Goal: Information Seeking & Learning: Learn about a topic

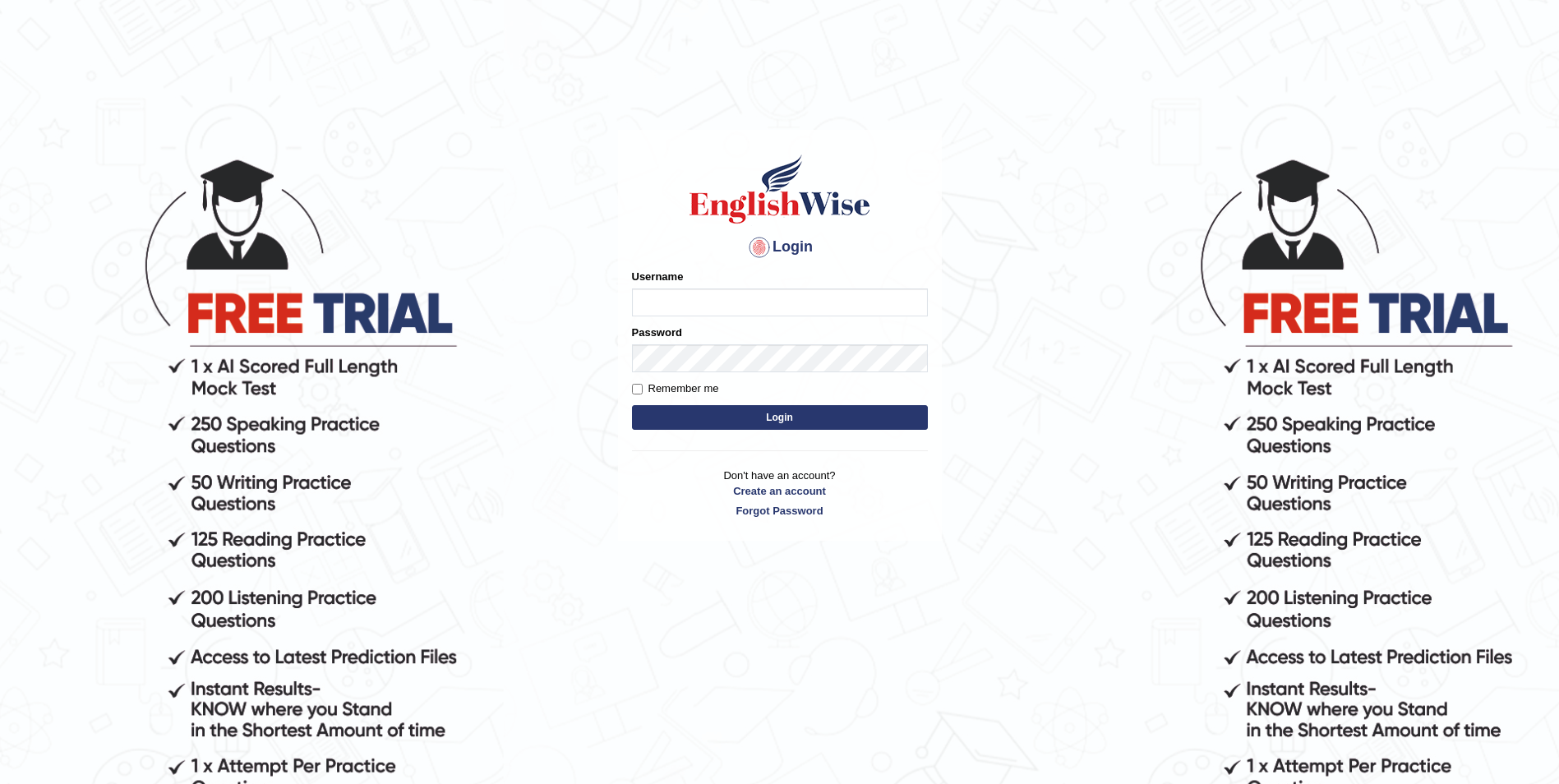
type input "Woldemariam12"
click at [771, 420] on button "Login" at bounding box center [780, 417] width 296 height 25
type input "Woldemariam12"
click at [777, 417] on button "Login" at bounding box center [780, 417] width 296 height 25
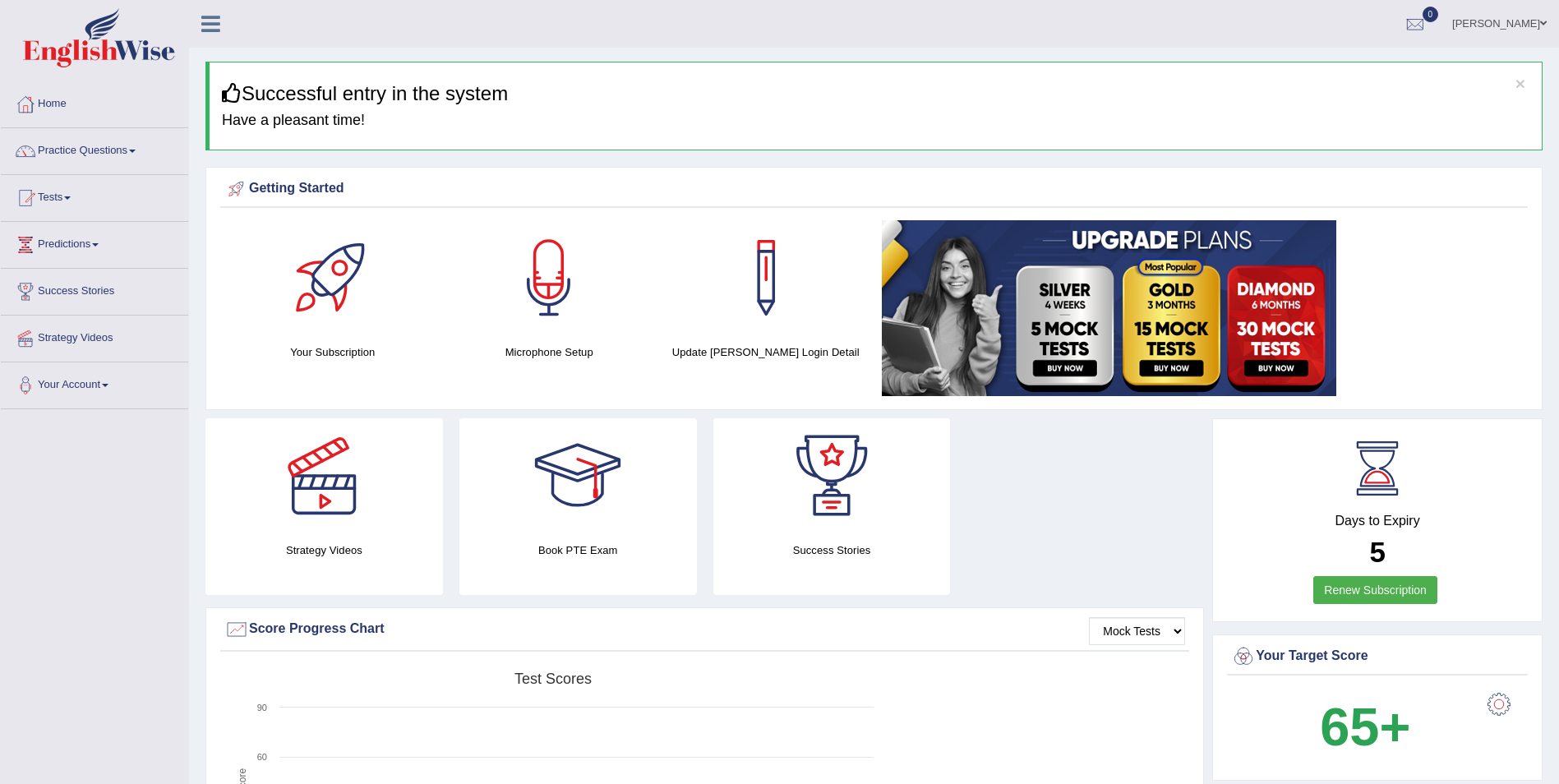
click at [136, 150] on span at bounding box center [132, 150] width 7 height 3
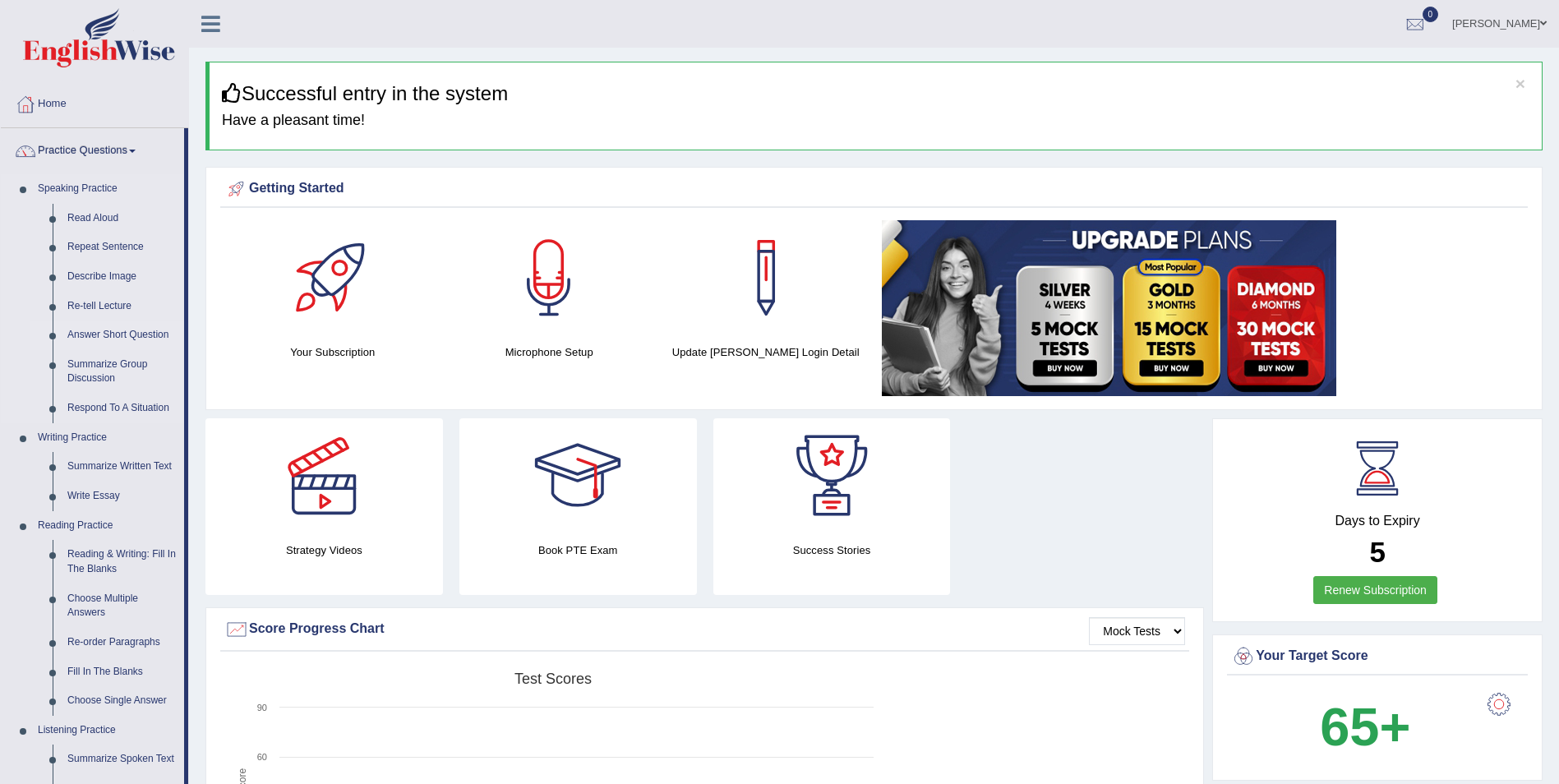
click at [124, 335] on link "Answer Short Question" at bounding box center [122, 336] width 125 height 30
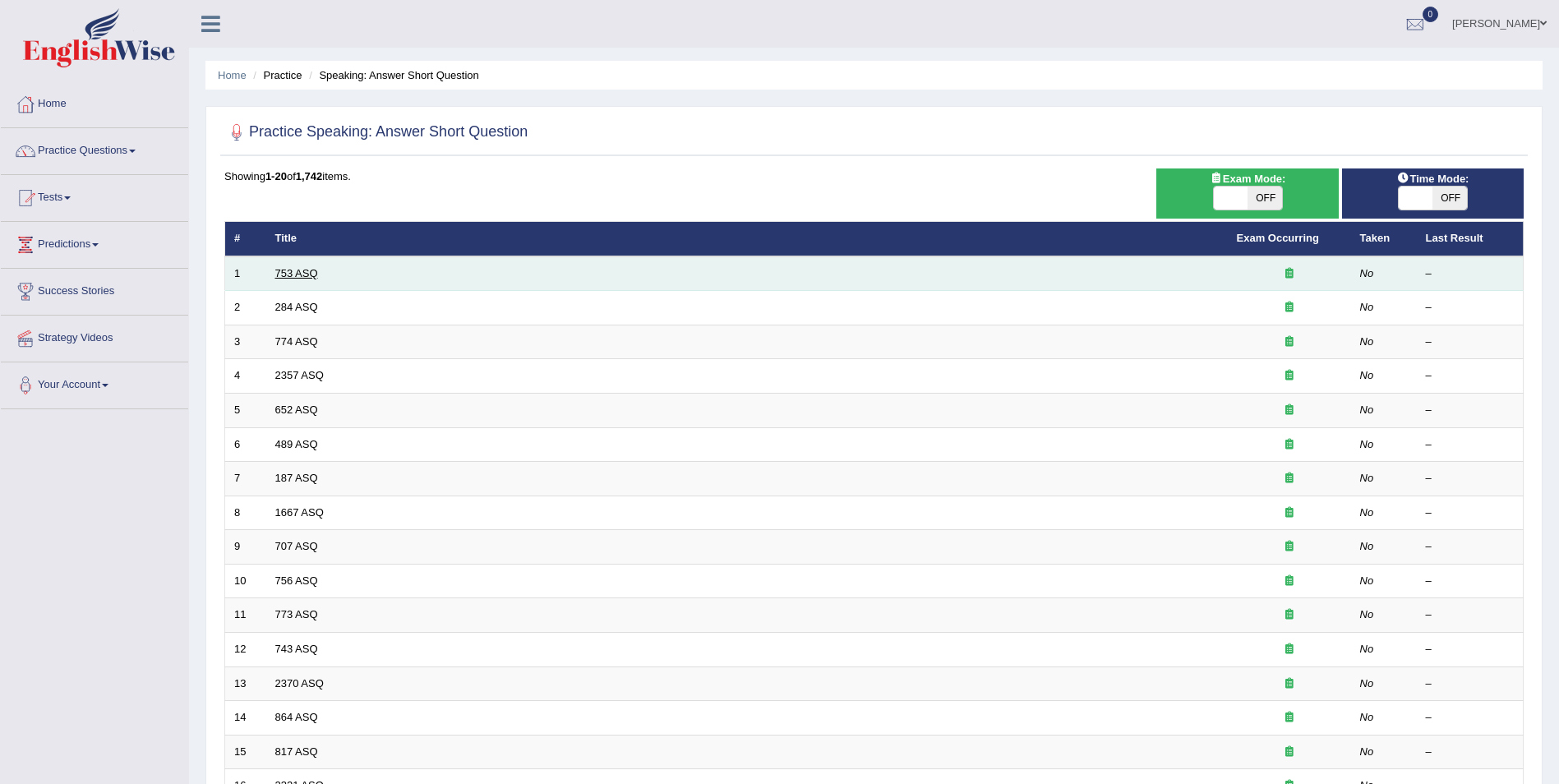
click at [309, 271] on link "753 ASQ" at bounding box center [296, 273] width 43 height 12
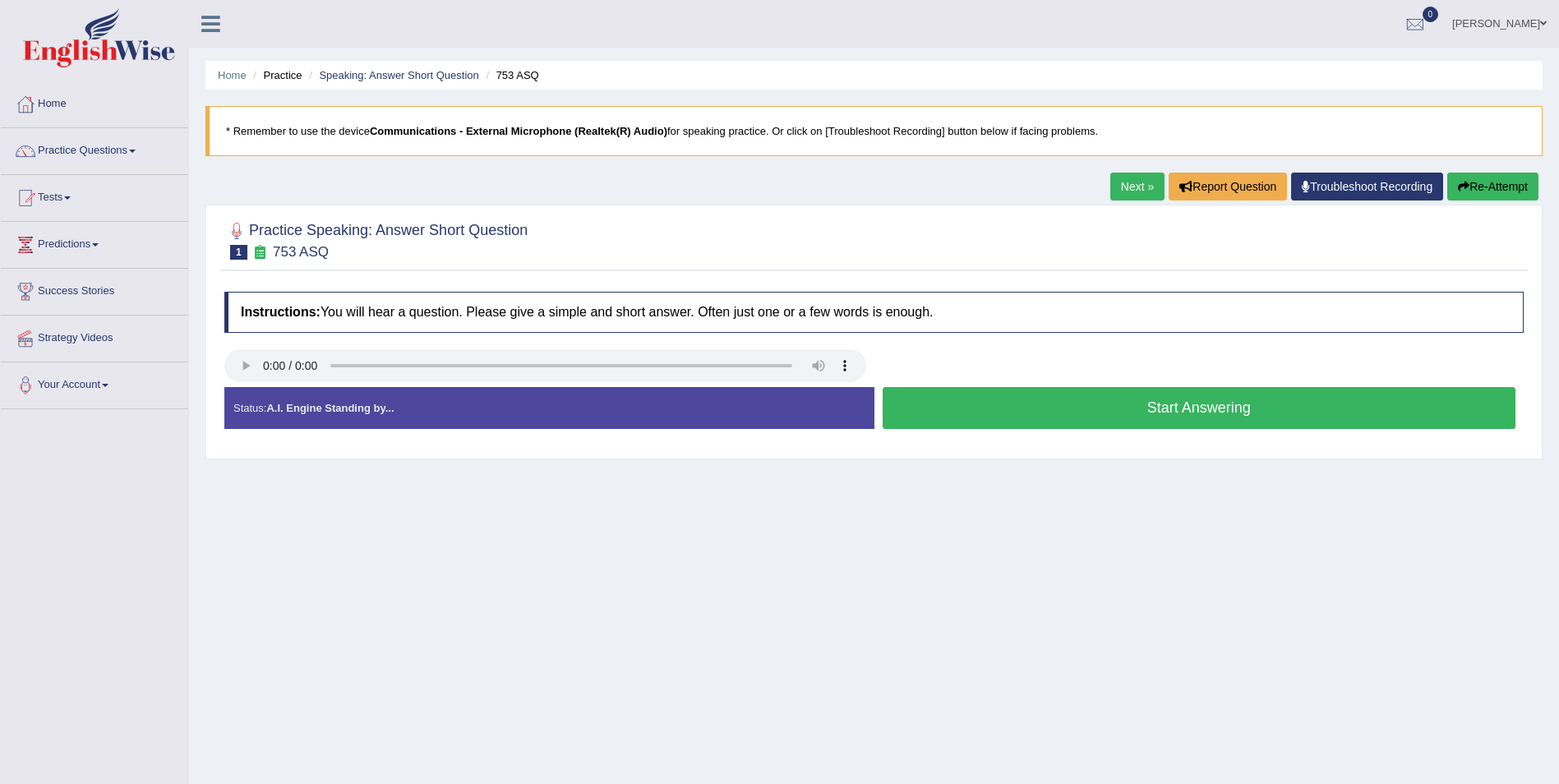
click at [1185, 410] on button "Start Answering" at bounding box center [1200, 407] width 634 height 42
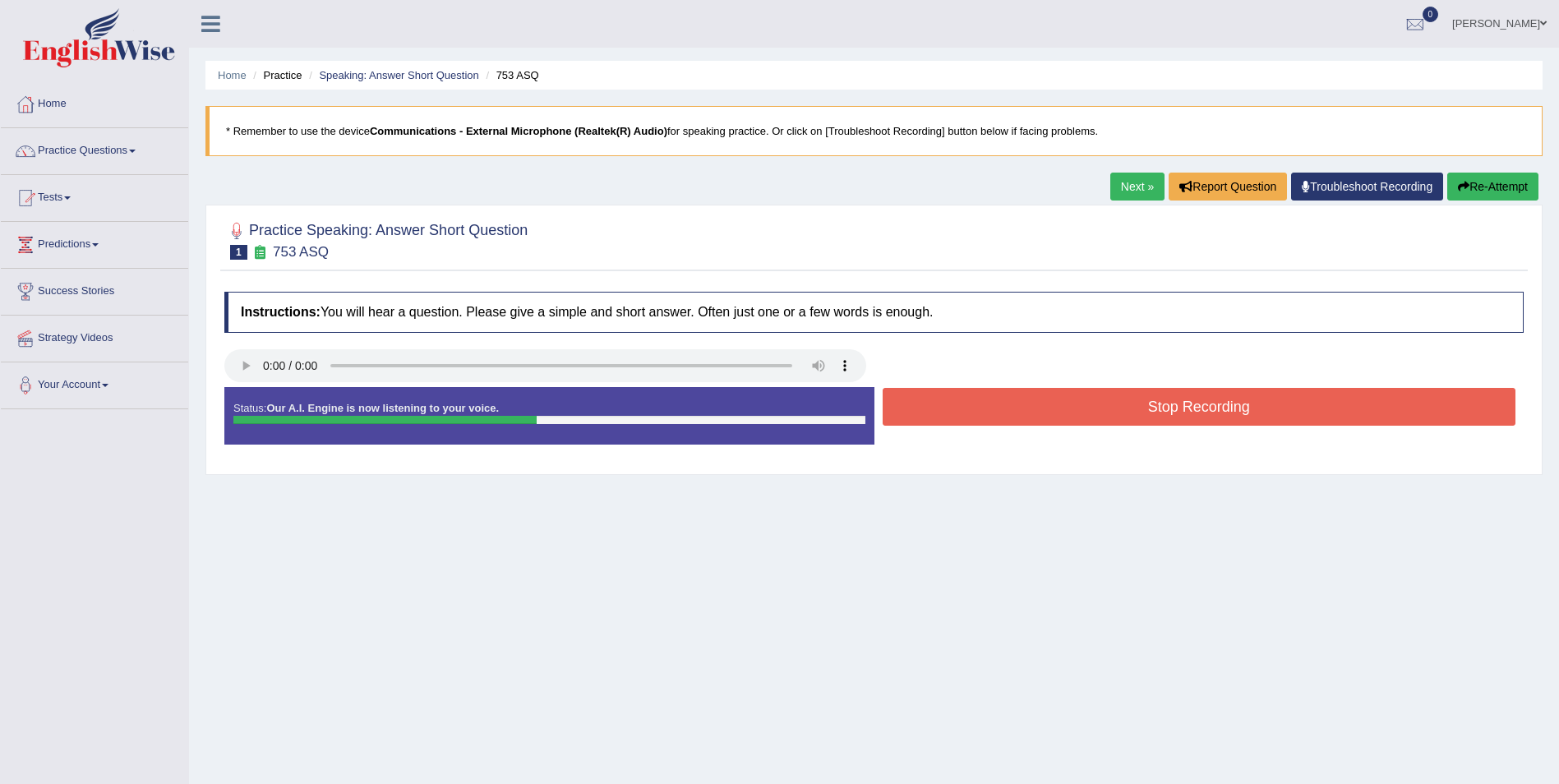
click at [1185, 410] on button "Stop Recording" at bounding box center [1200, 406] width 634 height 38
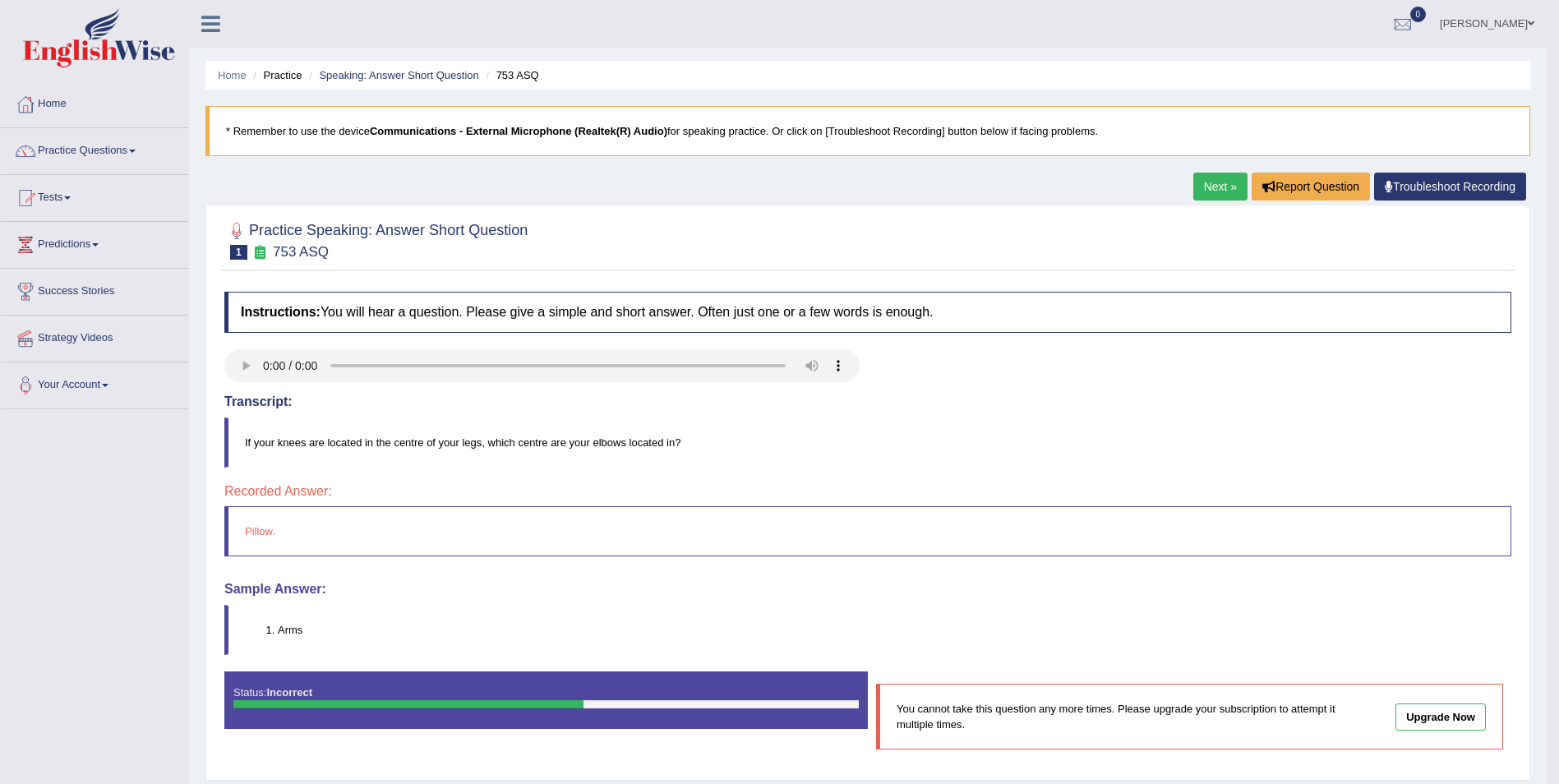
click at [1214, 188] on link "Next »" at bounding box center [1220, 186] width 54 height 28
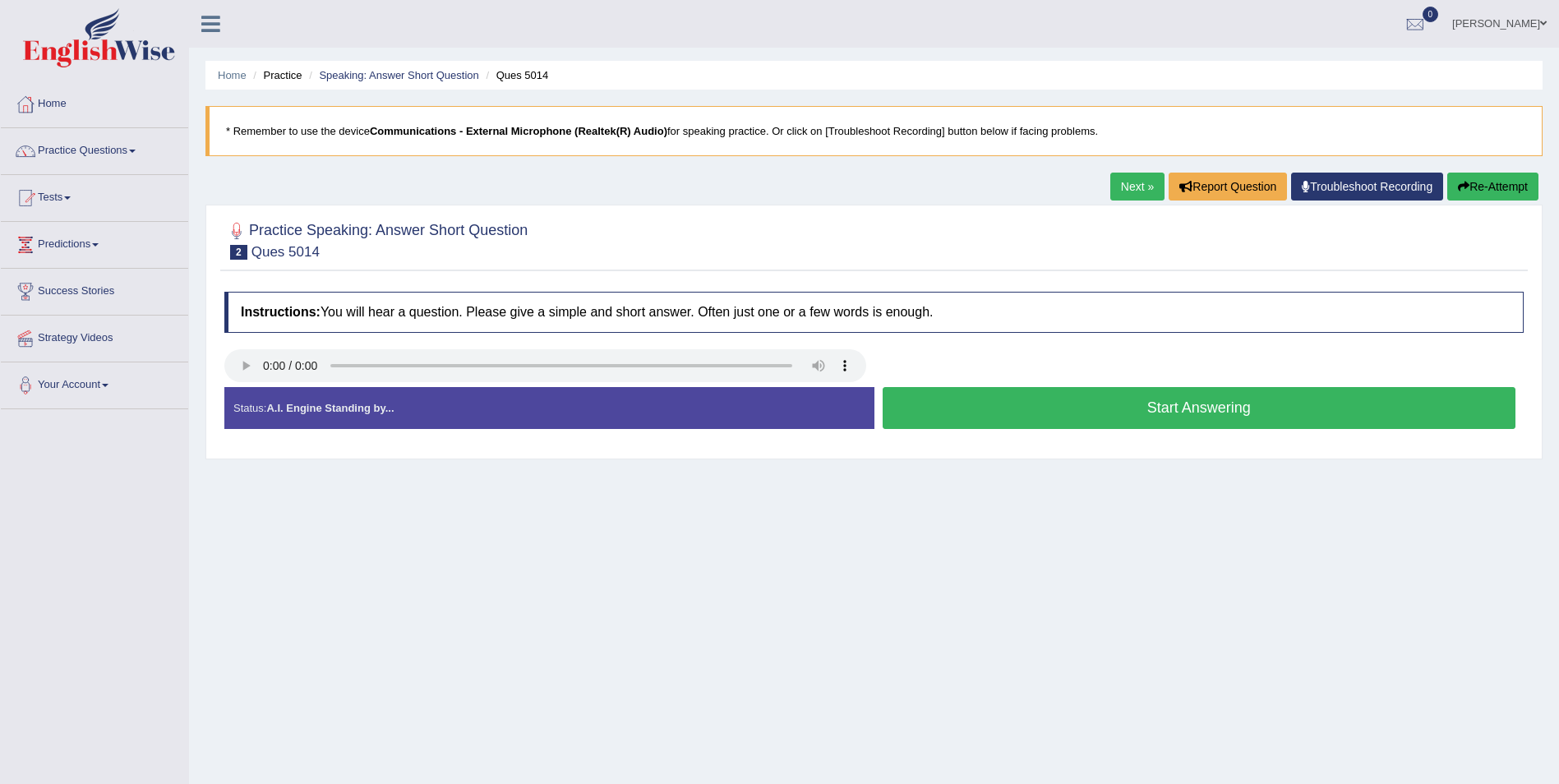
click at [1212, 416] on button "Start Answering" at bounding box center [1200, 407] width 634 height 42
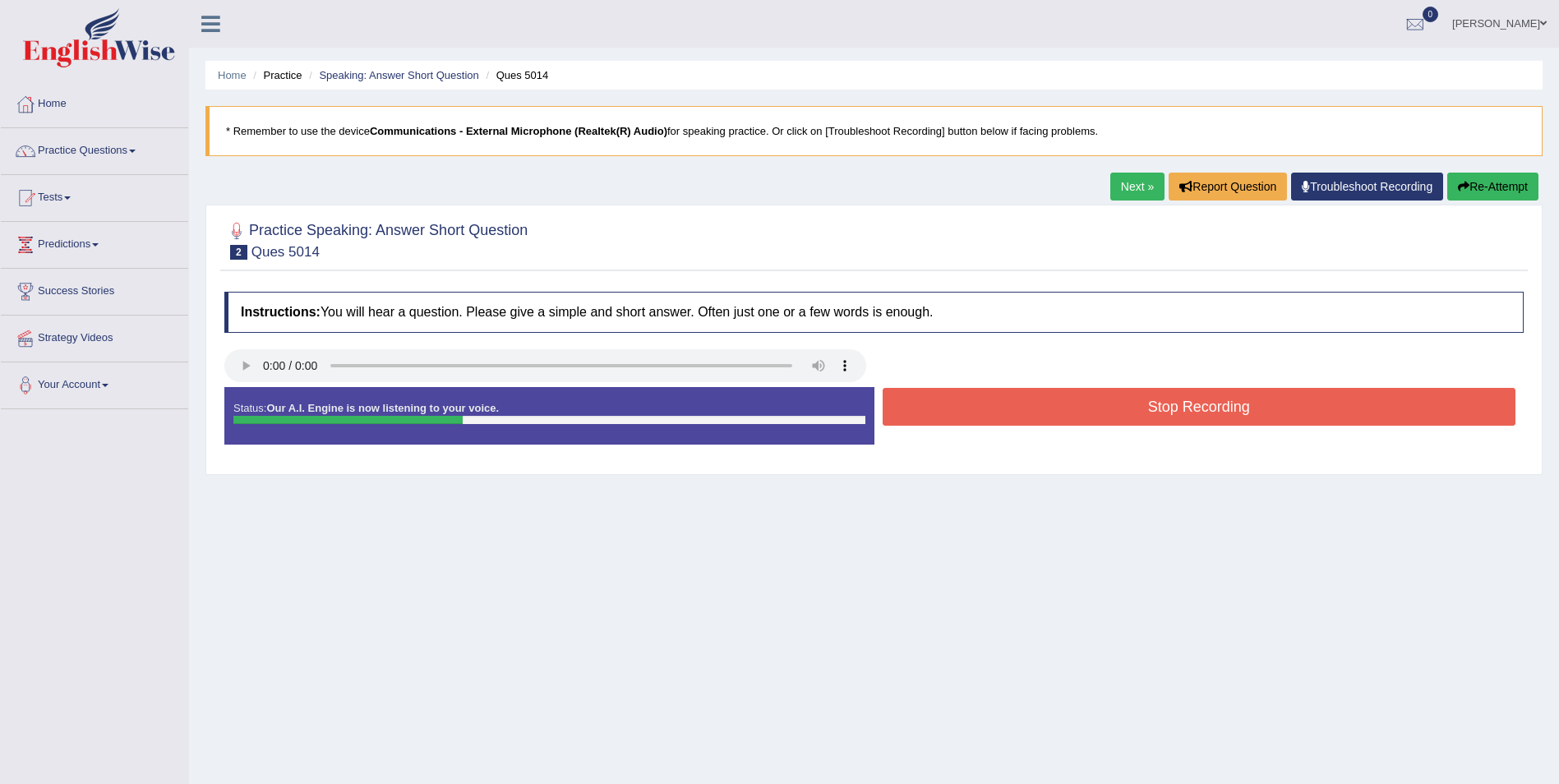
click at [1215, 416] on button "Stop Recording" at bounding box center [1200, 406] width 634 height 38
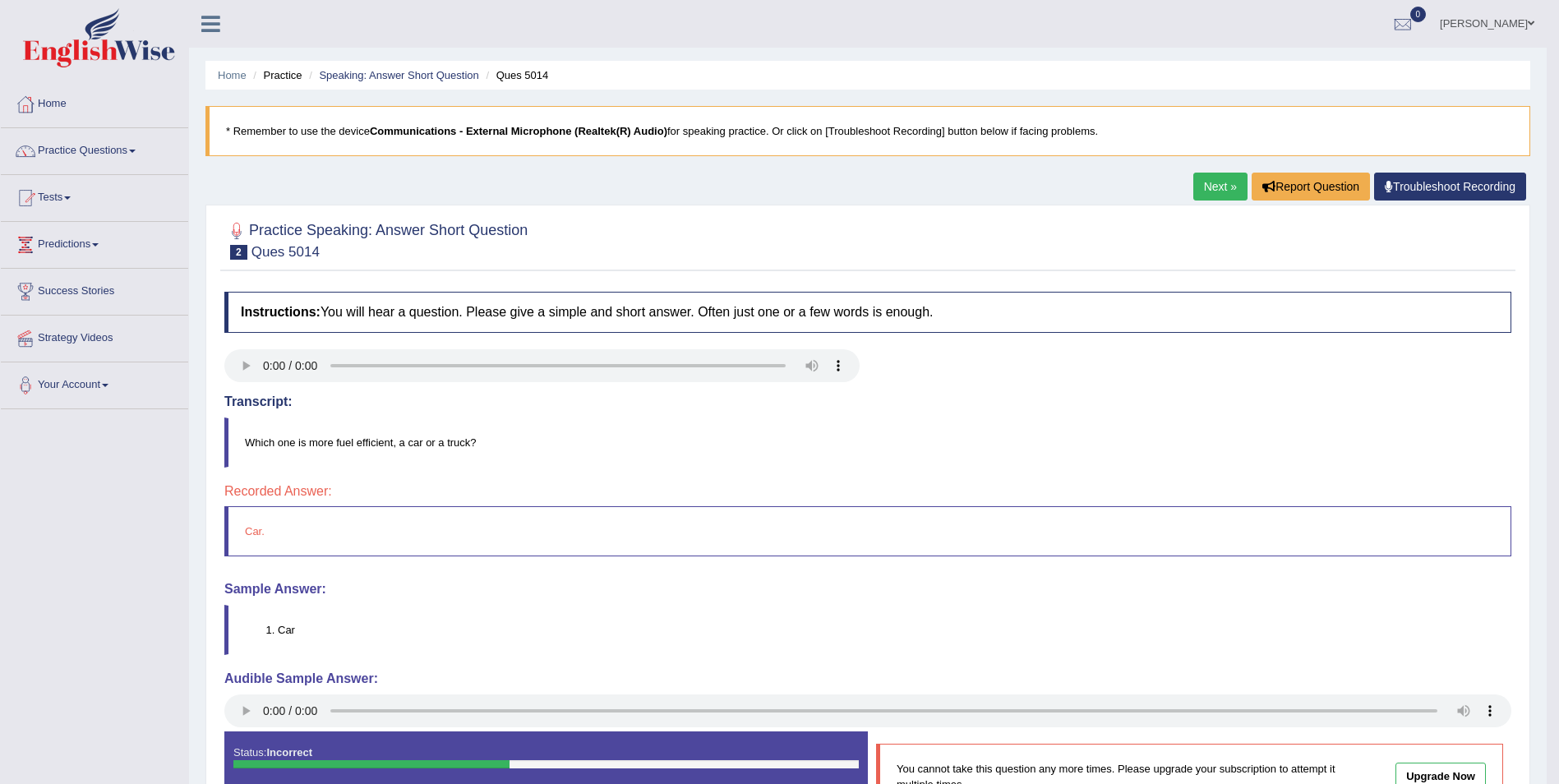
scroll to position [82, 0]
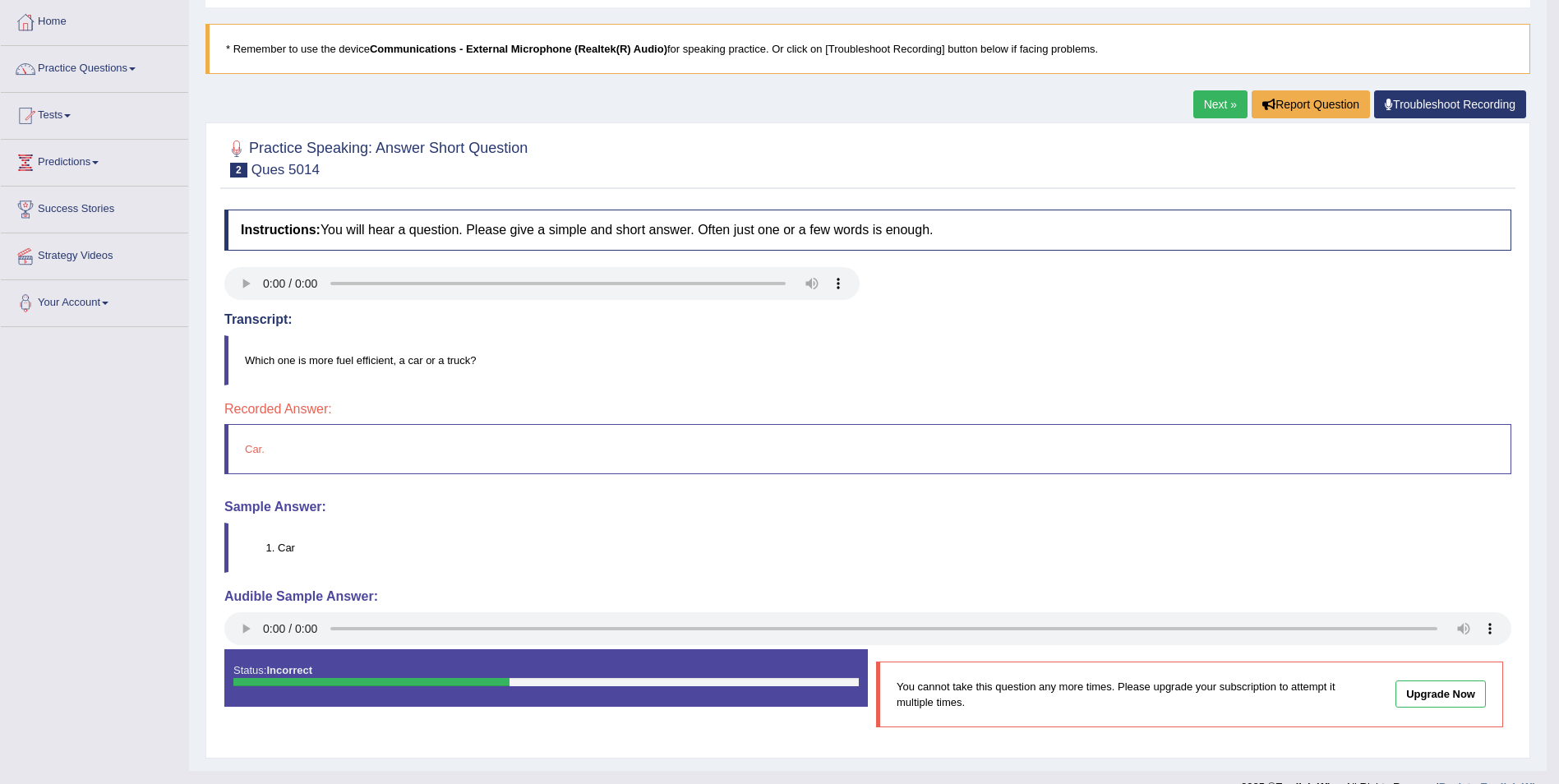
click at [1220, 111] on link "Next »" at bounding box center [1220, 105] width 54 height 28
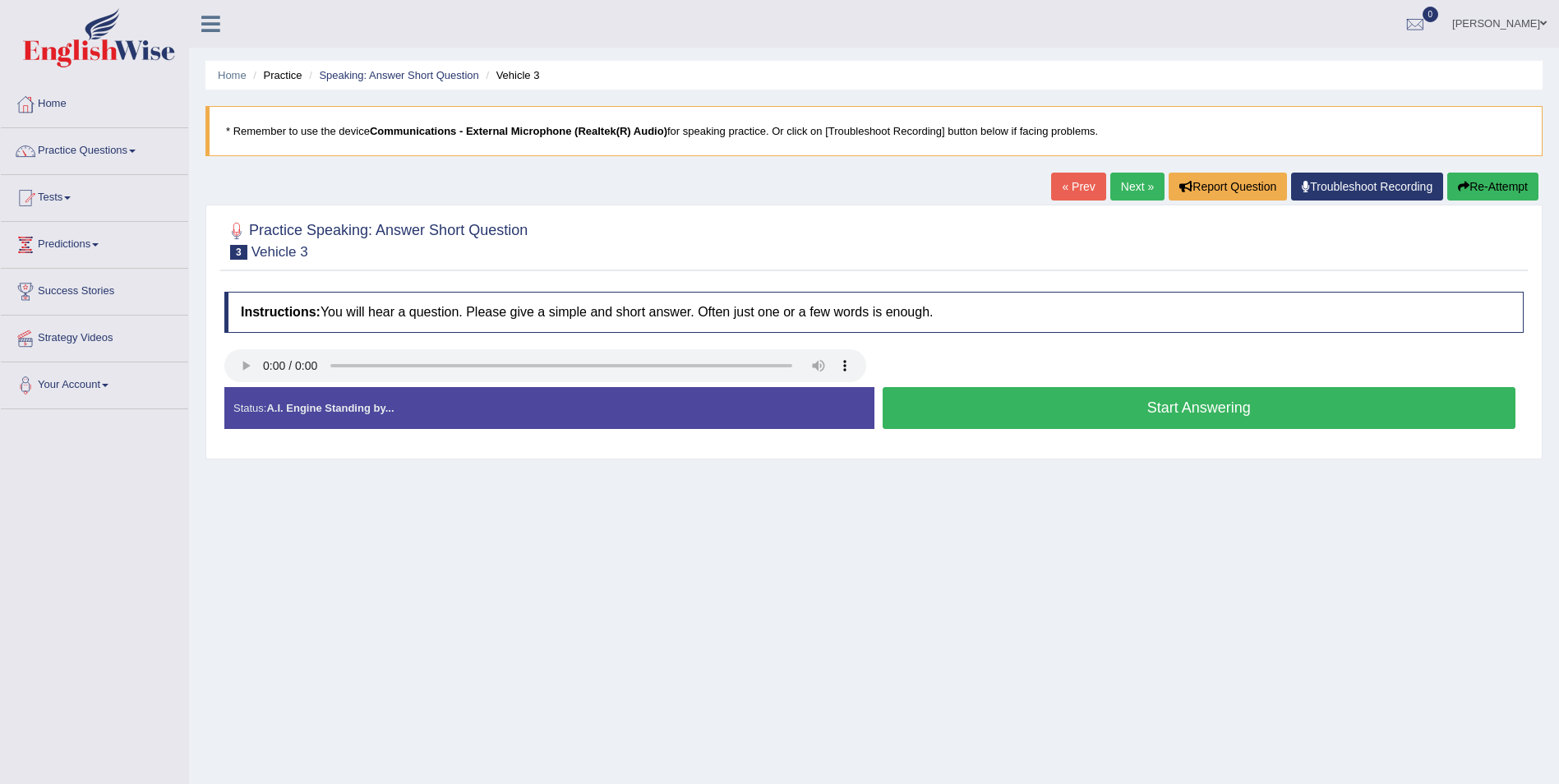
click at [1191, 405] on button "Start Answering" at bounding box center [1200, 407] width 634 height 42
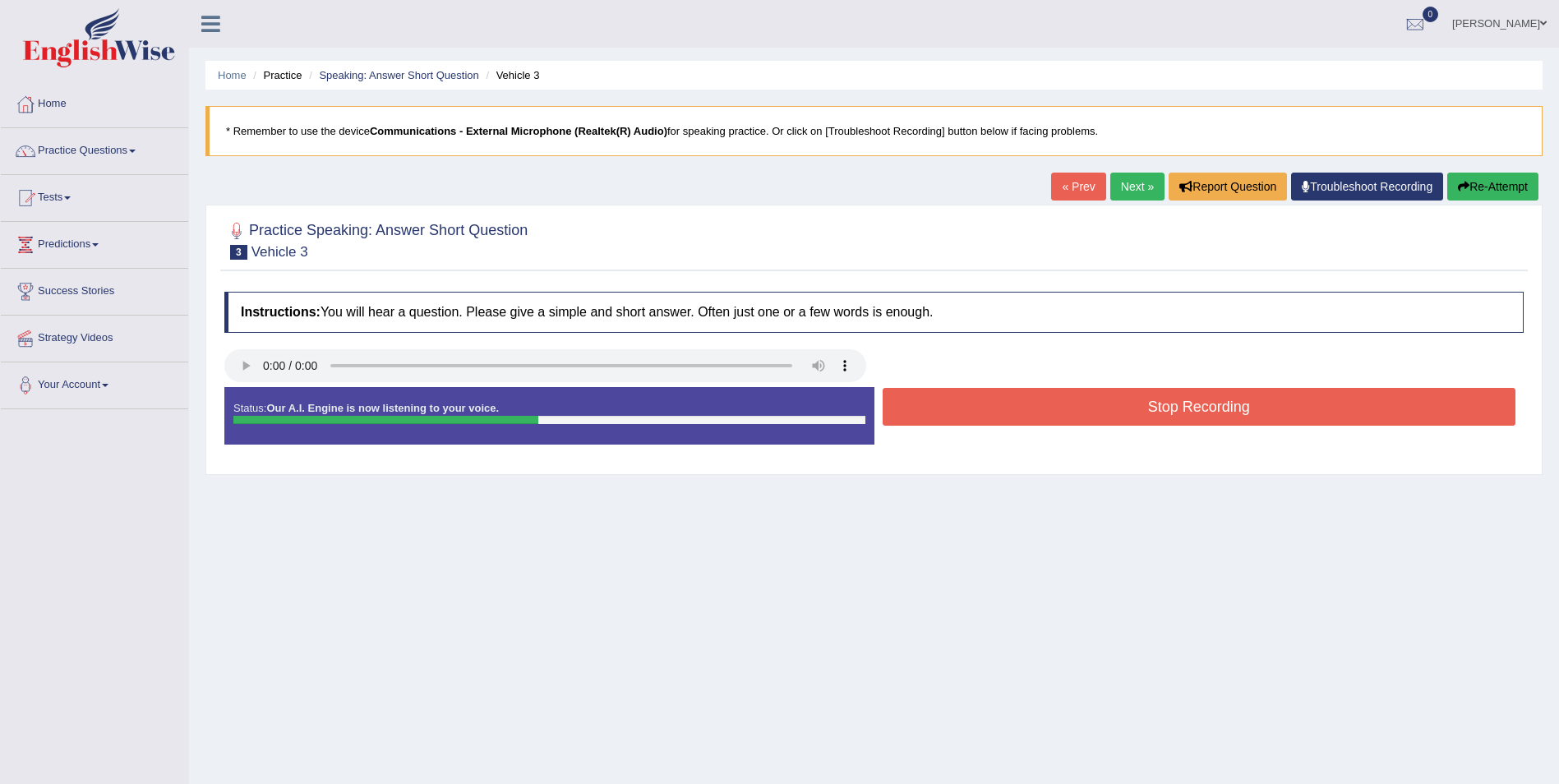
click at [1190, 401] on button "Stop Recording" at bounding box center [1200, 406] width 634 height 38
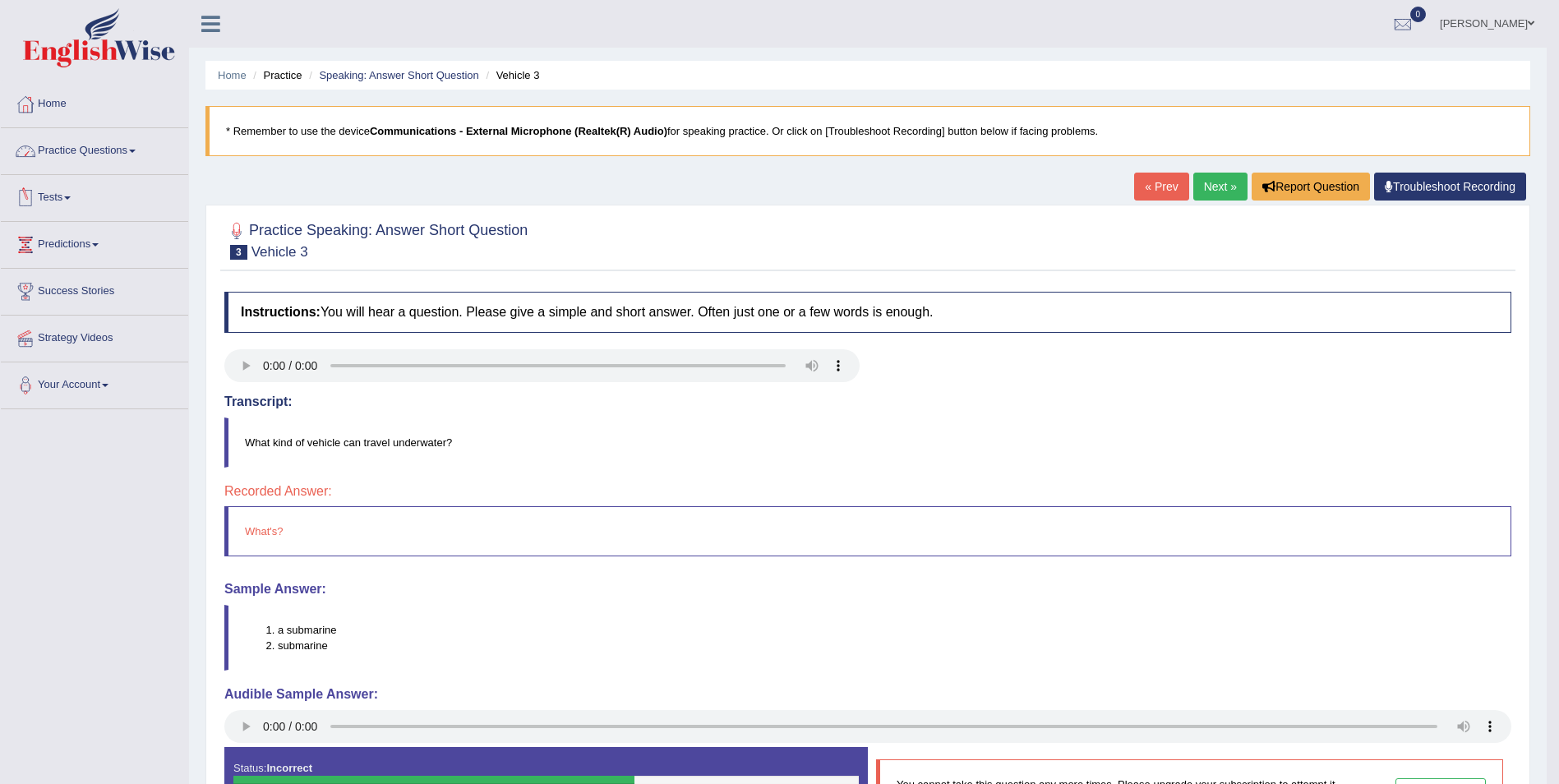
click at [132, 141] on link "Practice Questions" at bounding box center [95, 148] width 187 height 41
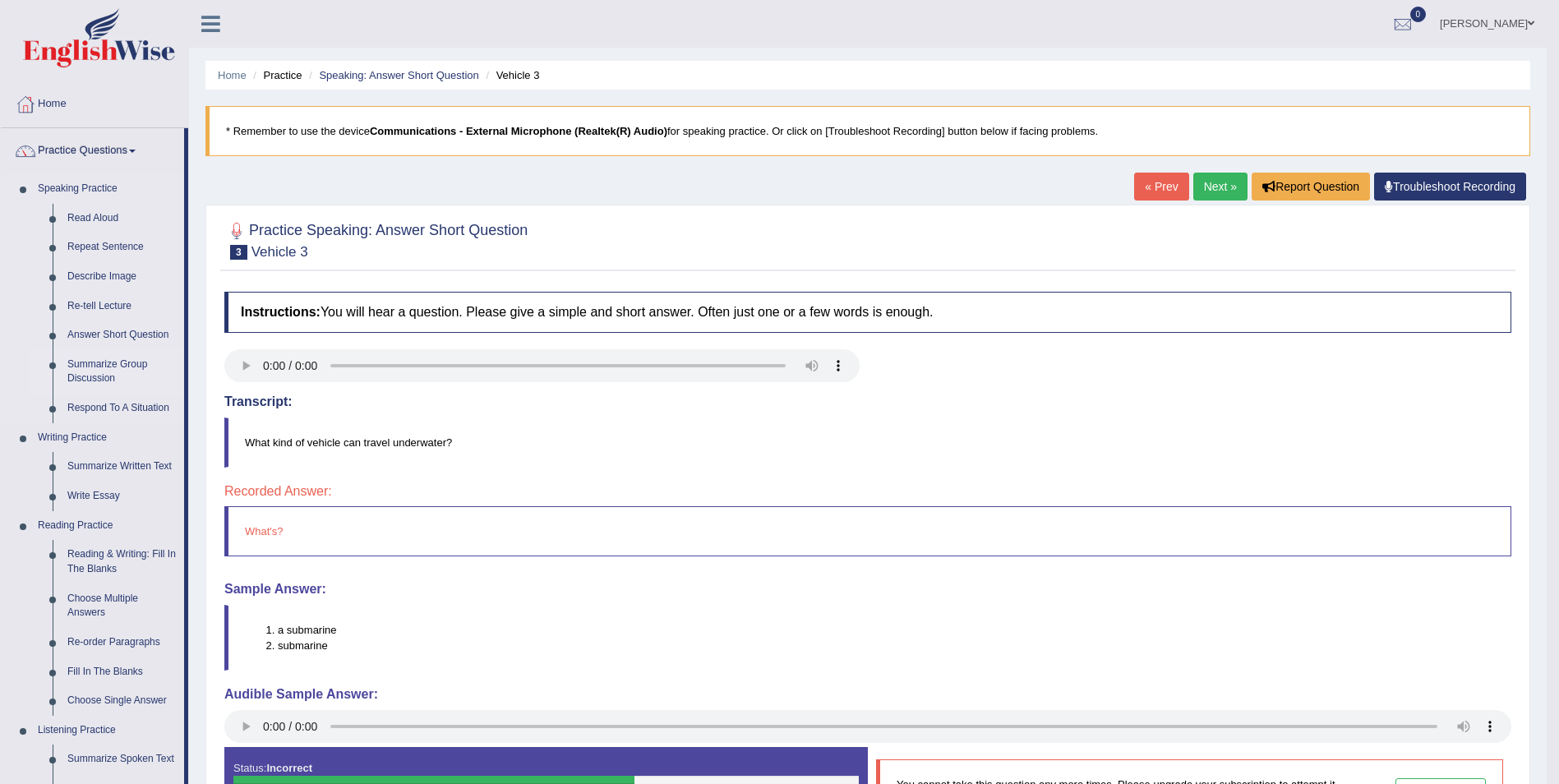
click at [113, 369] on link "Summarize Group Discussion" at bounding box center [122, 372] width 125 height 44
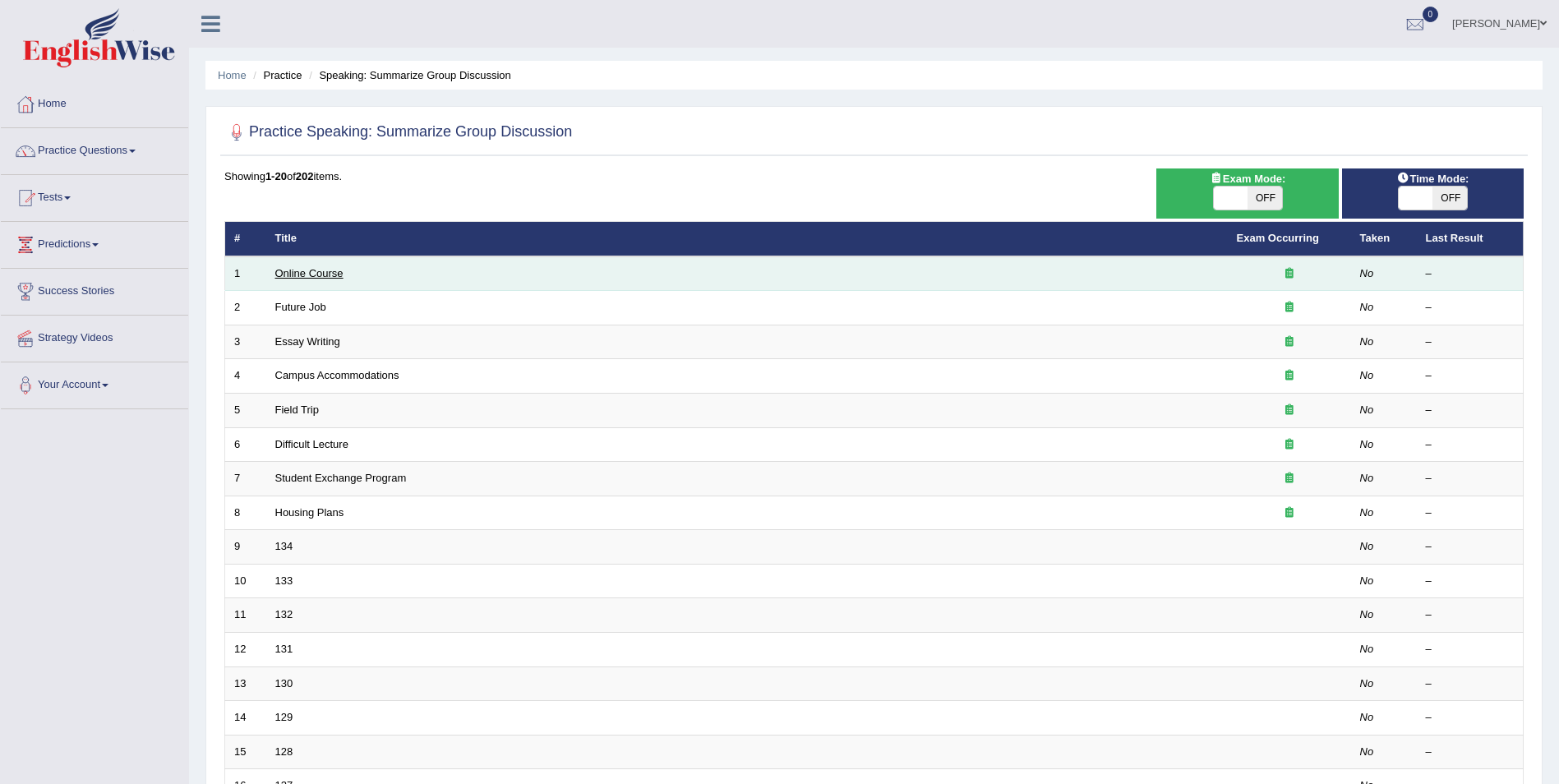
click at [336, 274] on link "Online Course" at bounding box center [309, 273] width 68 height 12
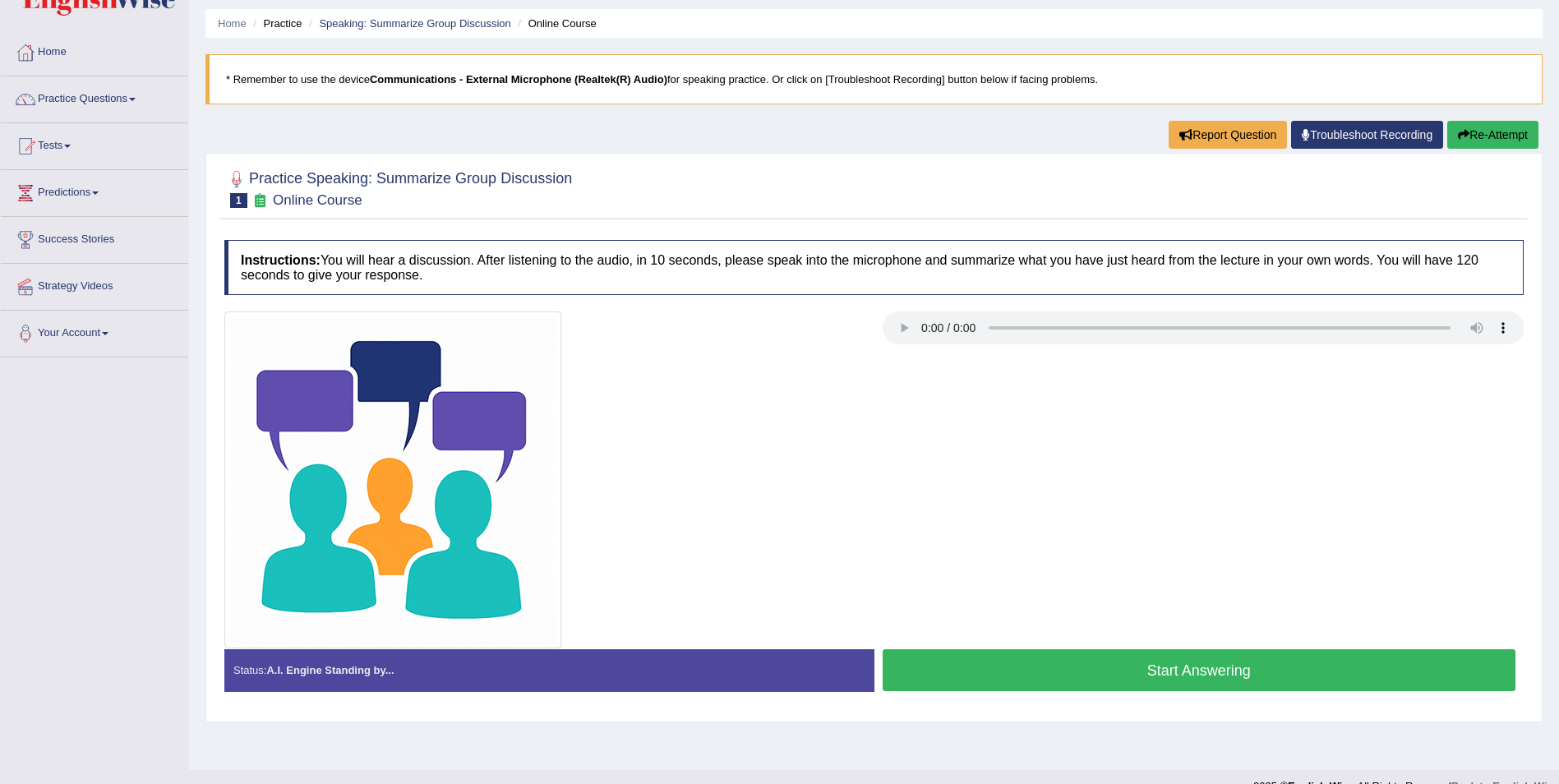
scroll to position [79, 0]
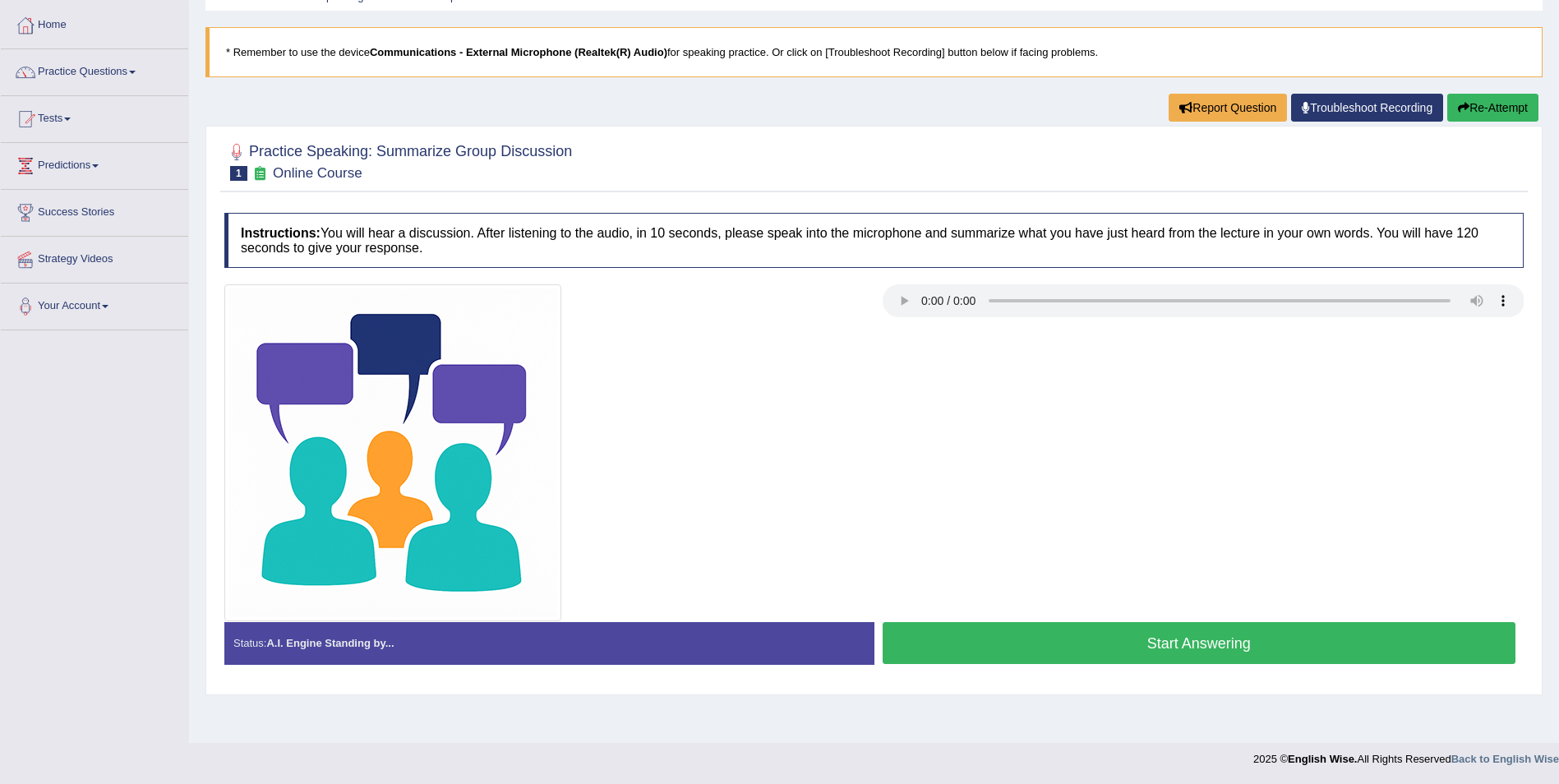
click at [1180, 645] on button "Start Answering" at bounding box center [1200, 643] width 634 height 42
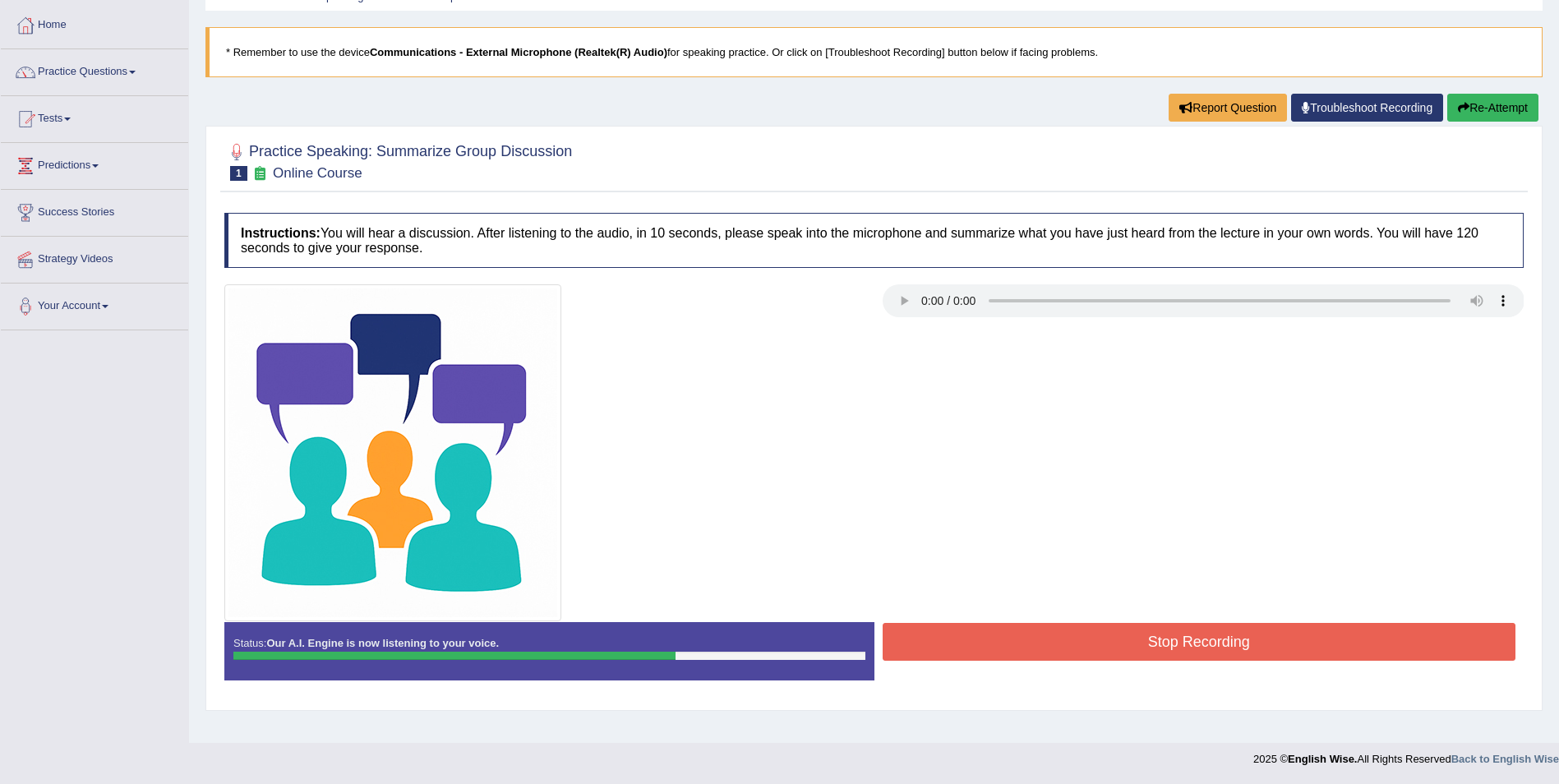
click at [1185, 642] on button "Stop Recording" at bounding box center [1200, 642] width 634 height 38
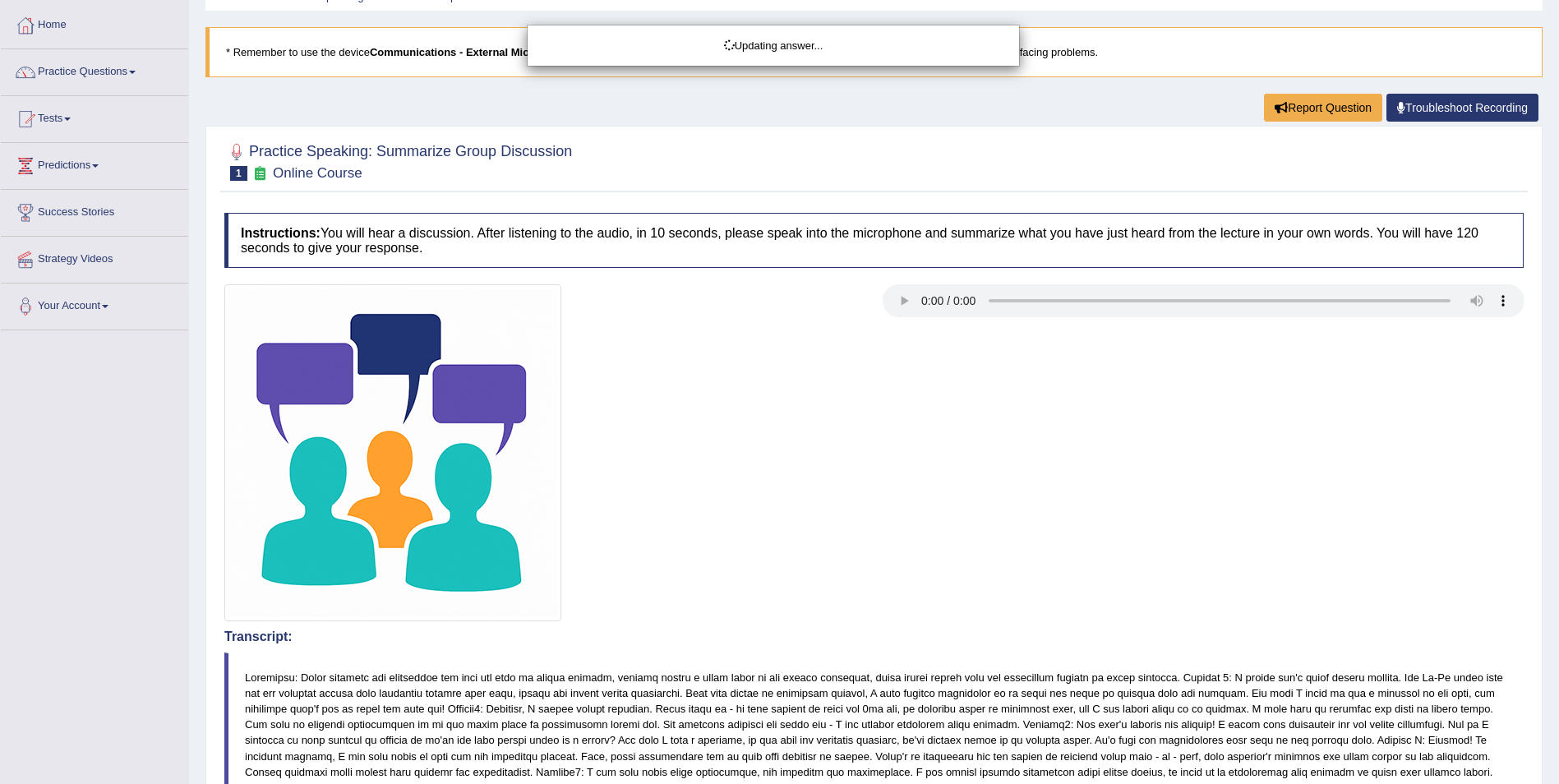
click at [1558, 449] on html "Toggle navigation Home Practice Questions Speaking Practice Read Aloud Repeat S…" at bounding box center [780, 313] width 1559 height 784
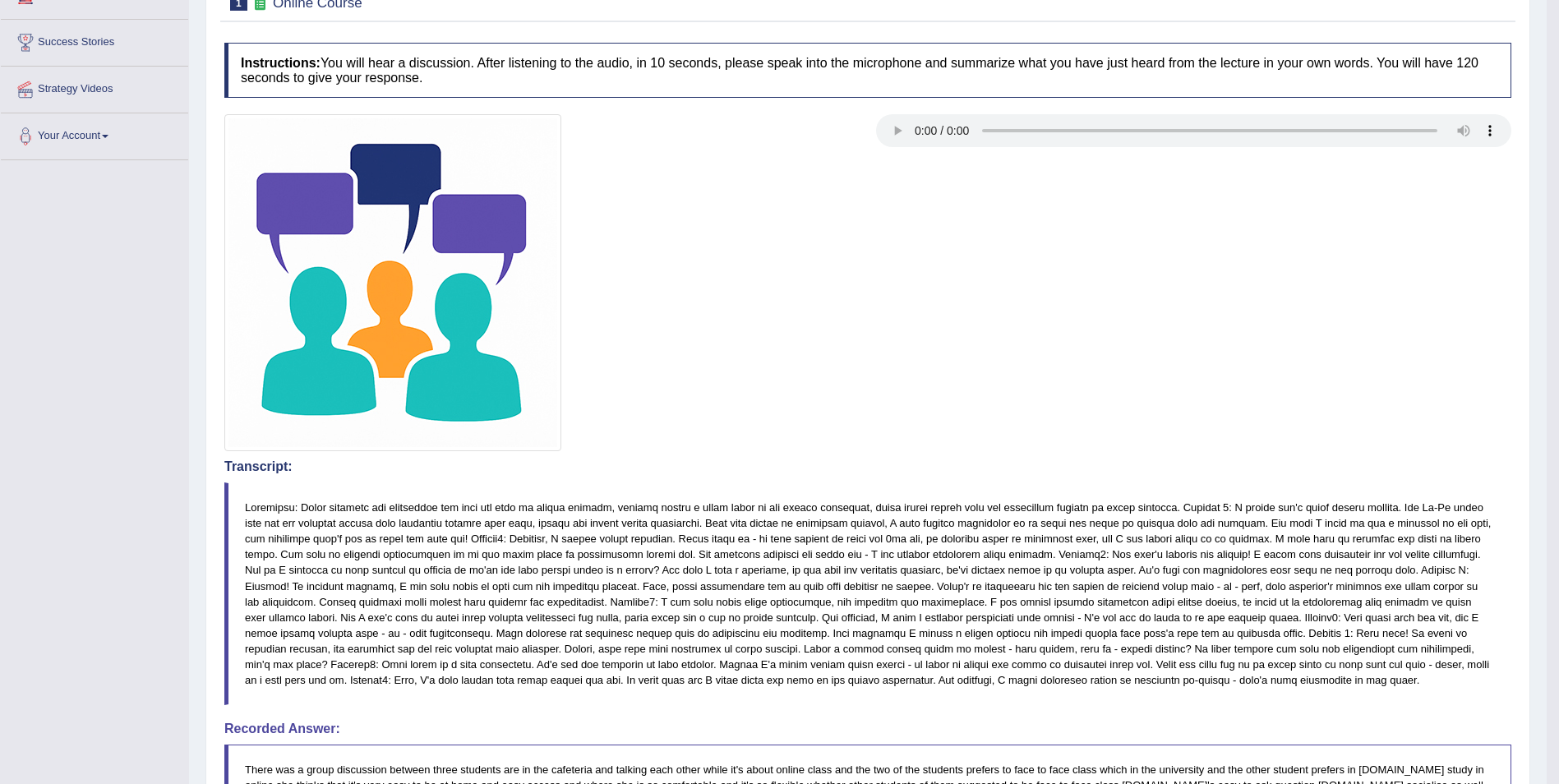
scroll to position [0, 0]
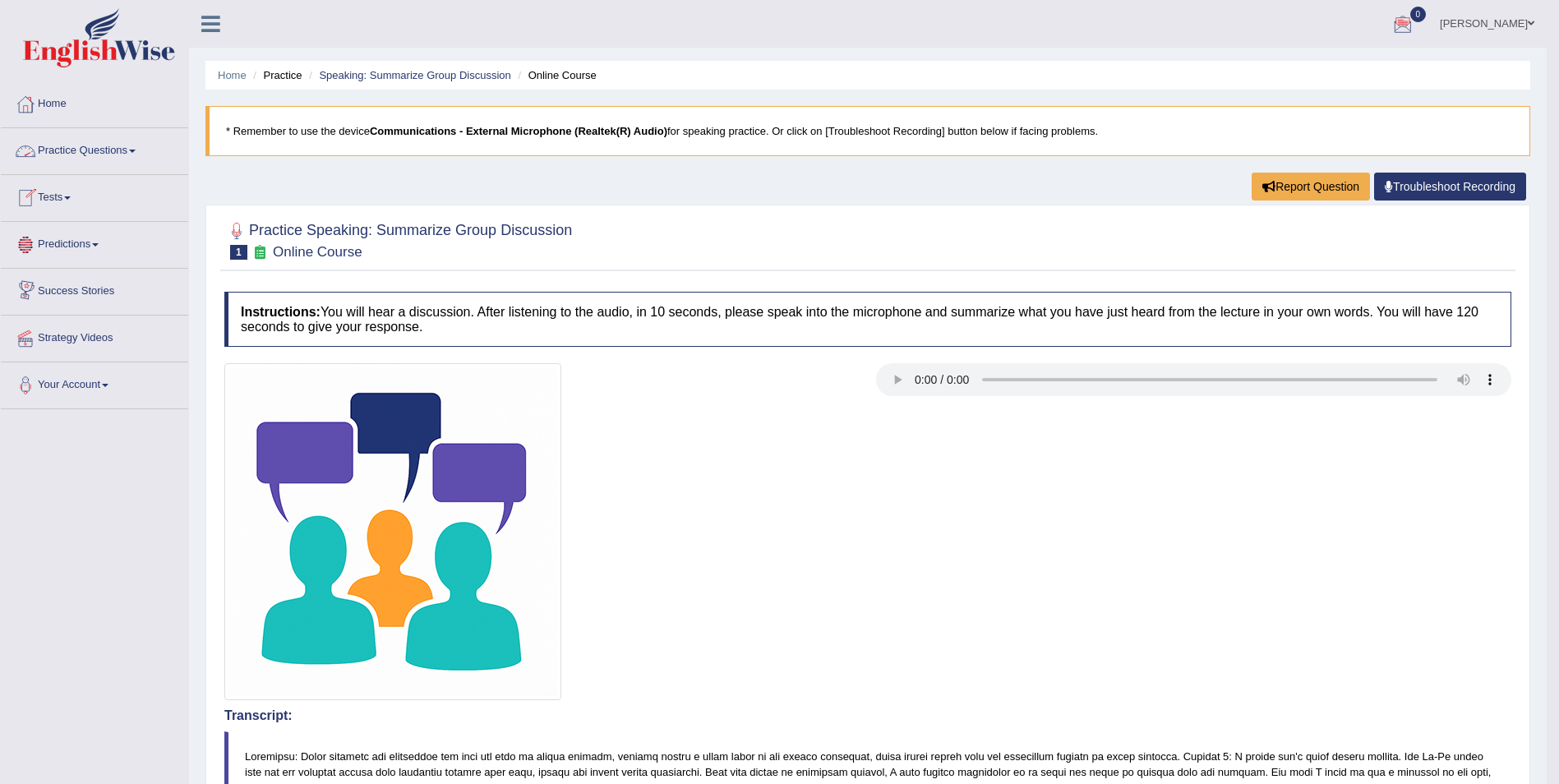
click at [134, 151] on link "Practice Questions" at bounding box center [95, 148] width 187 height 41
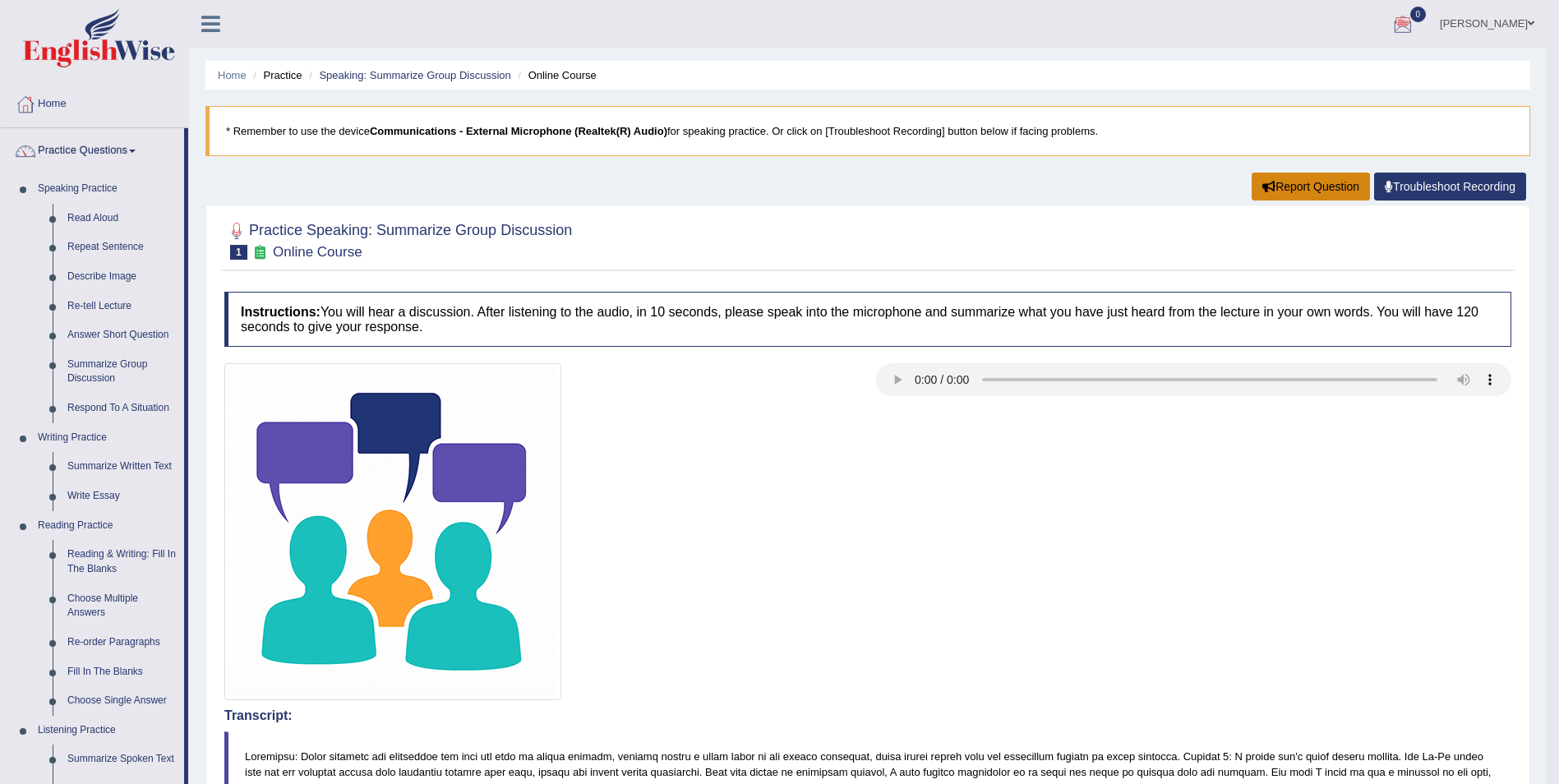
click at [1322, 180] on button "Report Question" at bounding box center [1311, 186] width 119 height 28
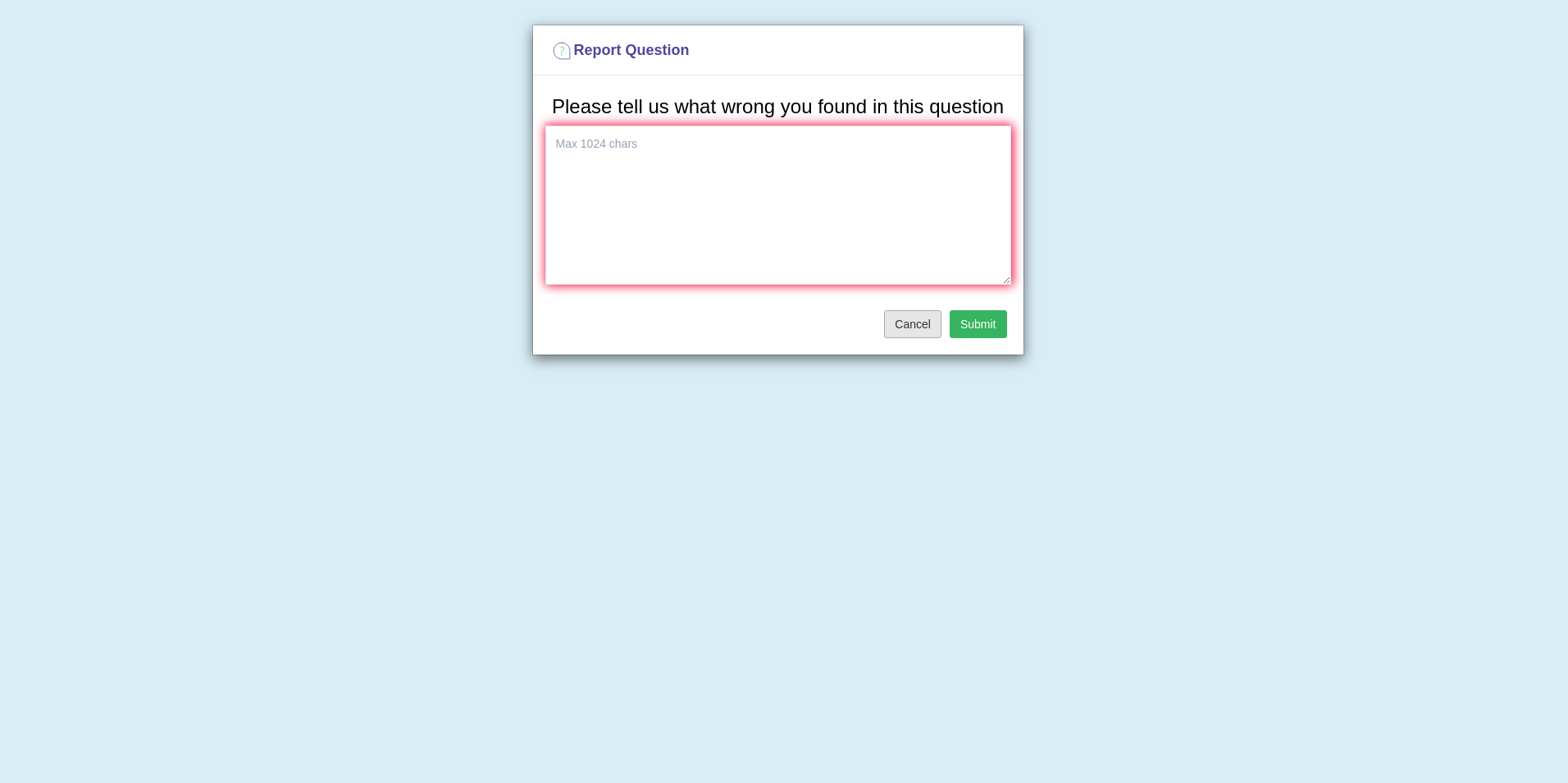
click at [926, 321] on button "Cancel" at bounding box center [913, 324] width 58 height 28
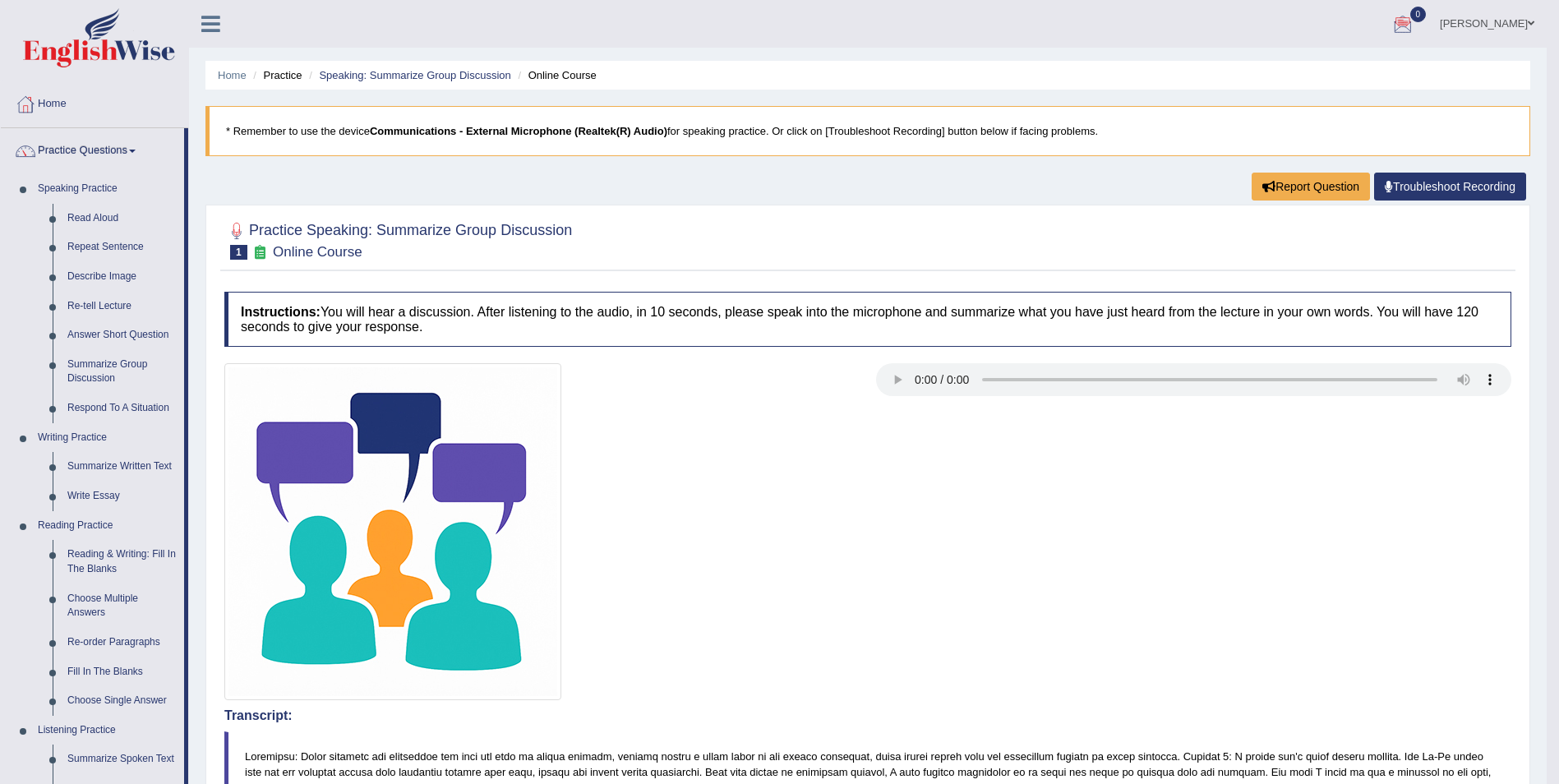
click at [1449, 189] on link "Troubleshoot Recording" at bounding box center [1450, 186] width 153 height 28
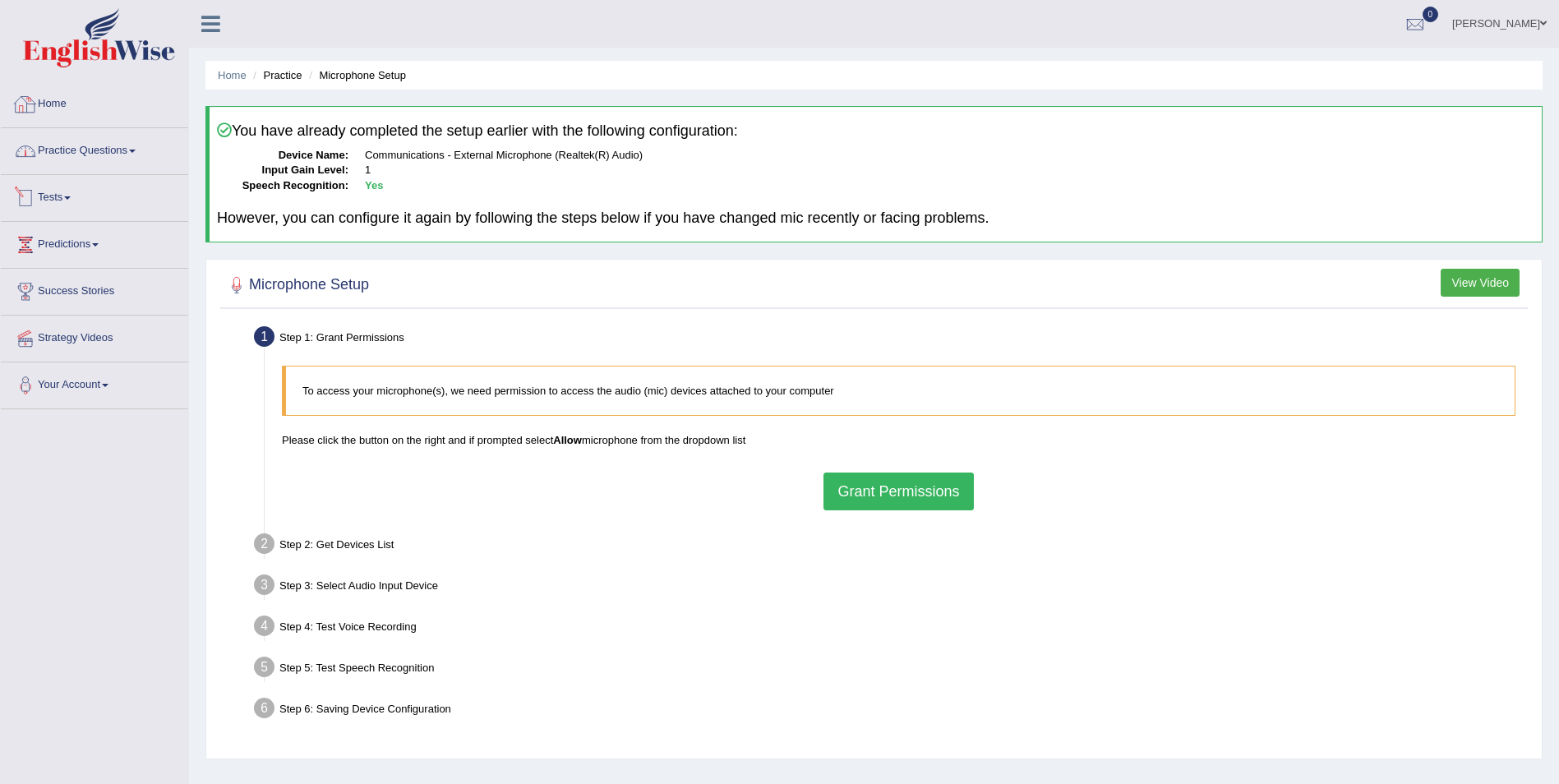
click at [138, 147] on link "Practice Questions" at bounding box center [95, 148] width 187 height 41
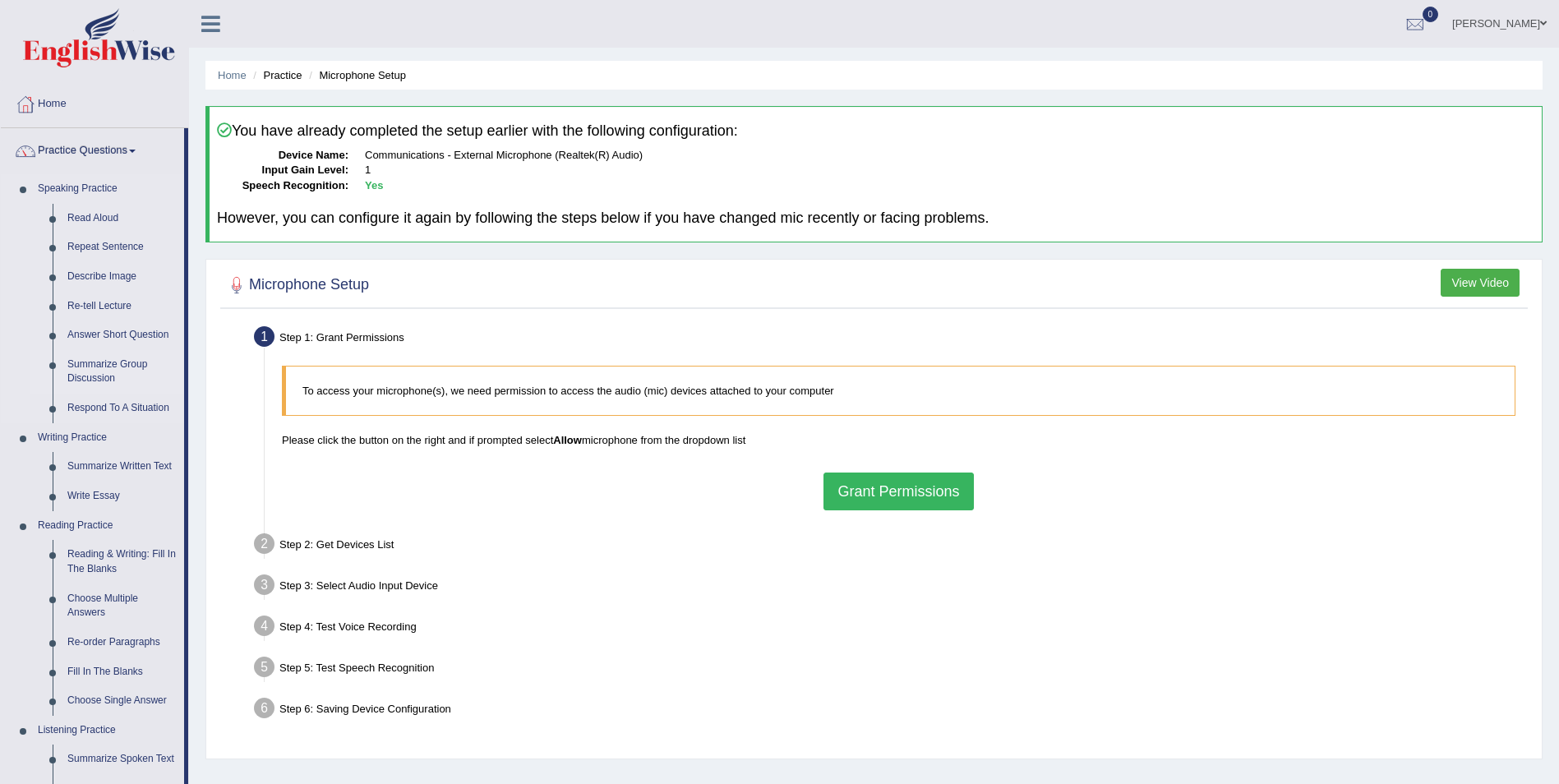
click at [94, 363] on link "Summarize Group Discussion" at bounding box center [122, 372] width 125 height 44
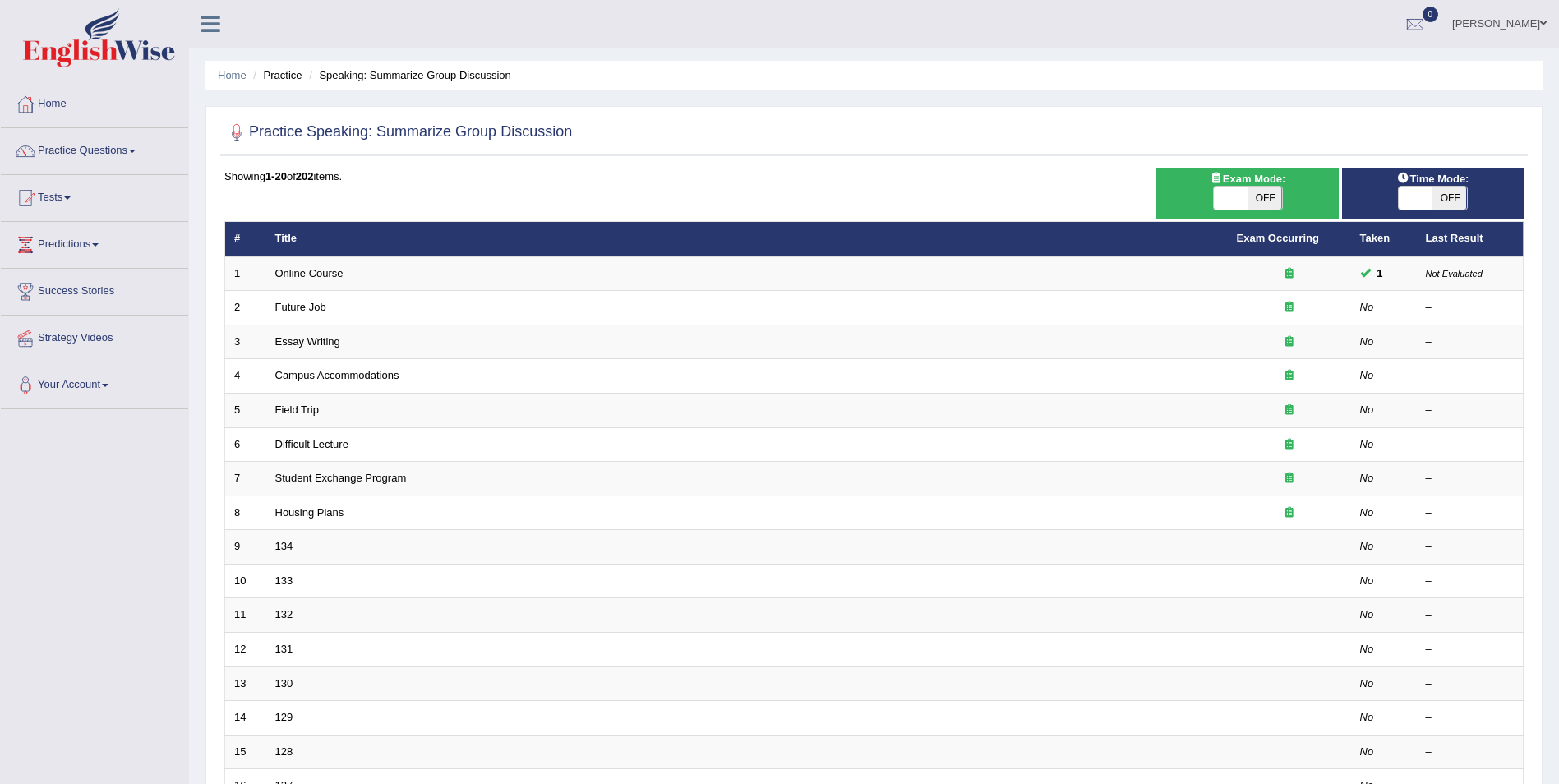
click at [134, 148] on link "Practice Questions" at bounding box center [95, 148] width 187 height 41
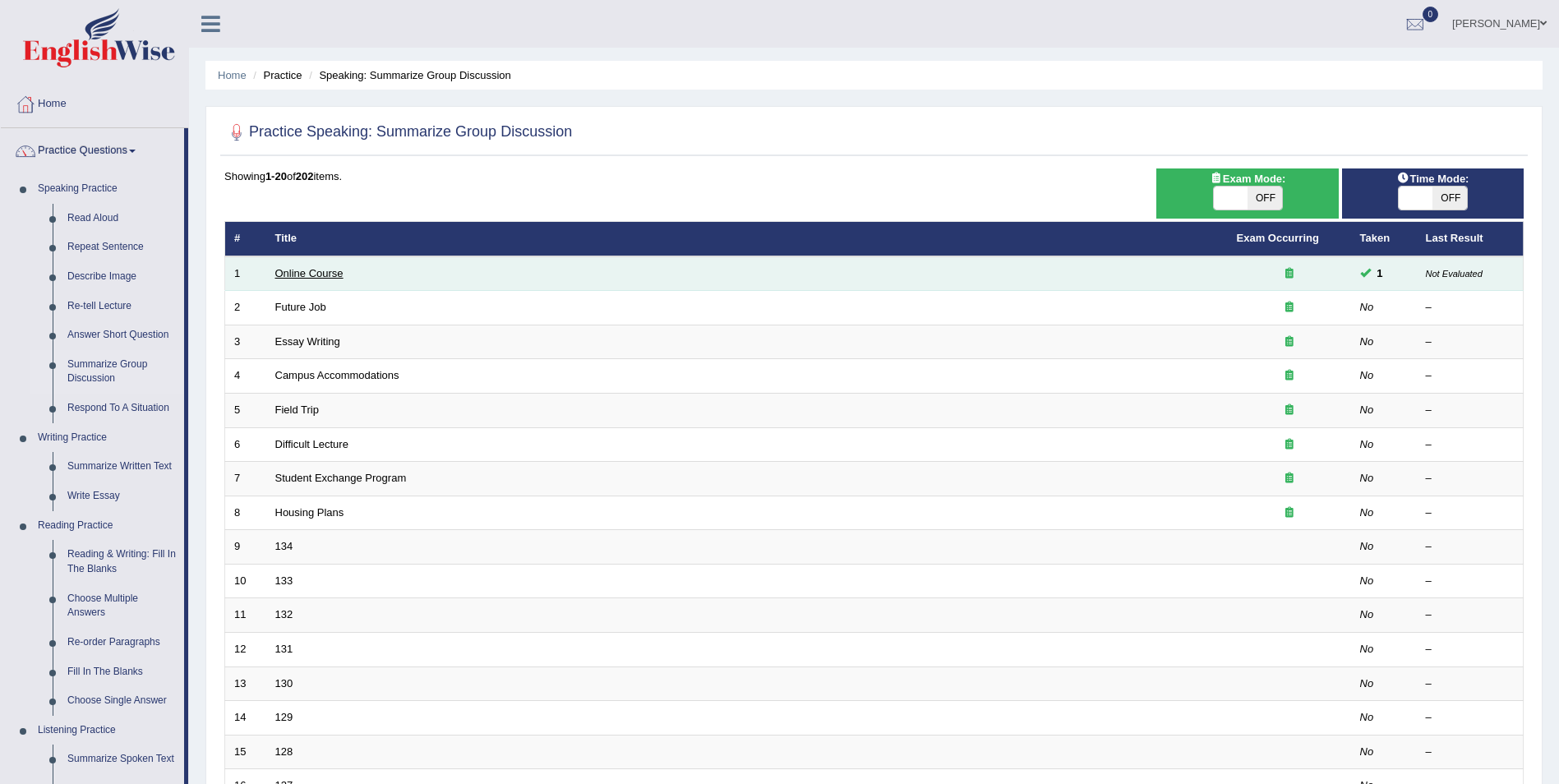
click at [315, 271] on link "Online Course" at bounding box center [309, 273] width 68 height 12
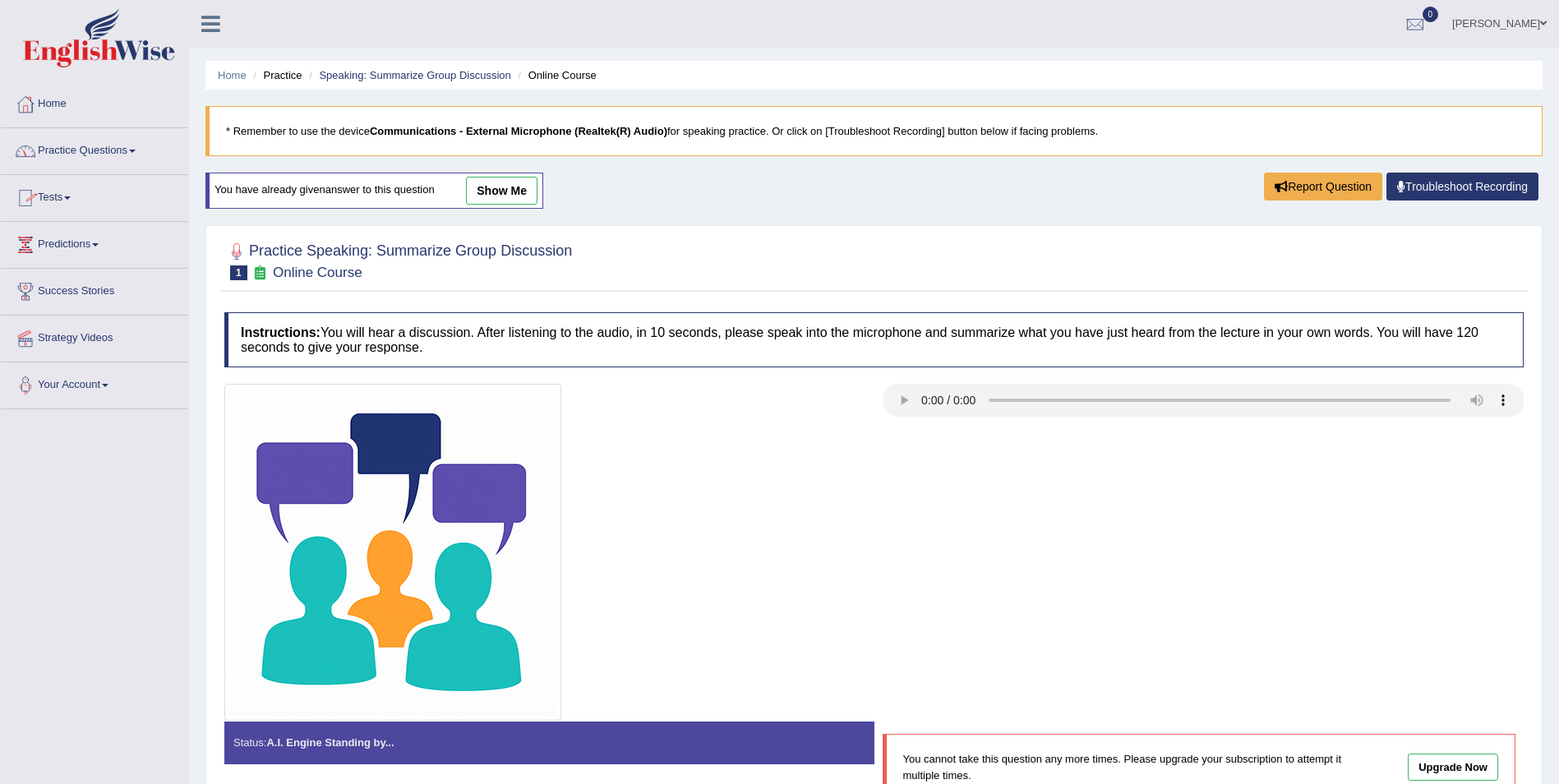
click at [145, 165] on link "Practice Questions" at bounding box center [95, 148] width 187 height 41
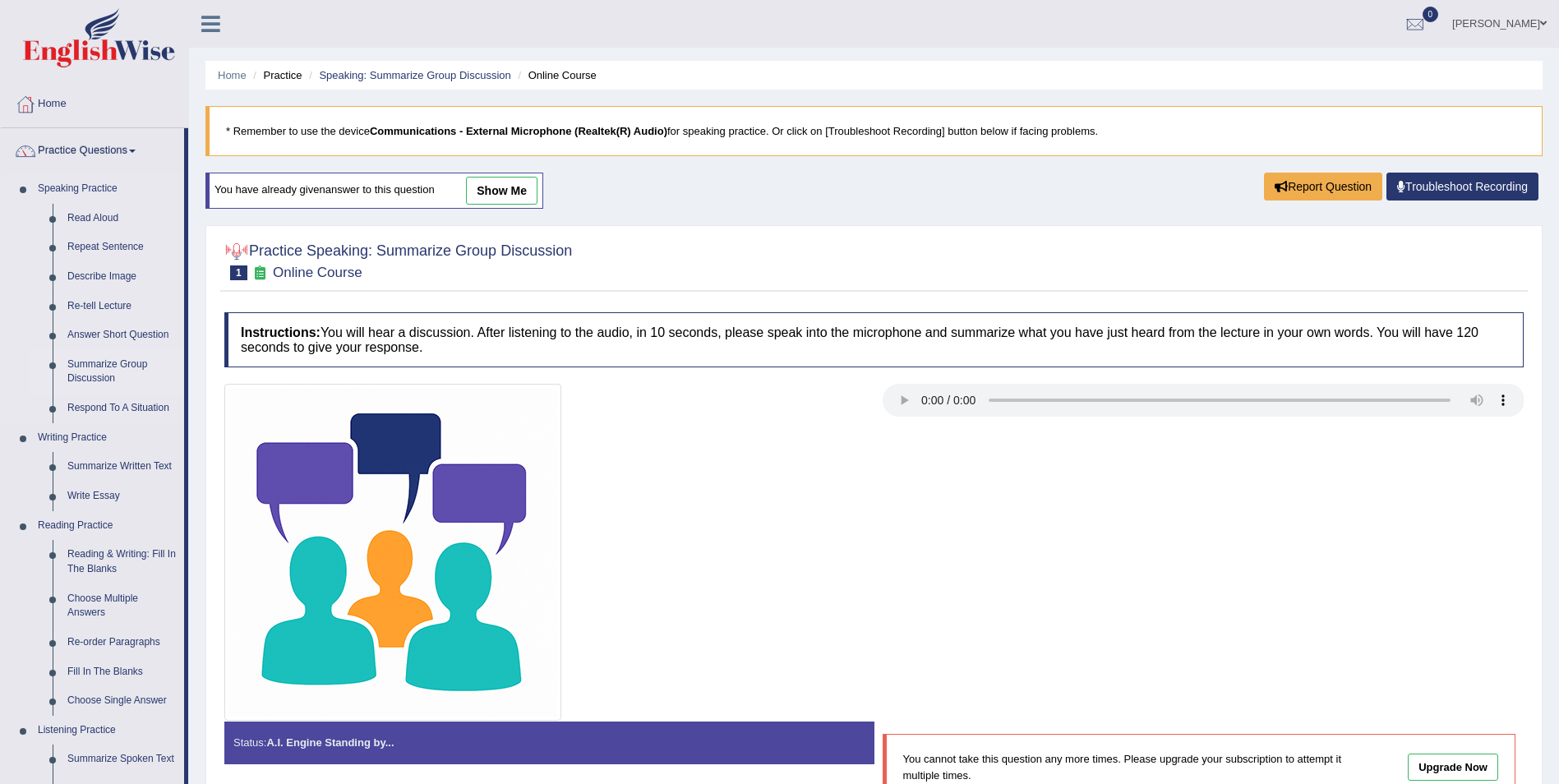
click at [113, 367] on link "Summarize Group Discussion" at bounding box center [122, 372] width 125 height 44
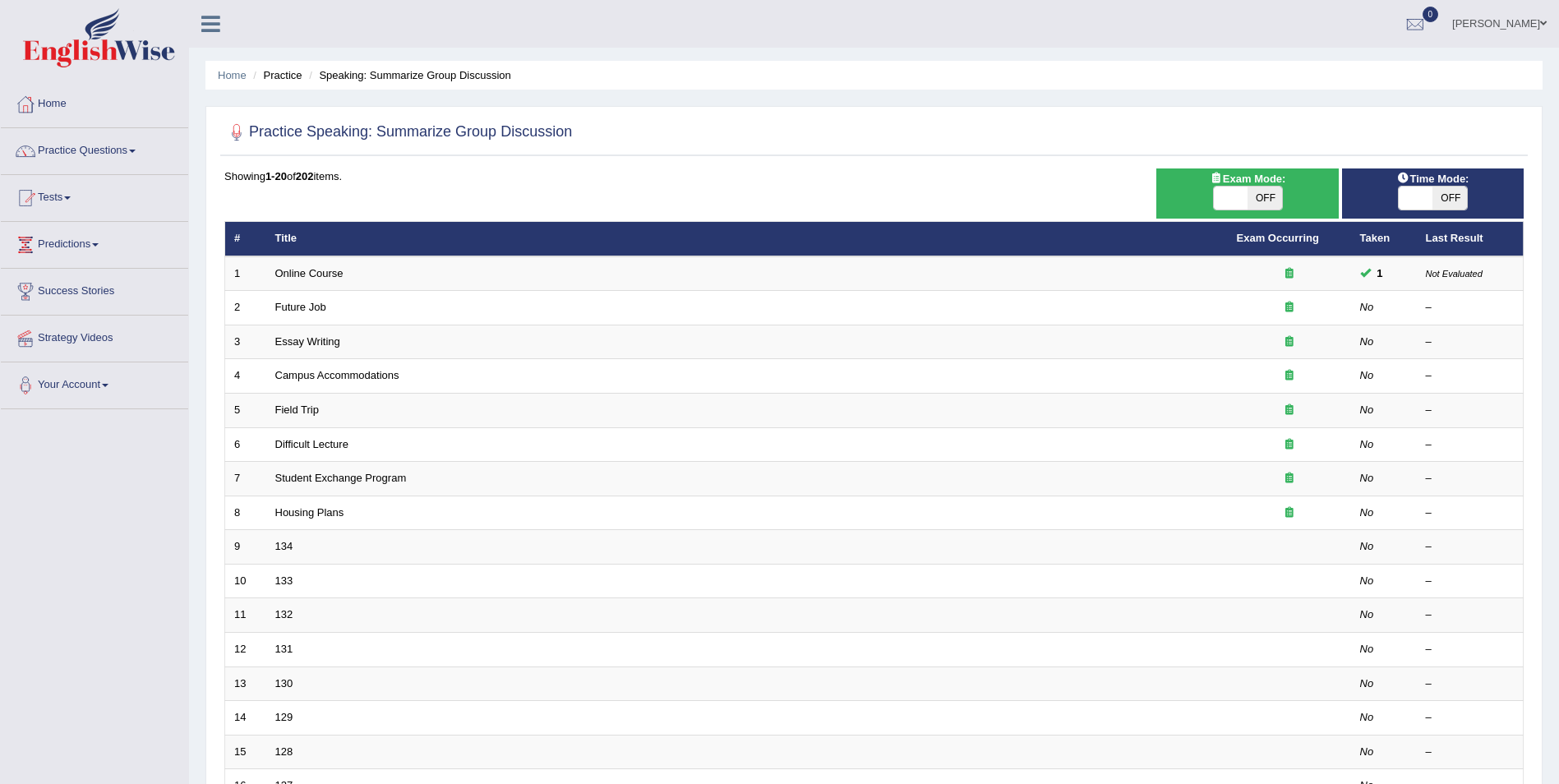
click at [316, 308] on link "Future Job" at bounding box center [300, 307] width 51 height 12
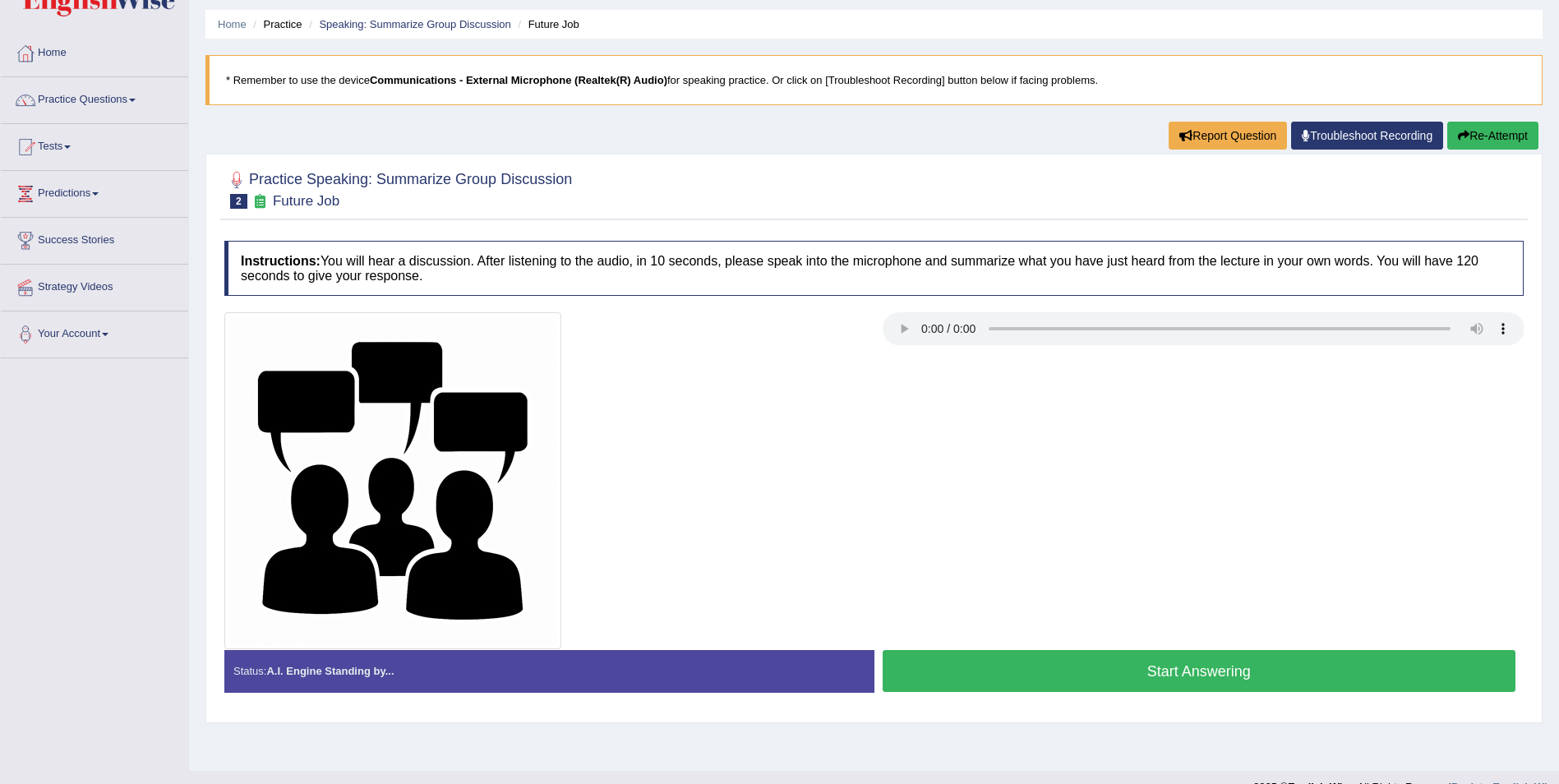
scroll to position [79, 0]
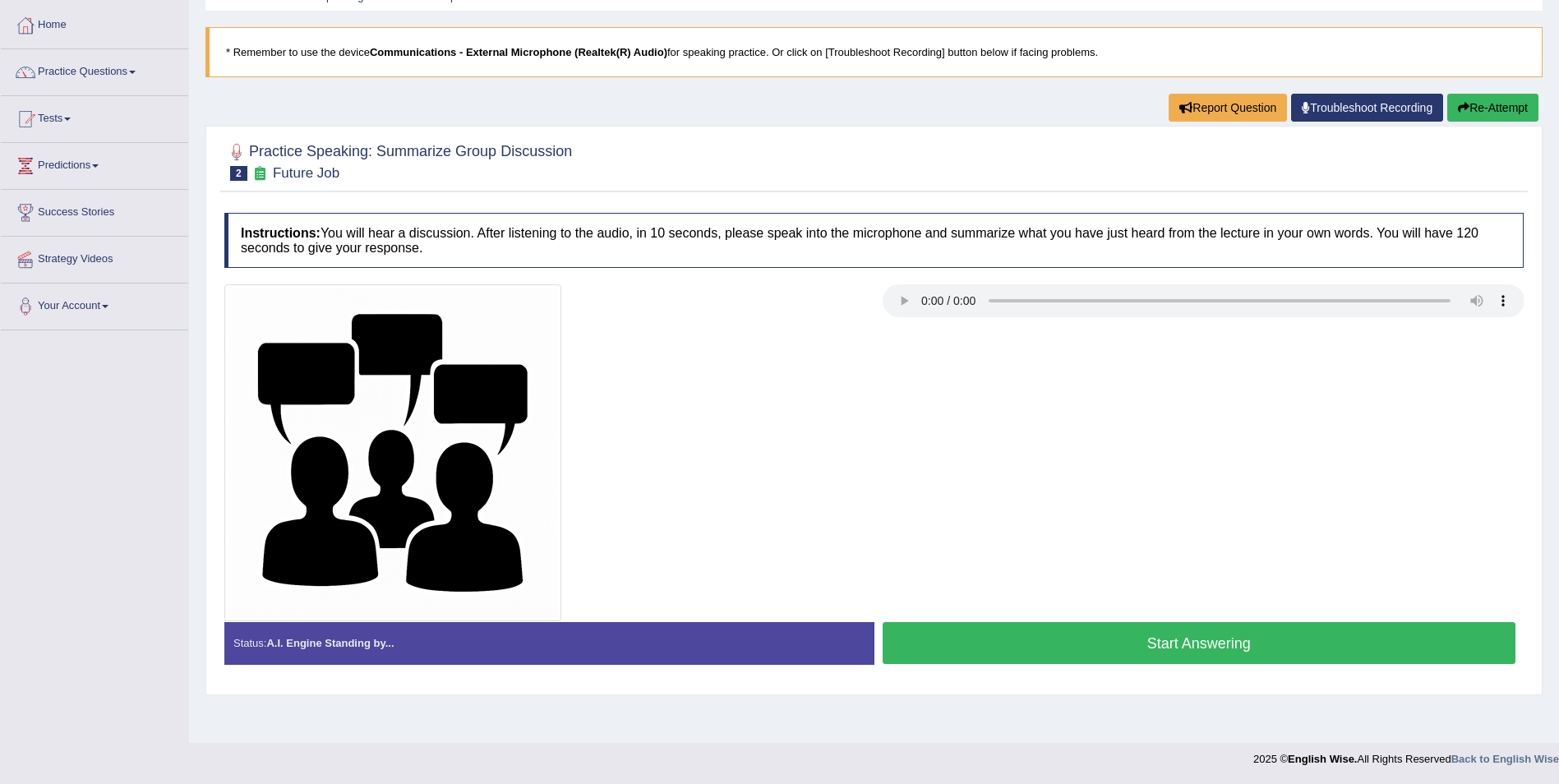
click at [1209, 650] on button "Start Answering" at bounding box center [1200, 643] width 634 height 42
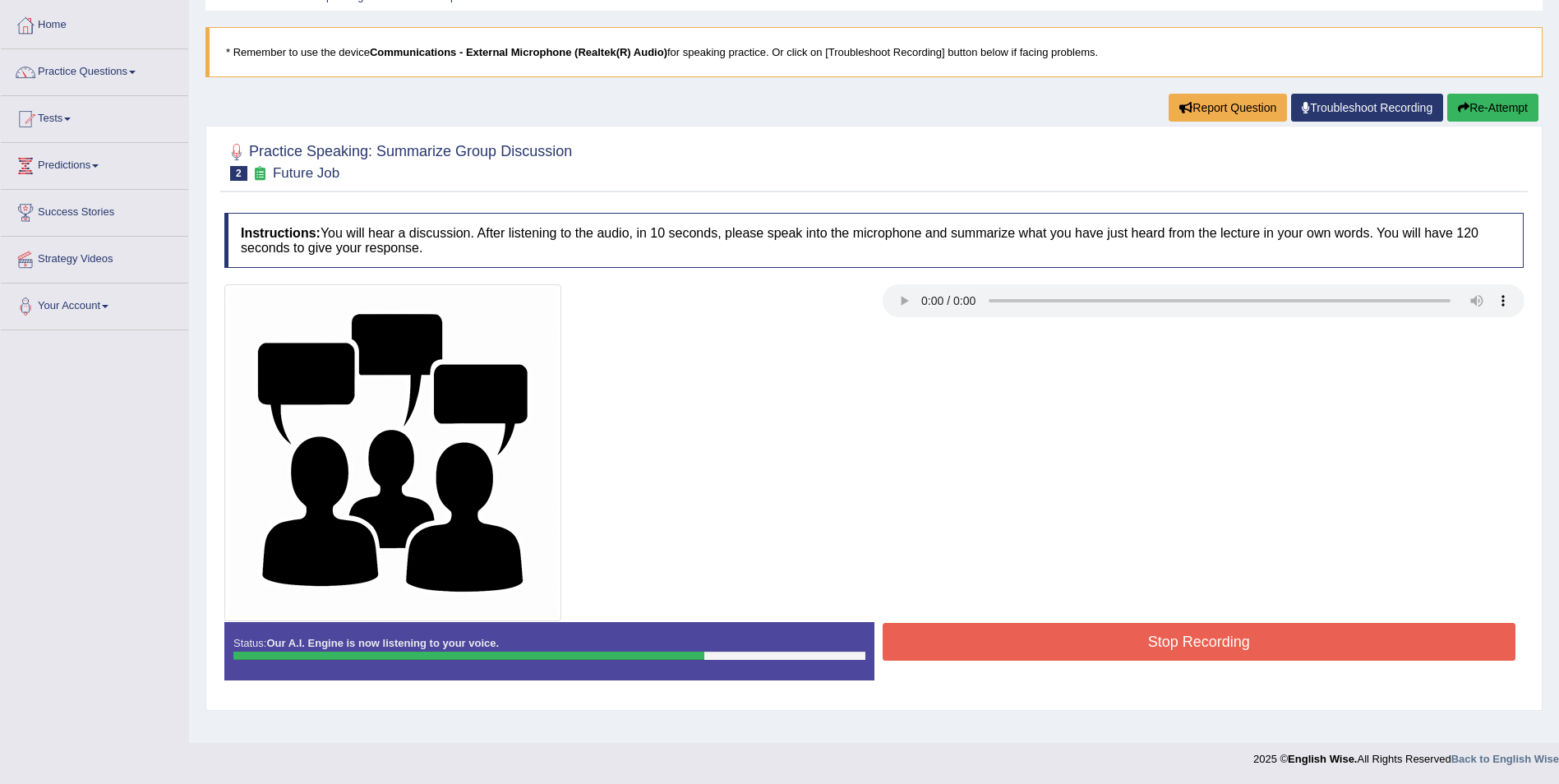
click at [1122, 644] on button "Stop Recording" at bounding box center [1200, 642] width 634 height 38
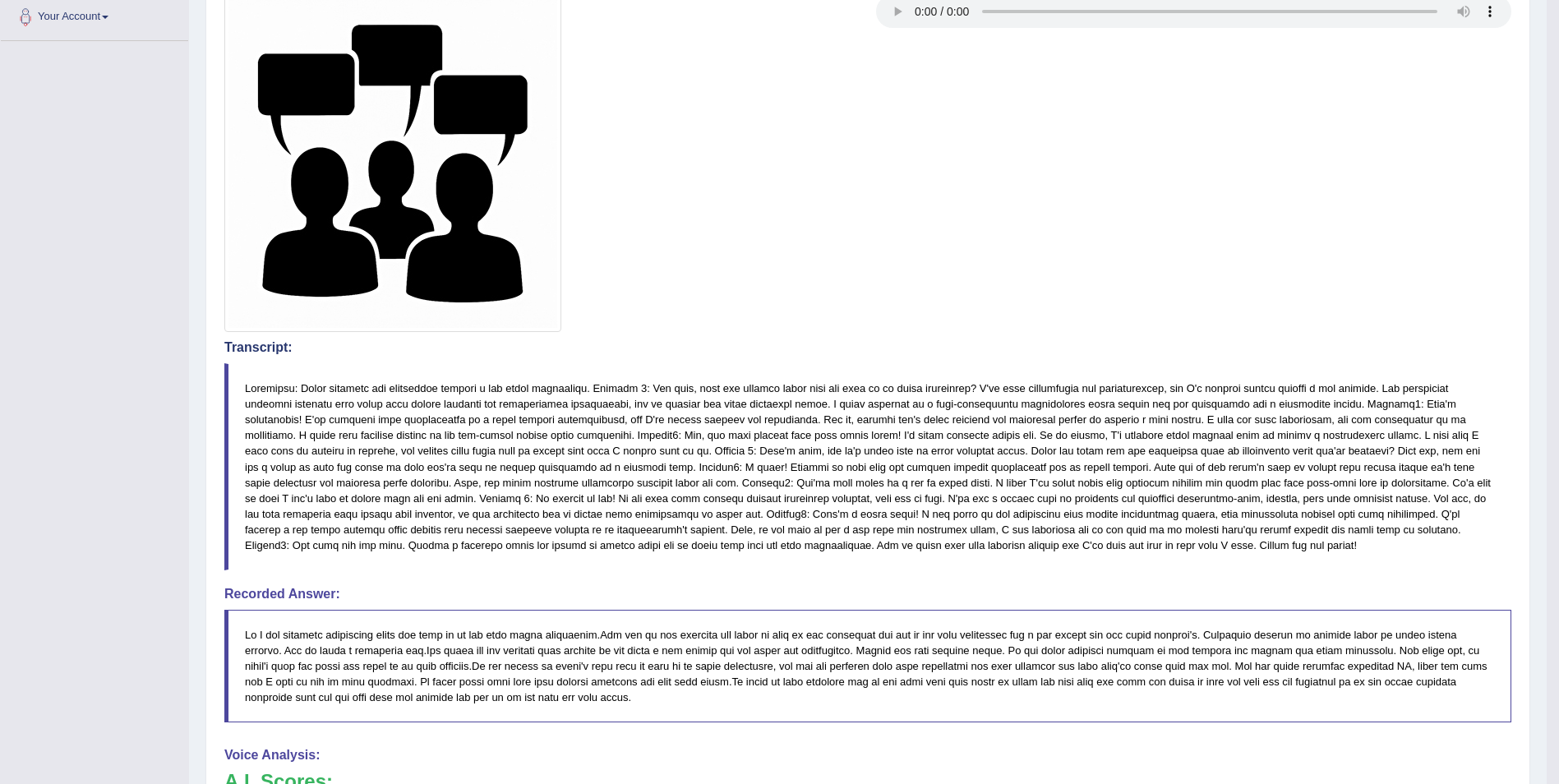
scroll to position [0, 0]
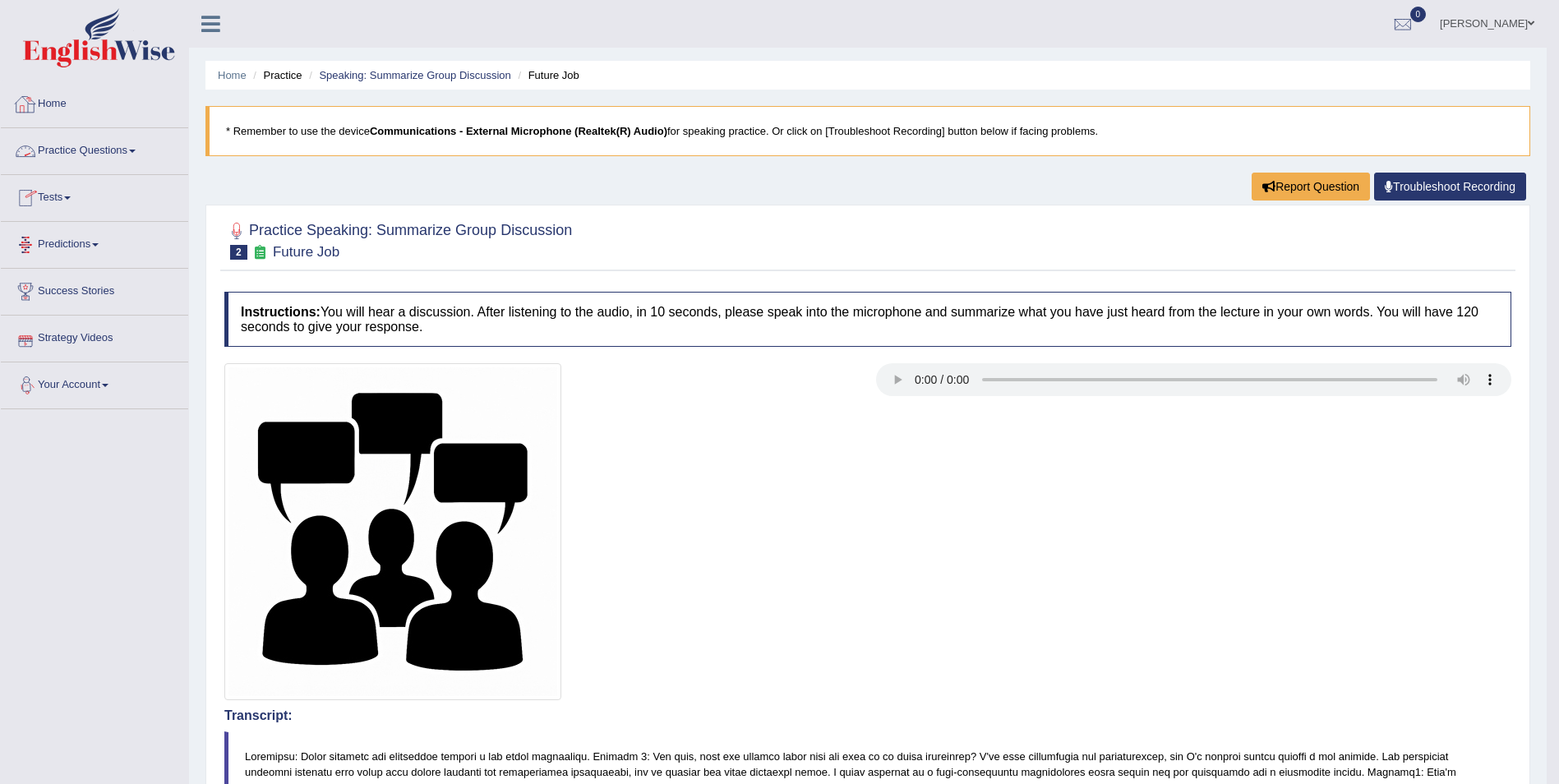
click at [135, 150] on span at bounding box center [132, 150] width 7 height 3
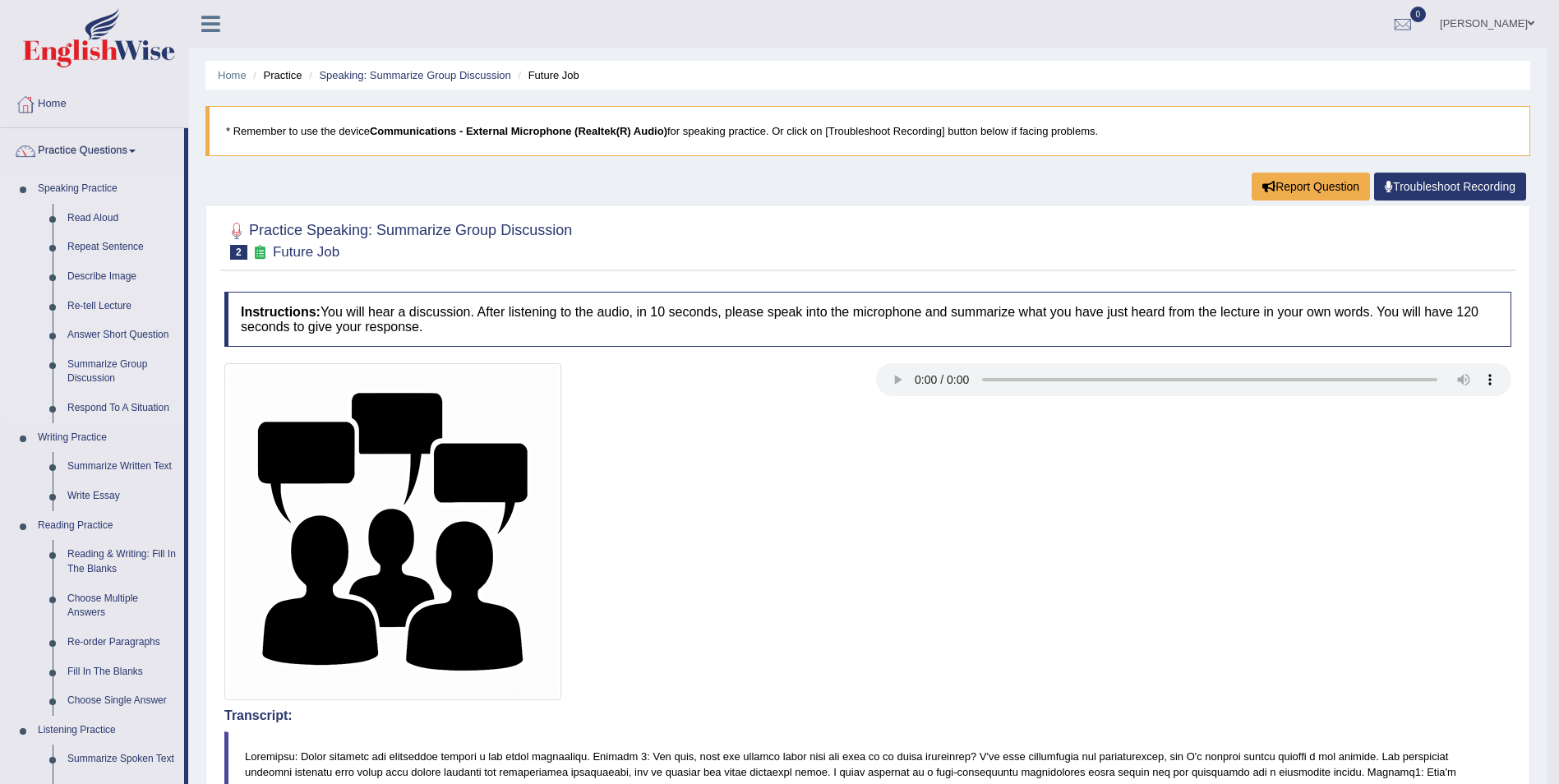
click at [106, 368] on link "Summarize Group Discussion" at bounding box center [122, 372] width 125 height 44
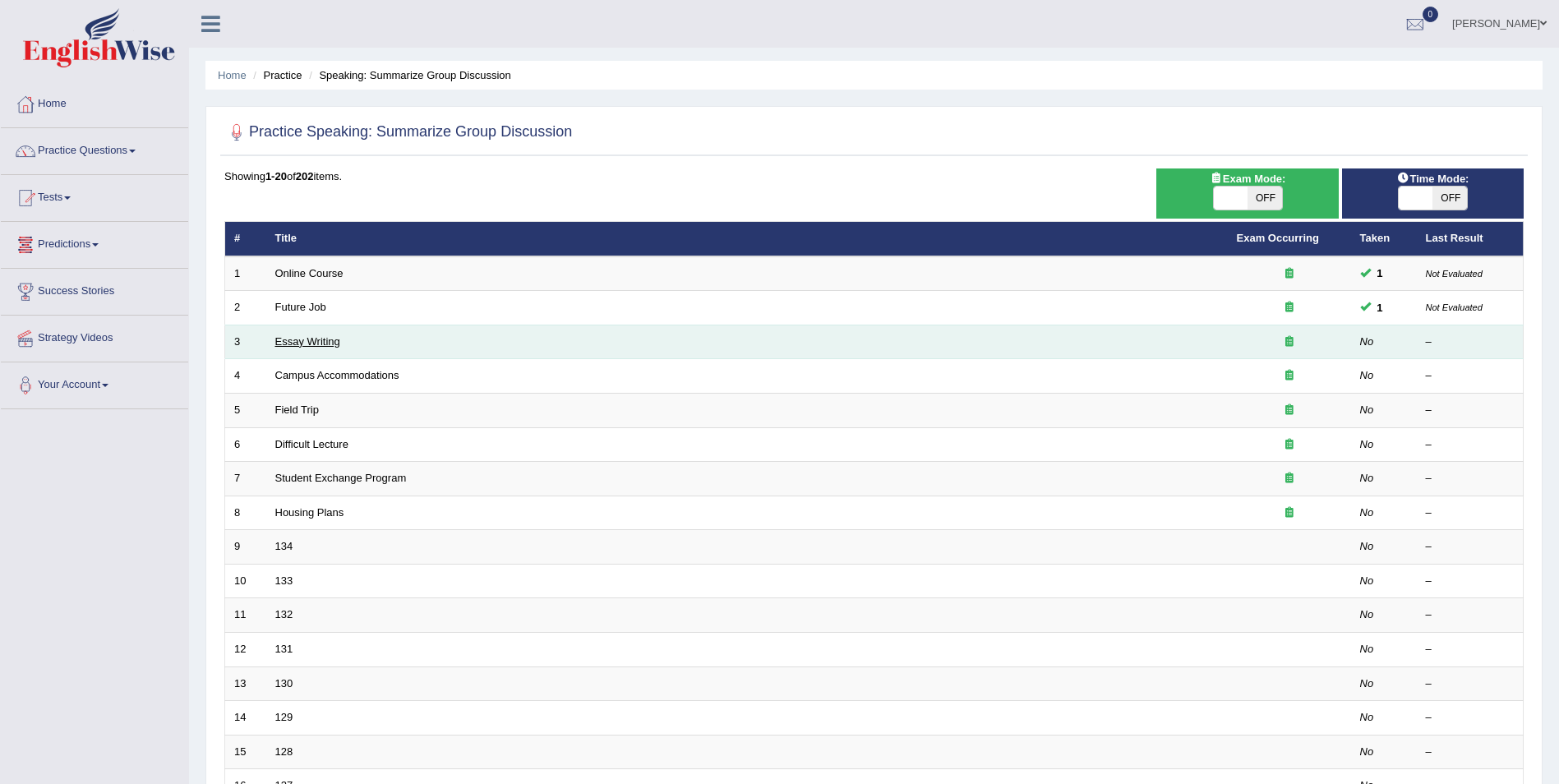
click at [307, 343] on link "Essay Writing" at bounding box center [307, 341] width 65 height 12
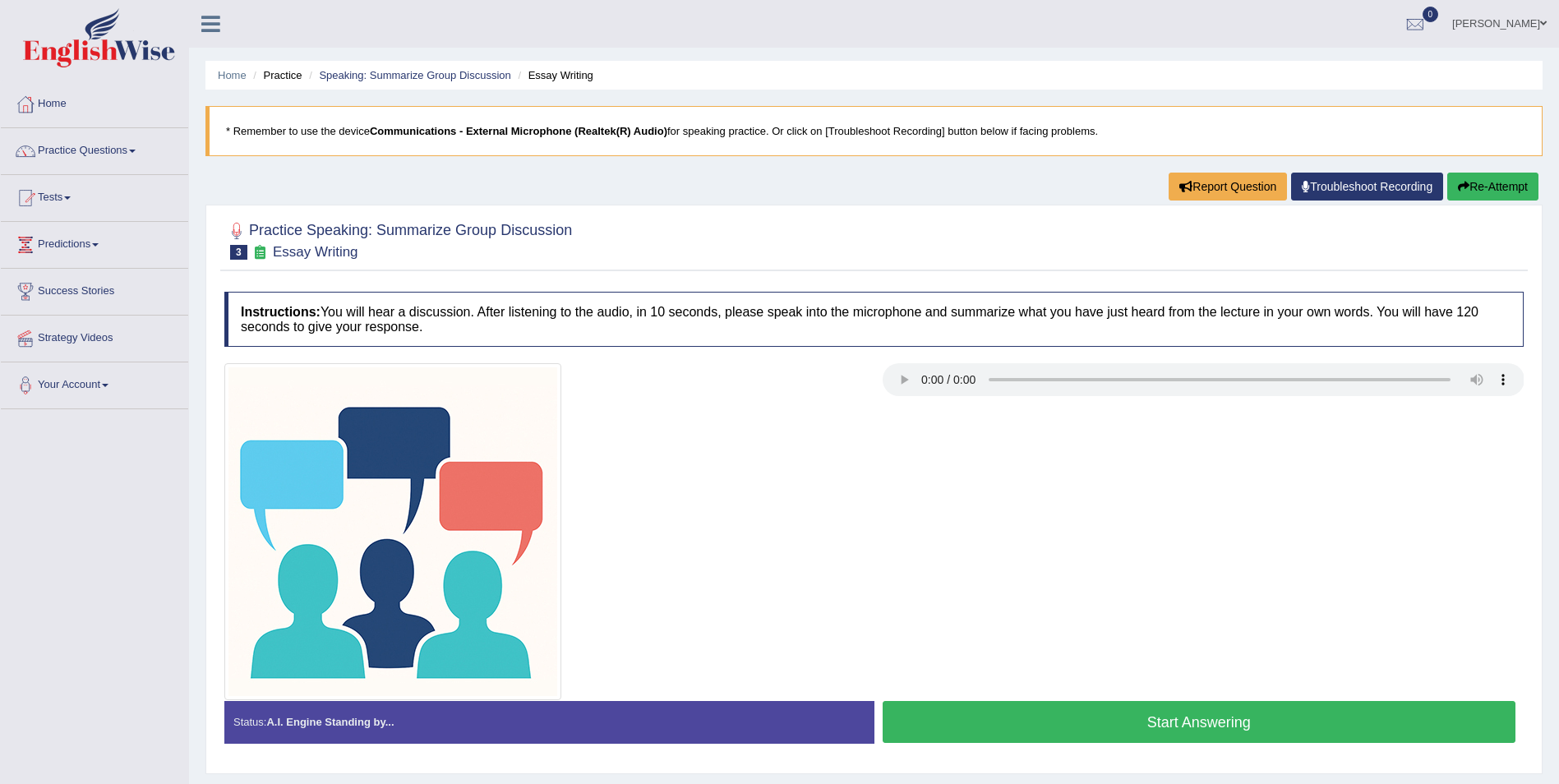
scroll to position [79, 0]
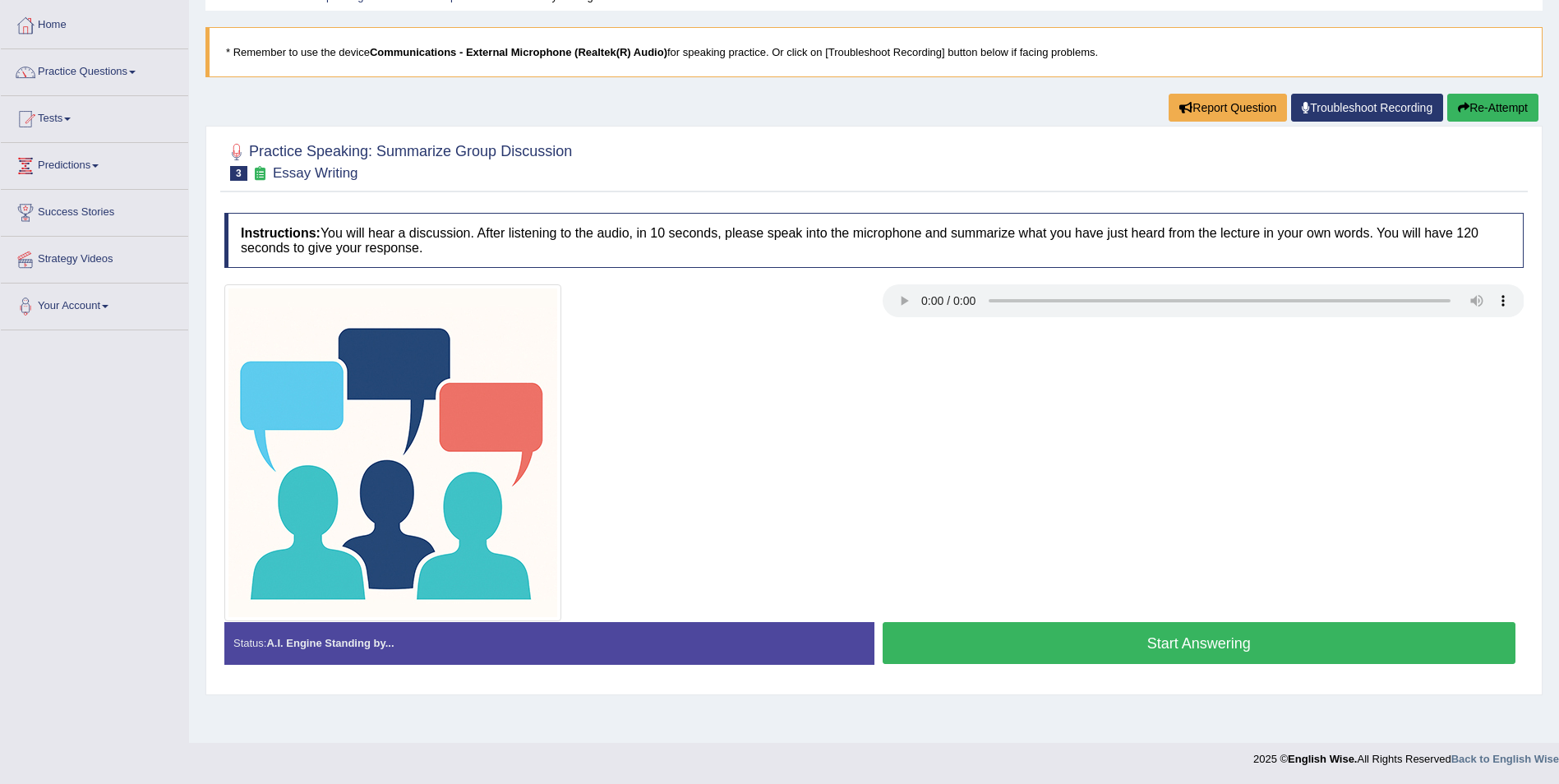
click at [1220, 644] on button "Start Answering" at bounding box center [1200, 643] width 634 height 42
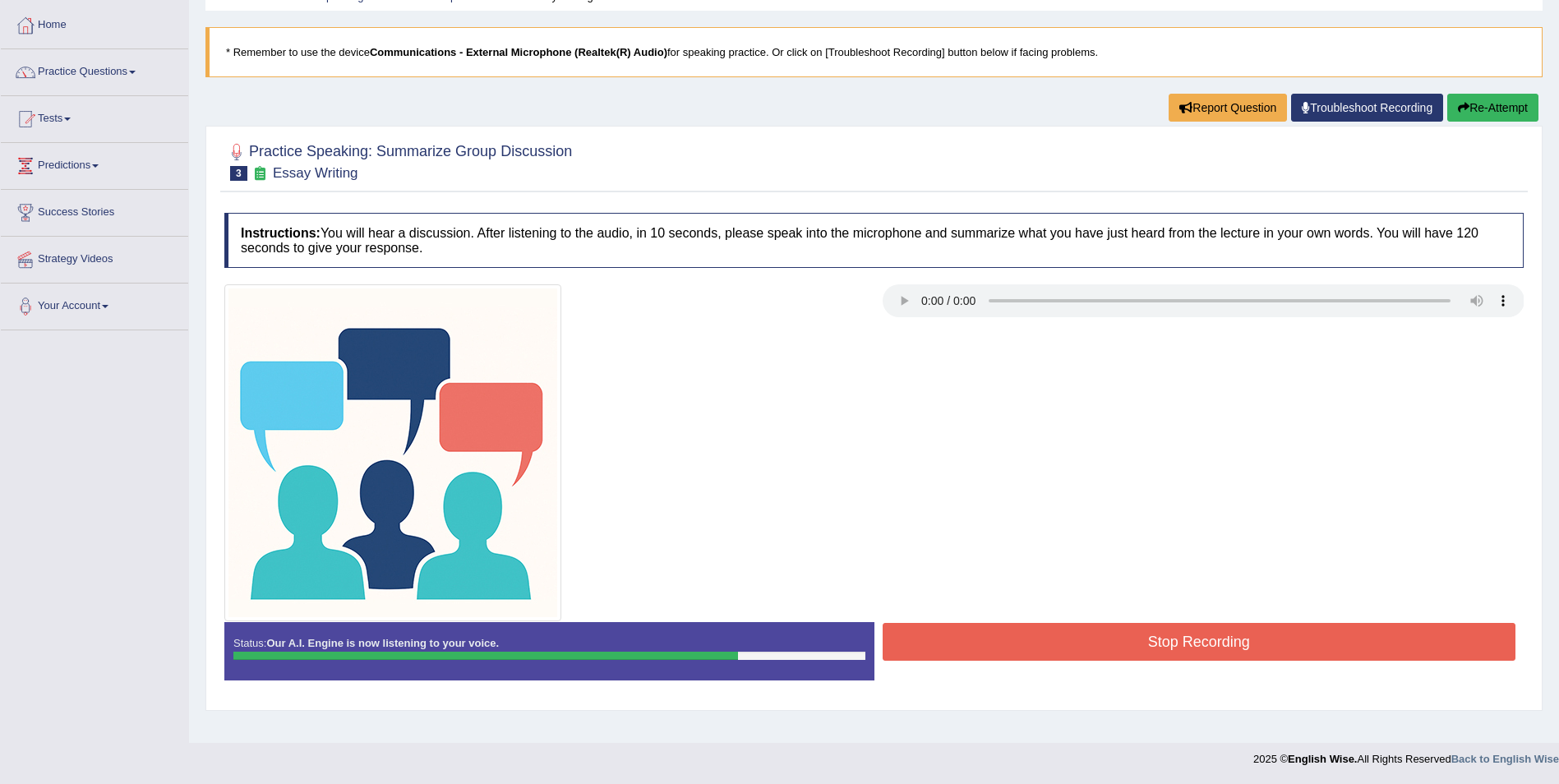
click at [1157, 640] on button "Stop Recording" at bounding box center [1200, 642] width 634 height 38
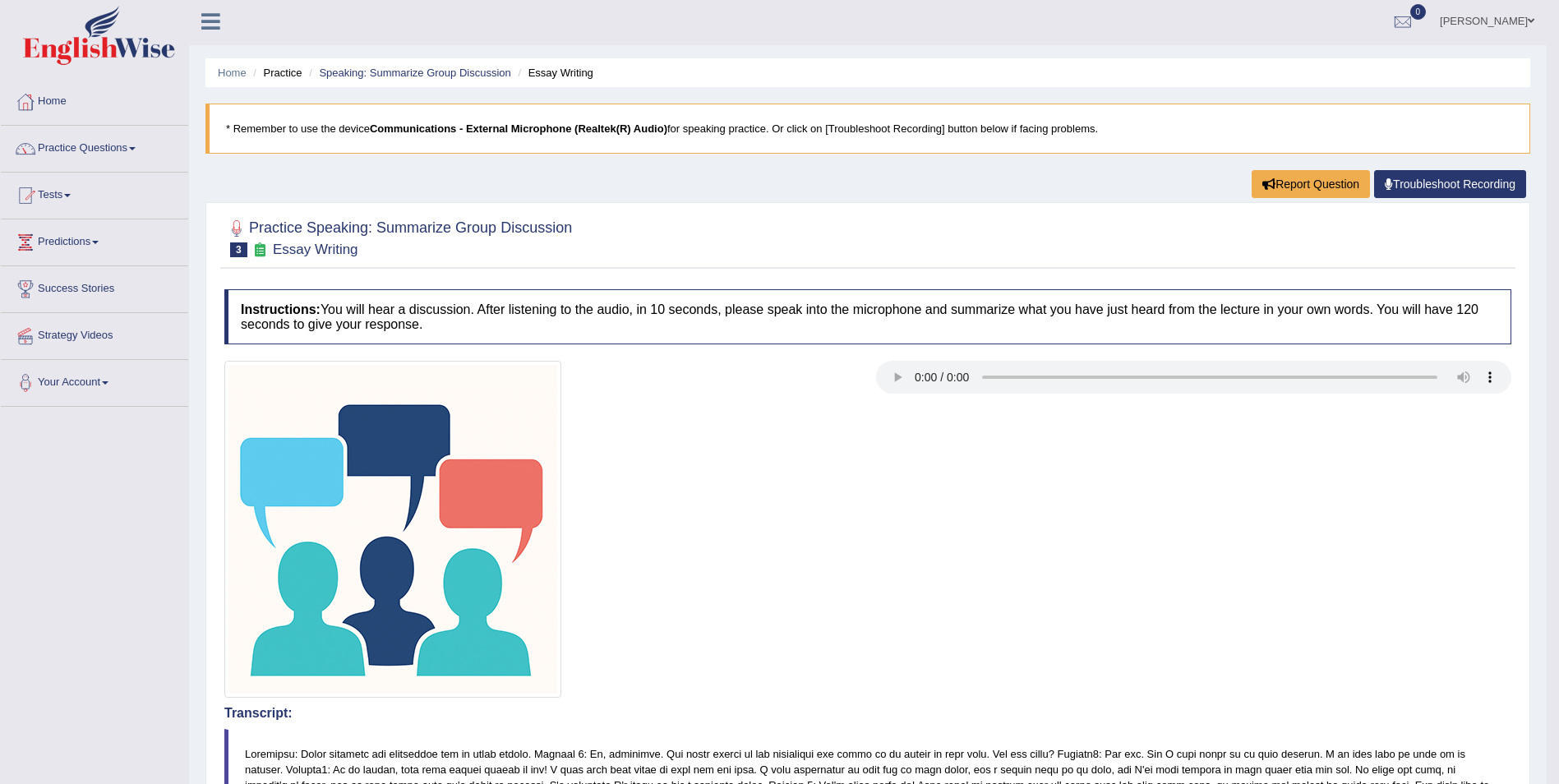
scroll to position [0, 0]
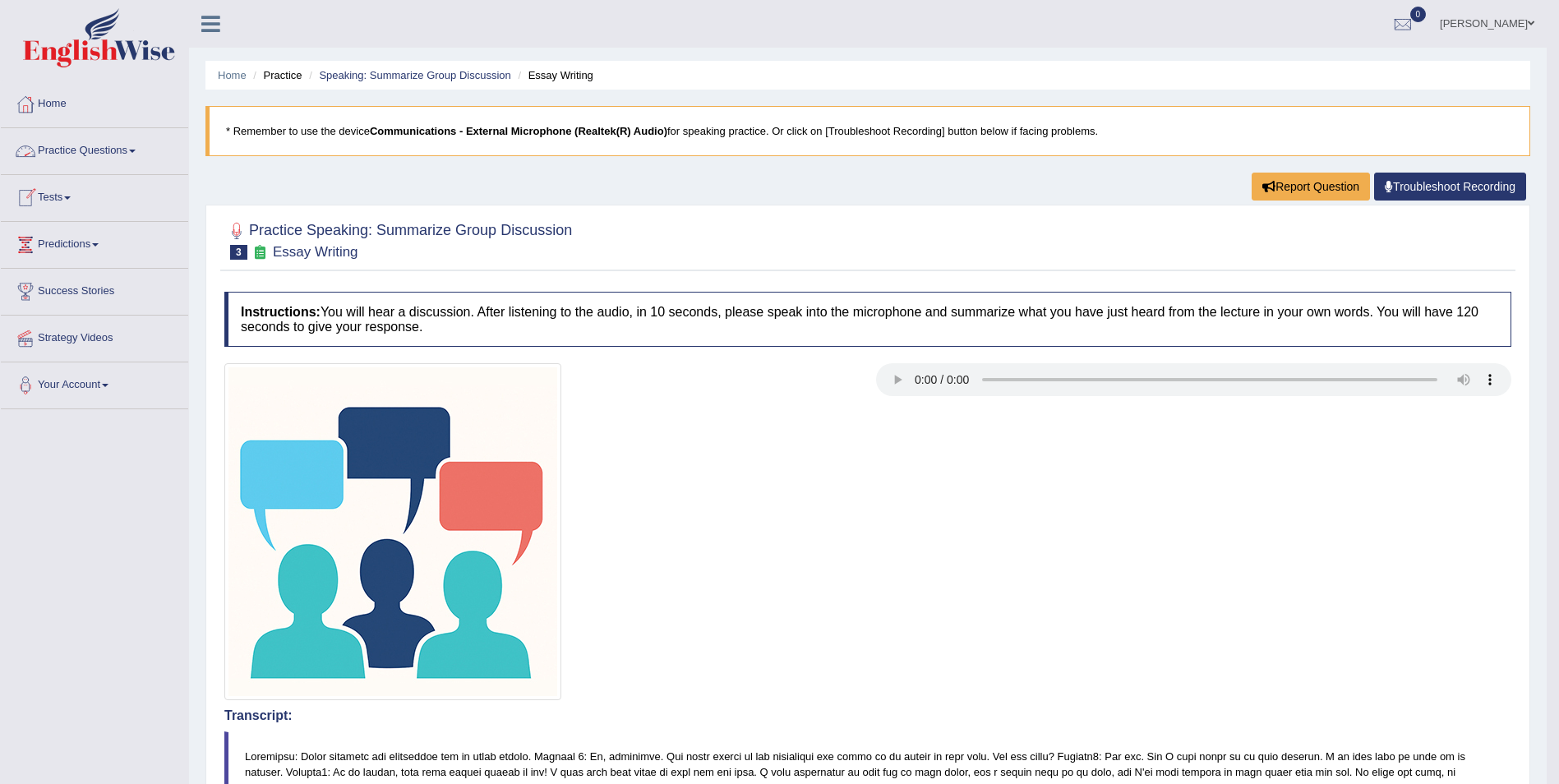
click at [135, 153] on link "Practice Questions" at bounding box center [95, 148] width 187 height 41
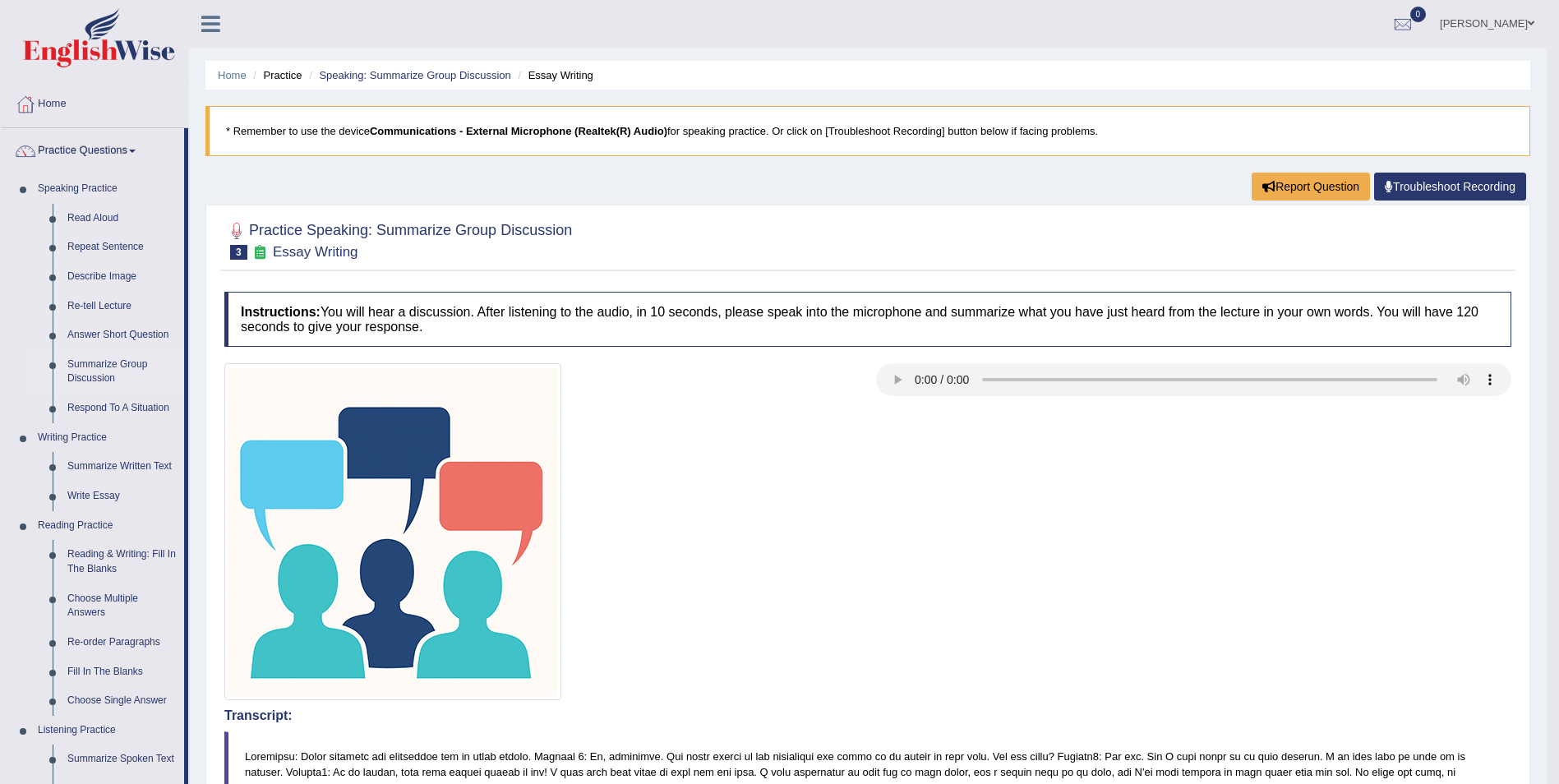
click at [135, 367] on link "Summarize Group Discussion" at bounding box center [122, 372] width 125 height 44
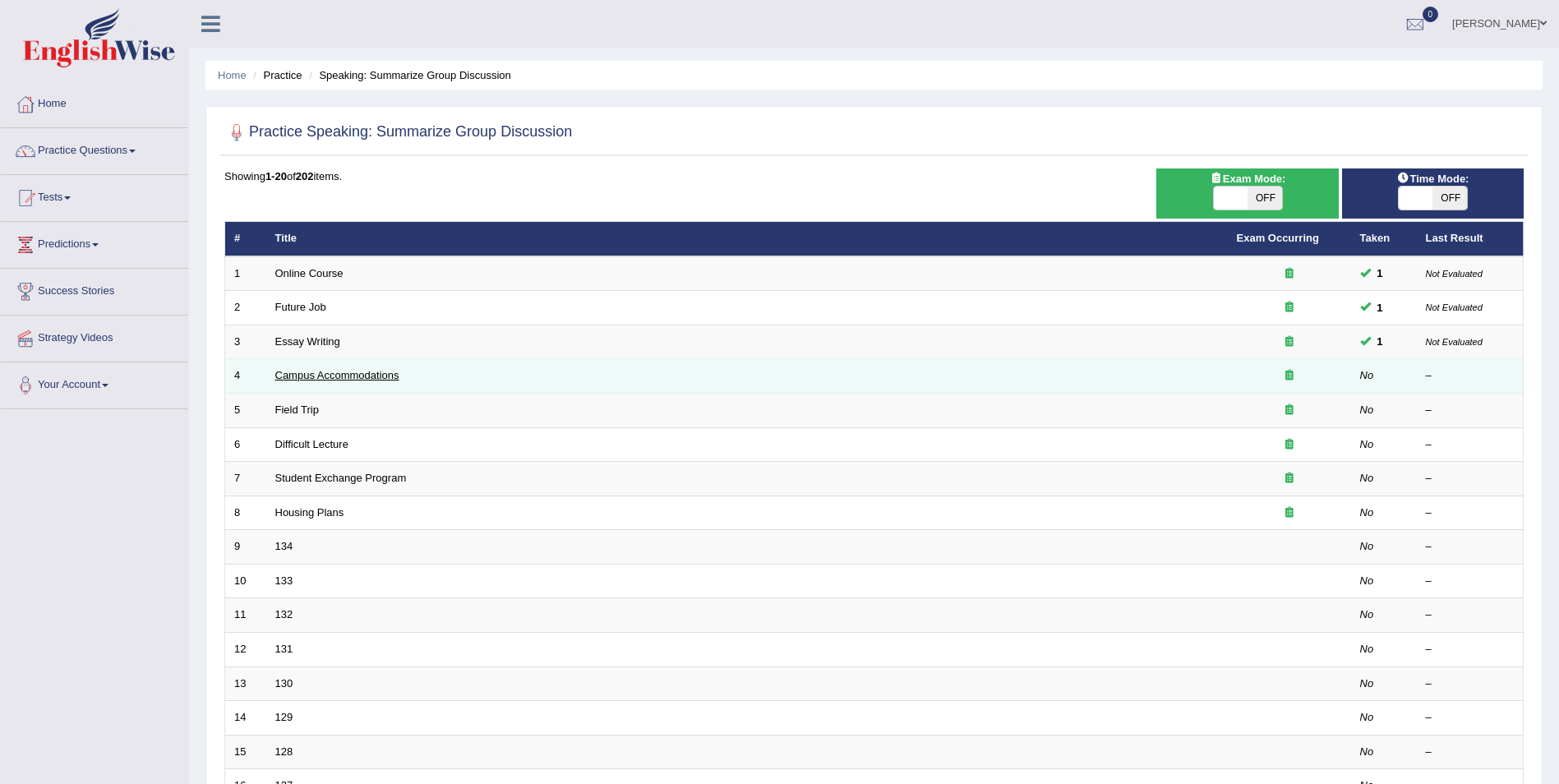
click at [316, 376] on link "Campus Accommodations" at bounding box center [337, 375] width 125 height 12
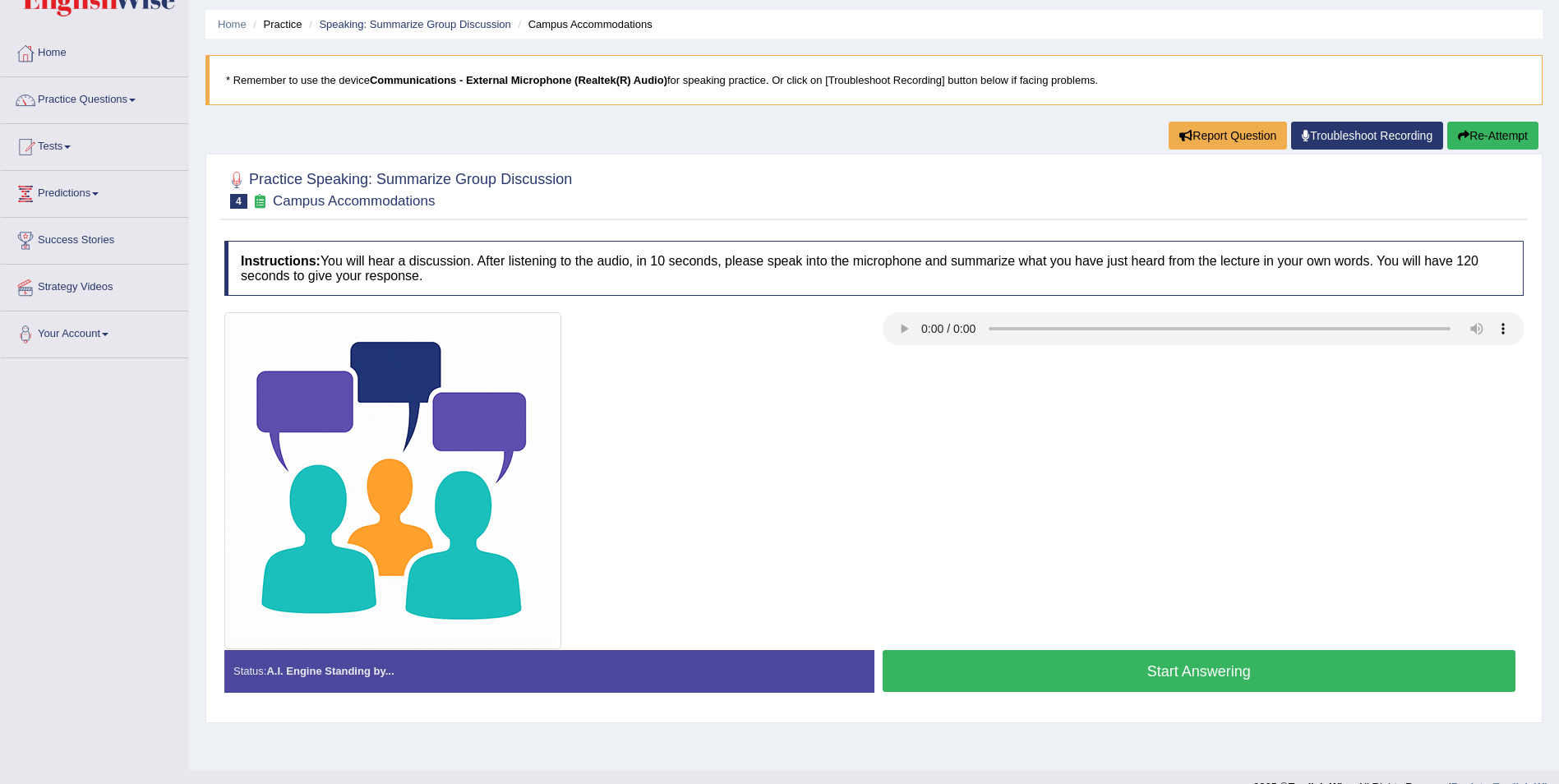
scroll to position [79, 0]
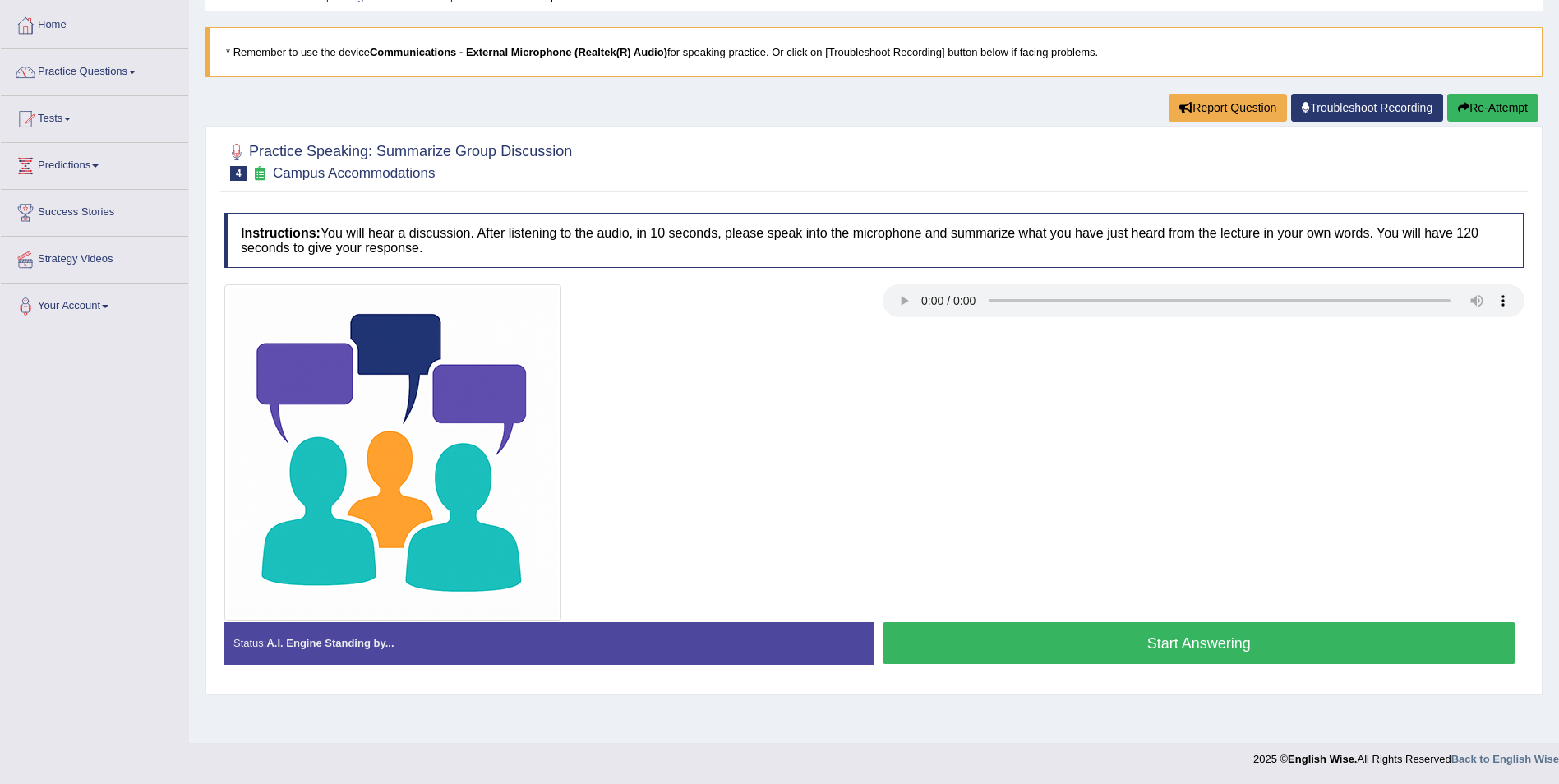
click at [1164, 644] on button "Start Answering" at bounding box center [1200, 643] width 634 height 42
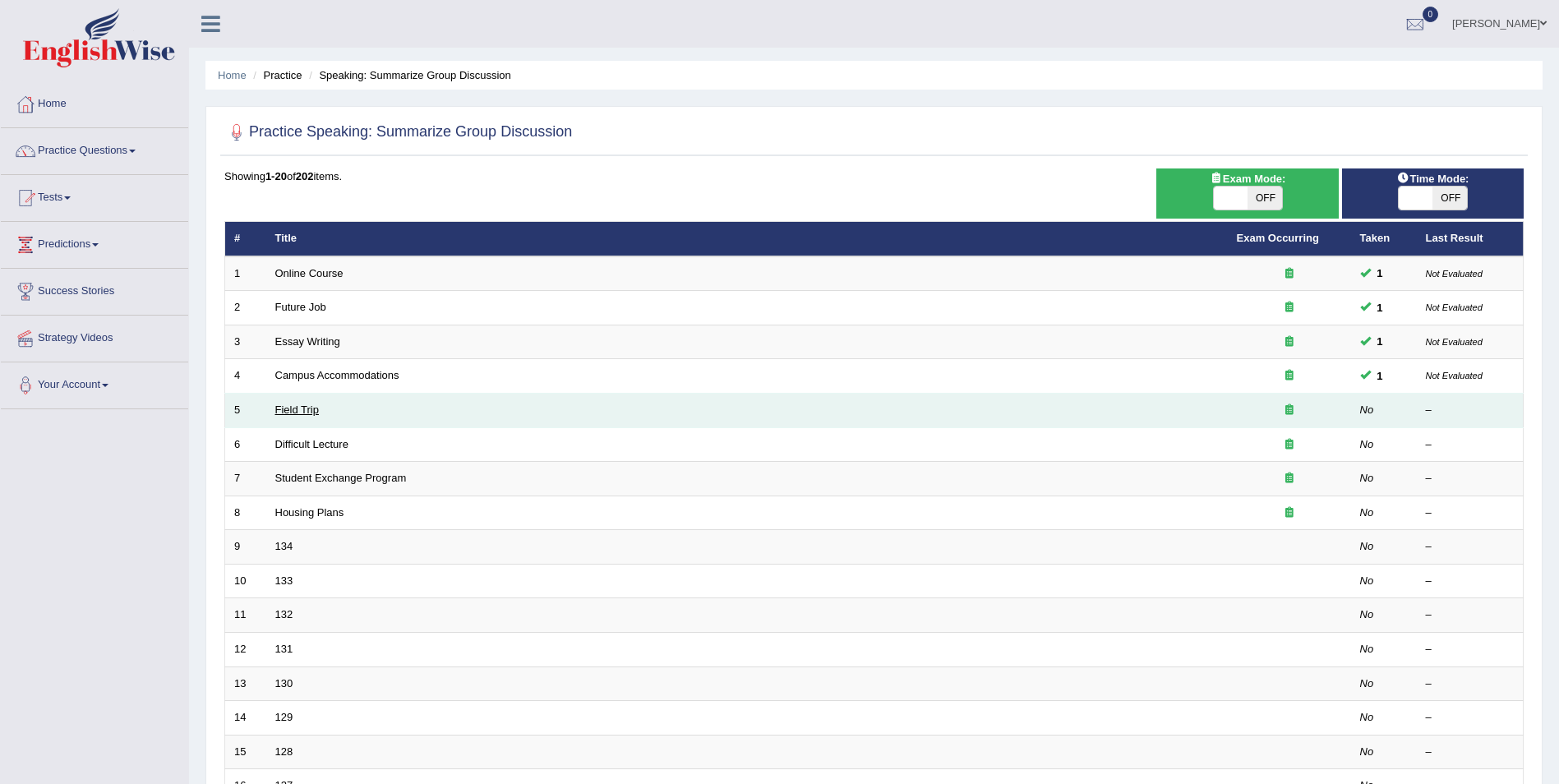
click at [285, 409] on link "Field Trip" at bounding box center [297, 409] width 44 height 12
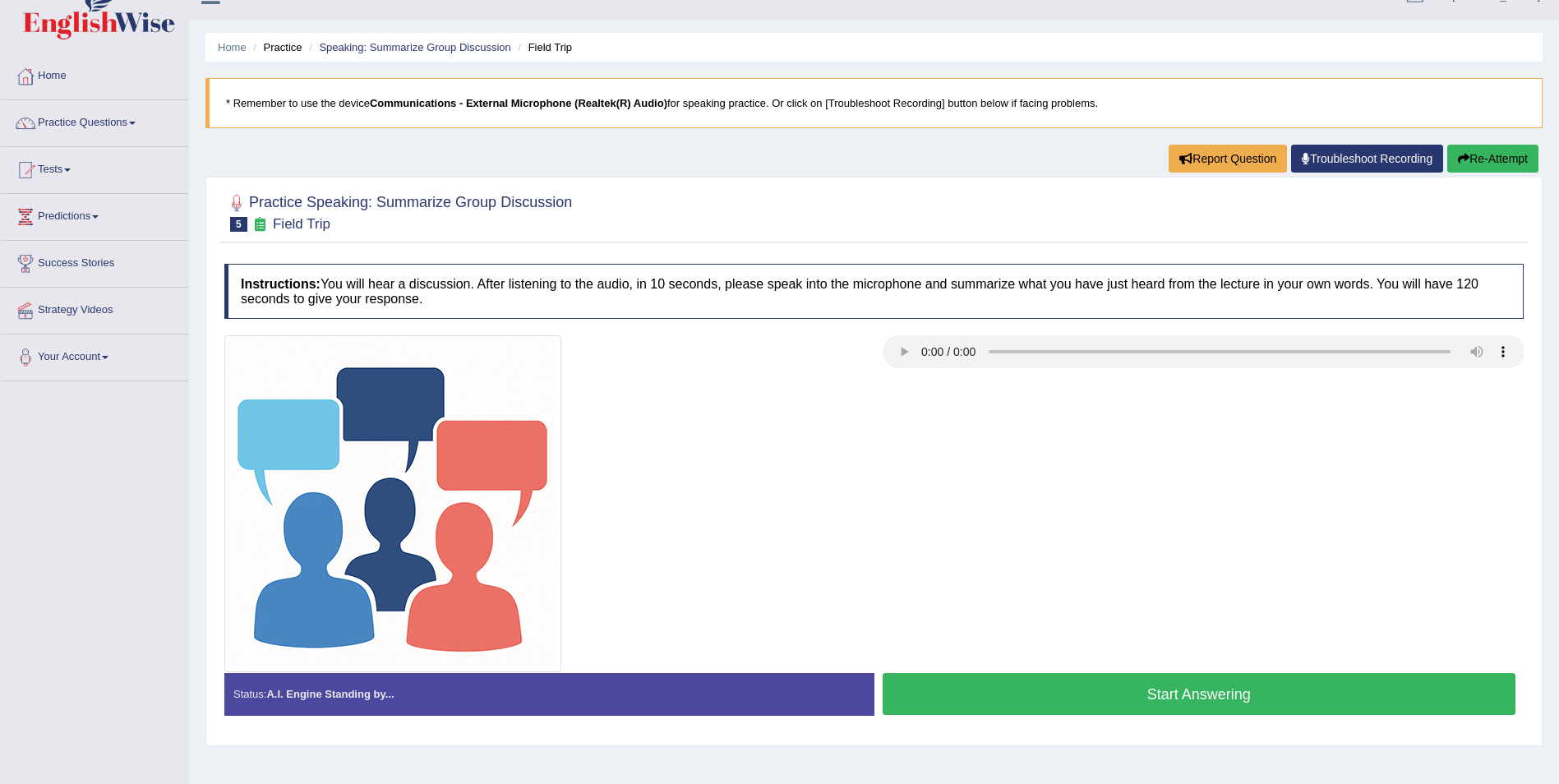
scroll to position [36, 0]
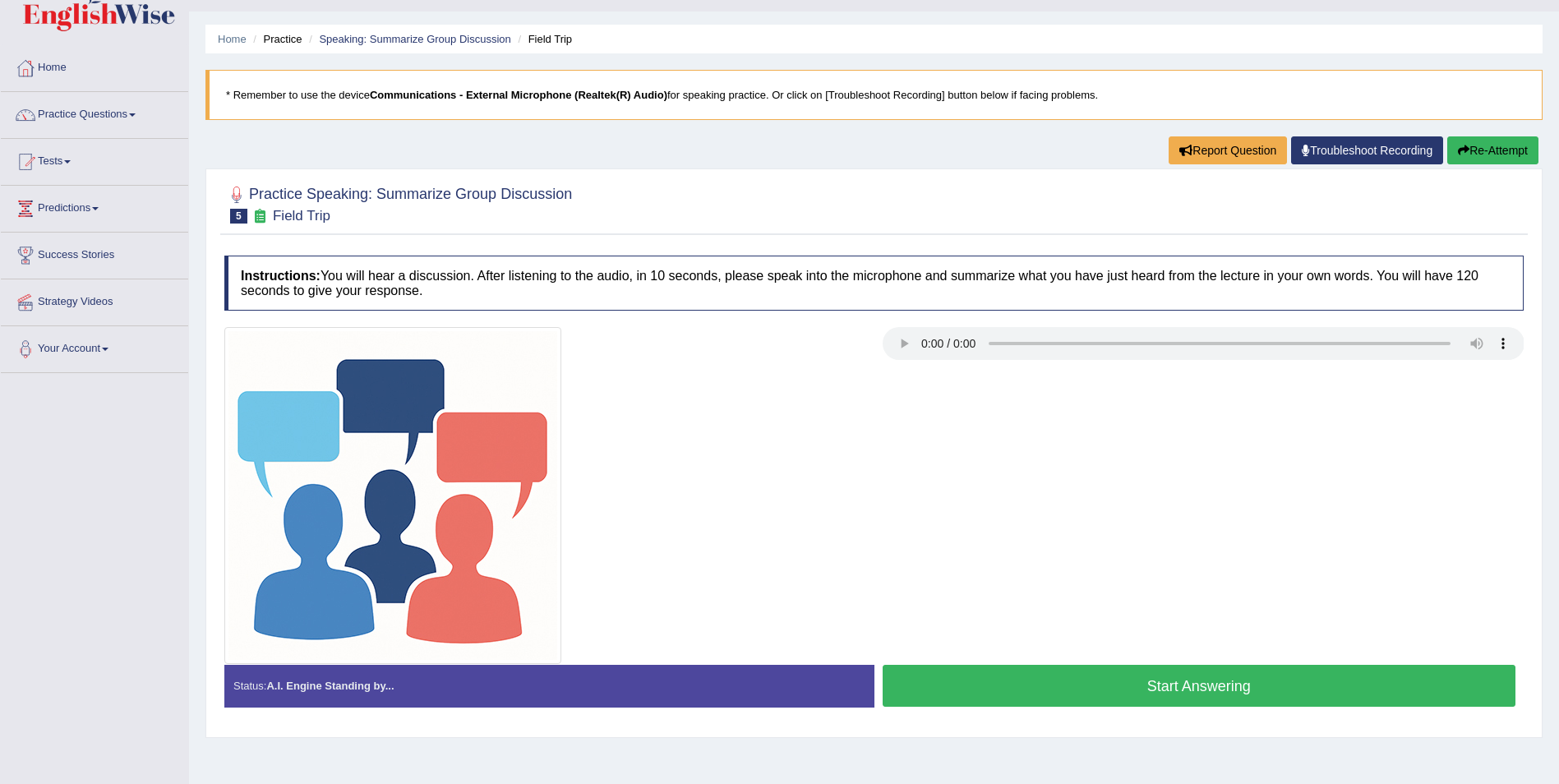
click at [1192, 689] on button "Start Answering" at bounding box center [1200, 685] width 634 height 42
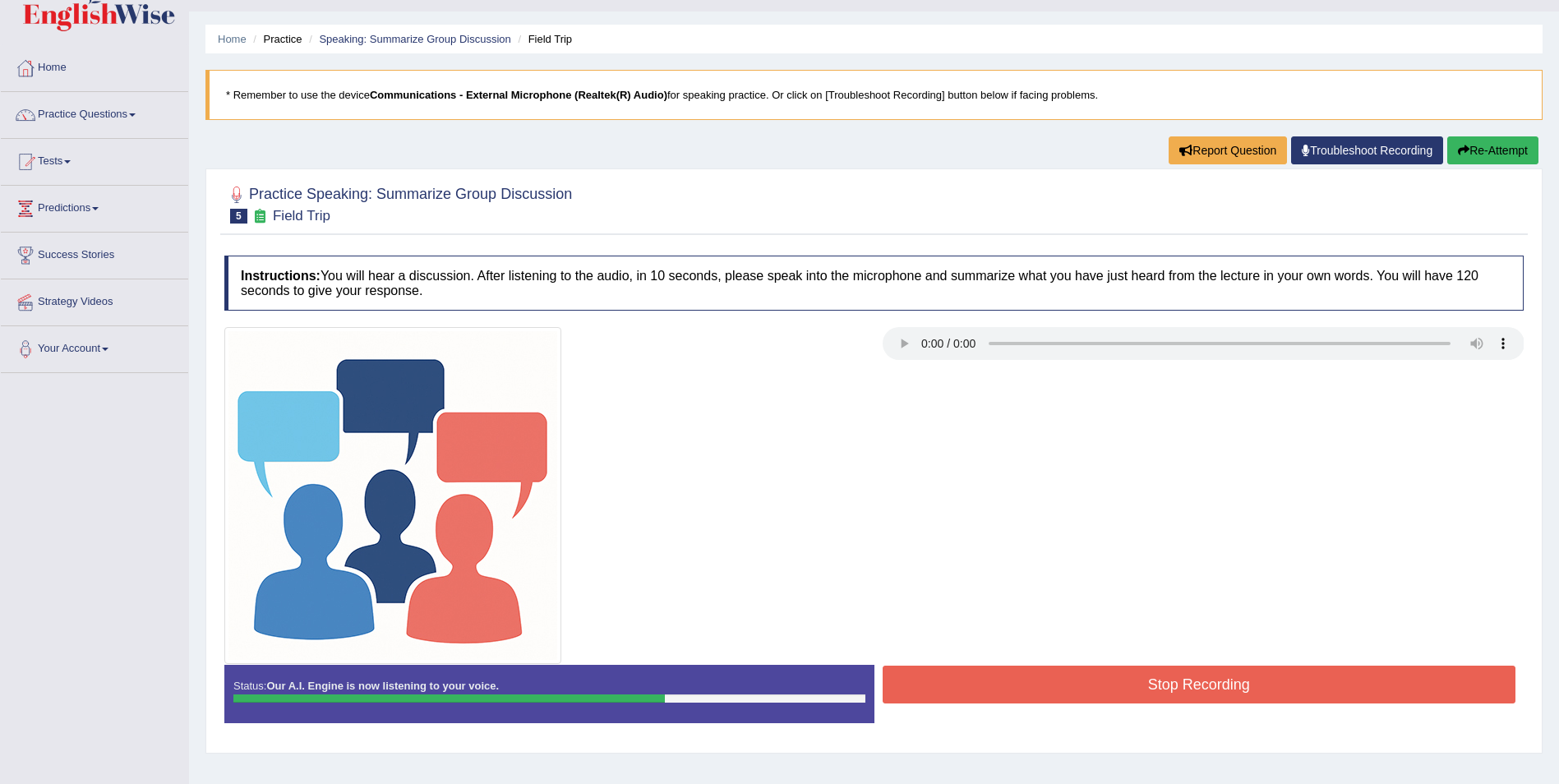
click at [1142, 686] on button "Stop Recording" at bounding box center [1200, 684] width 634 height 38
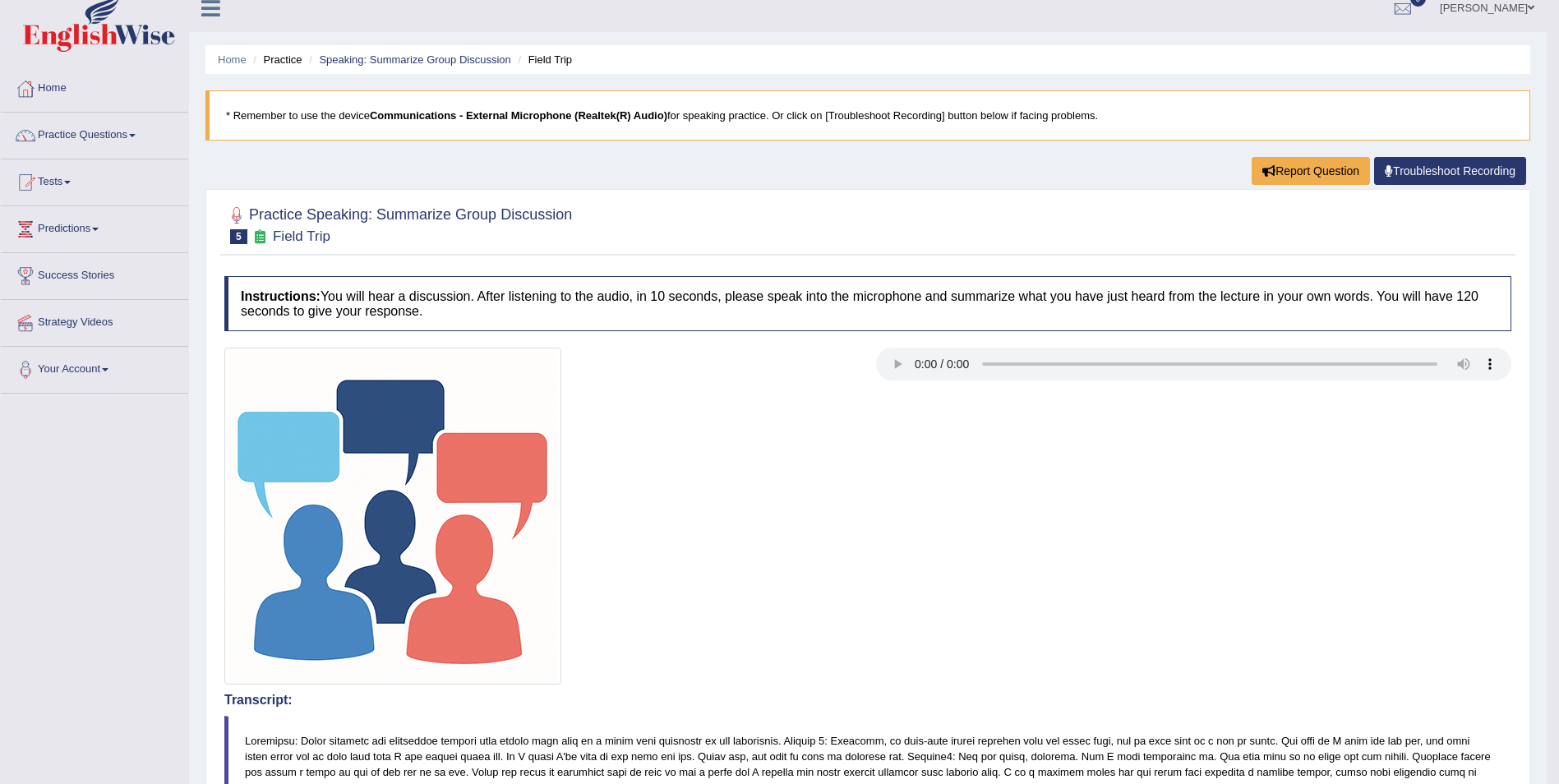
scroll to position [0, 0]
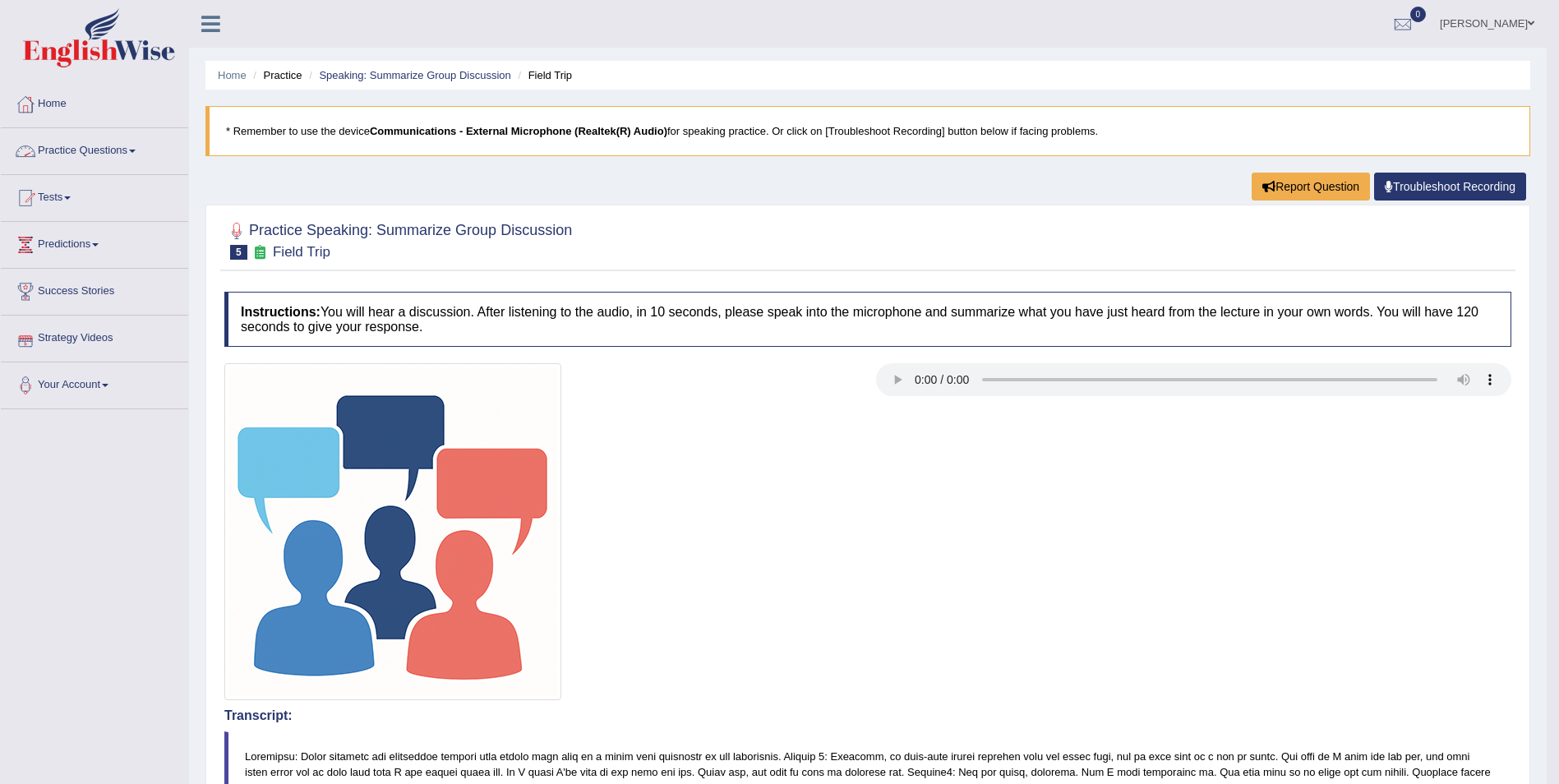
click at [133, 149] on link "Practice Questions" at bounding box center [95, 148] width 187 height 41
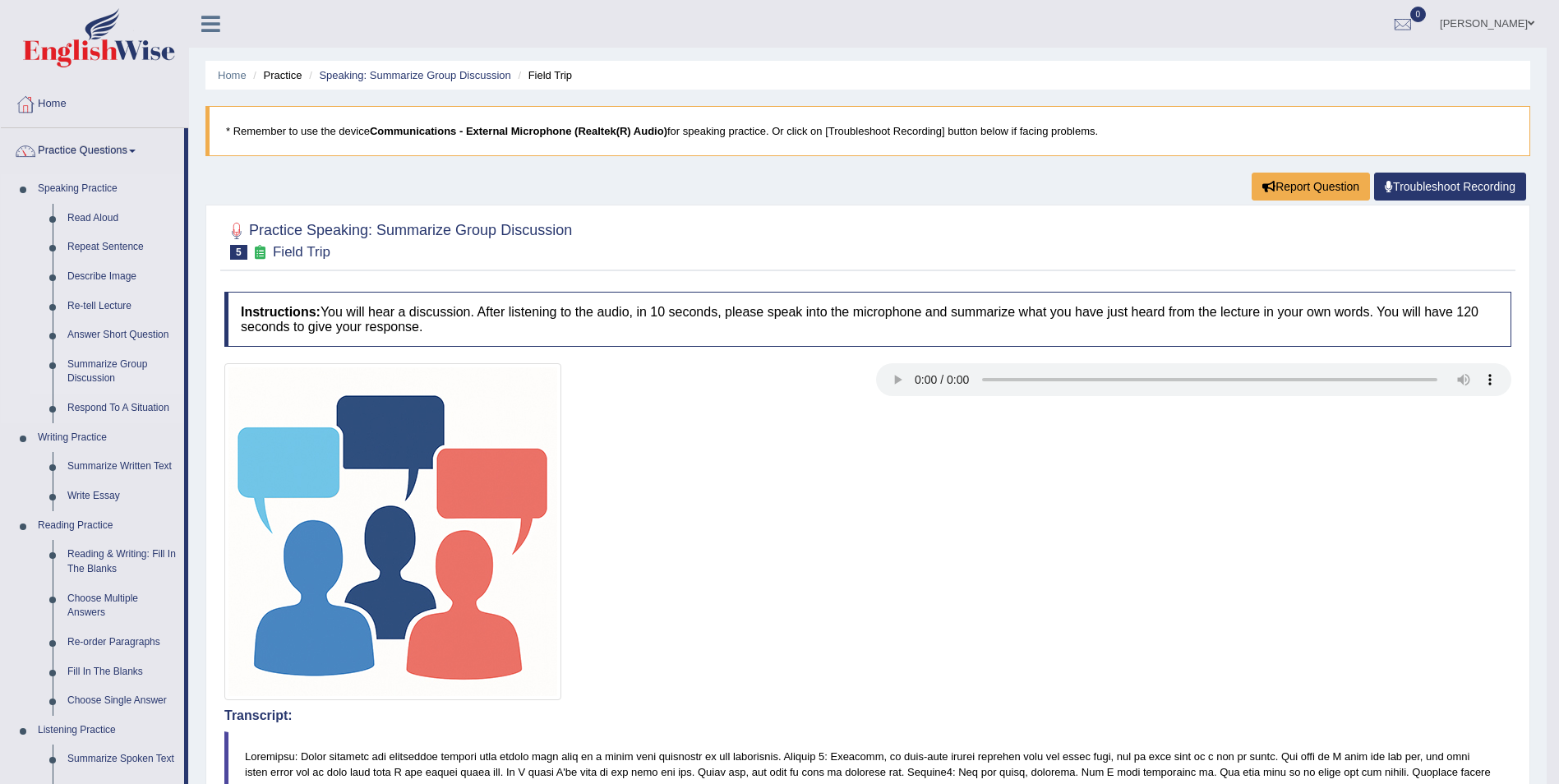
click at [124, 364] on link "Summarize Group Discussion" at bounding box center [122, 372] width 125 height 44
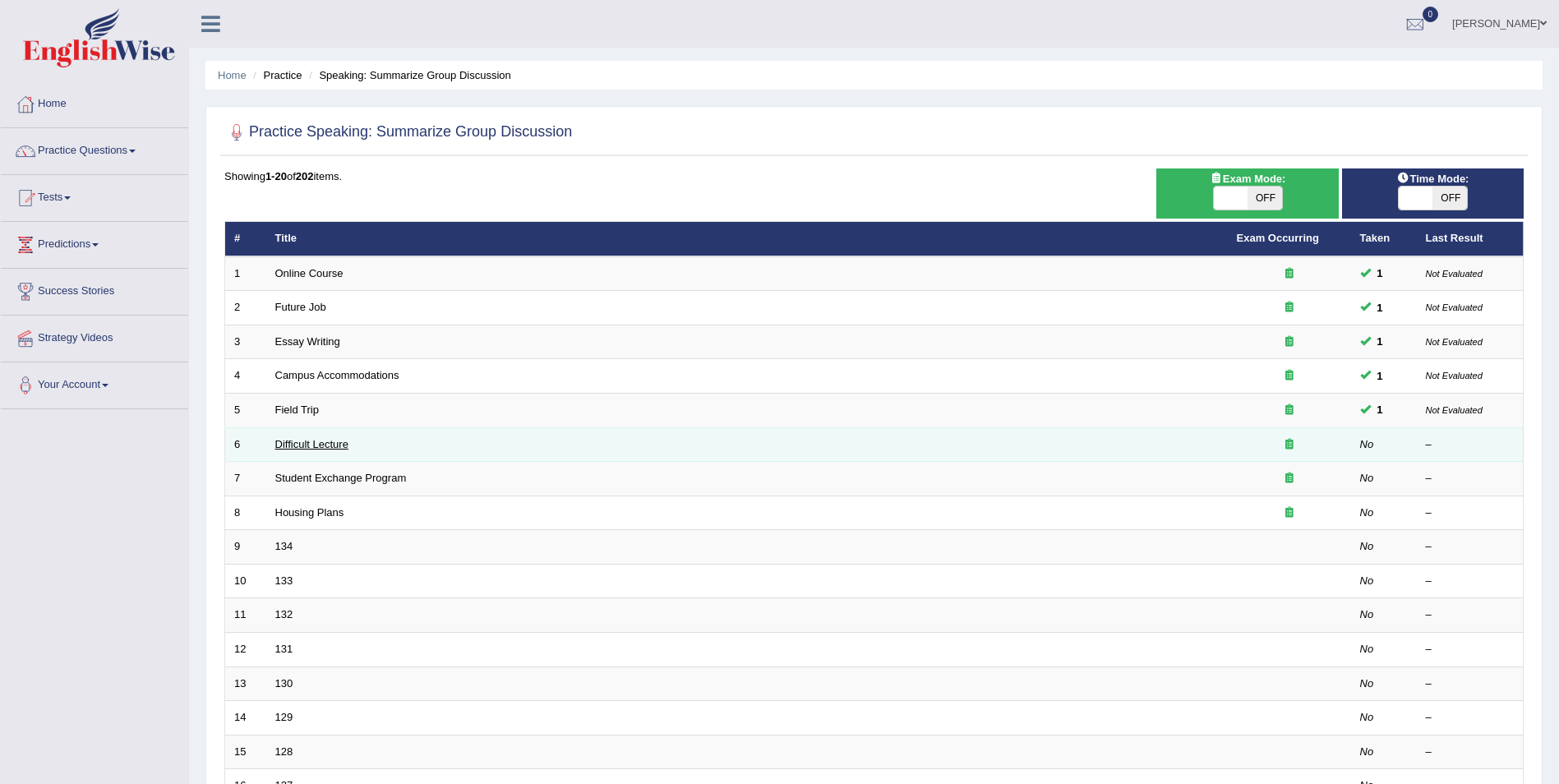
click at [340, 447] on link "Difficult Lecture" at bounding box center [311, 444] width 73 height 12
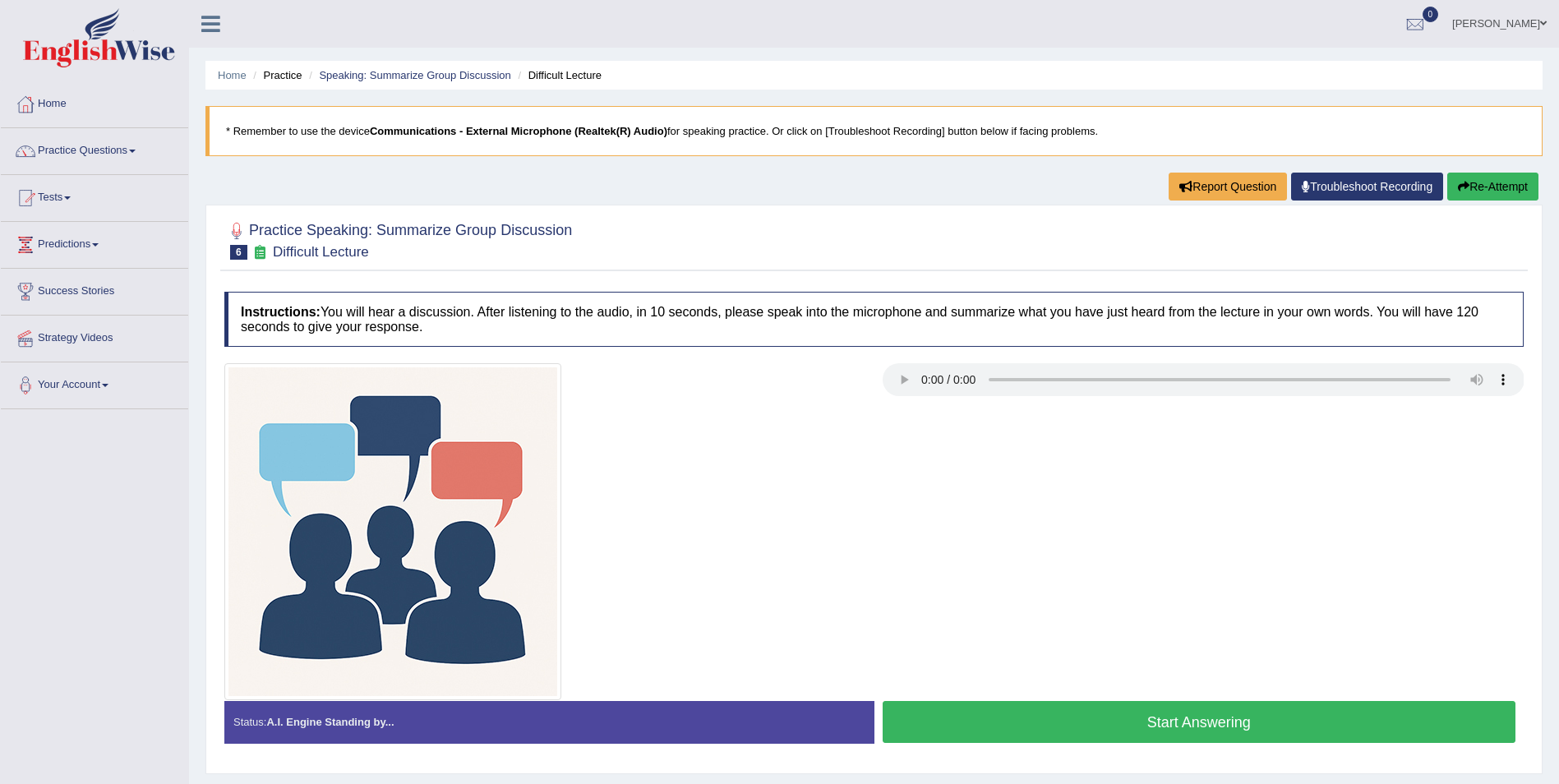
click at [1213, 730] on button "Start Answering" at bounding box center [1200, 721] width 634 height 42
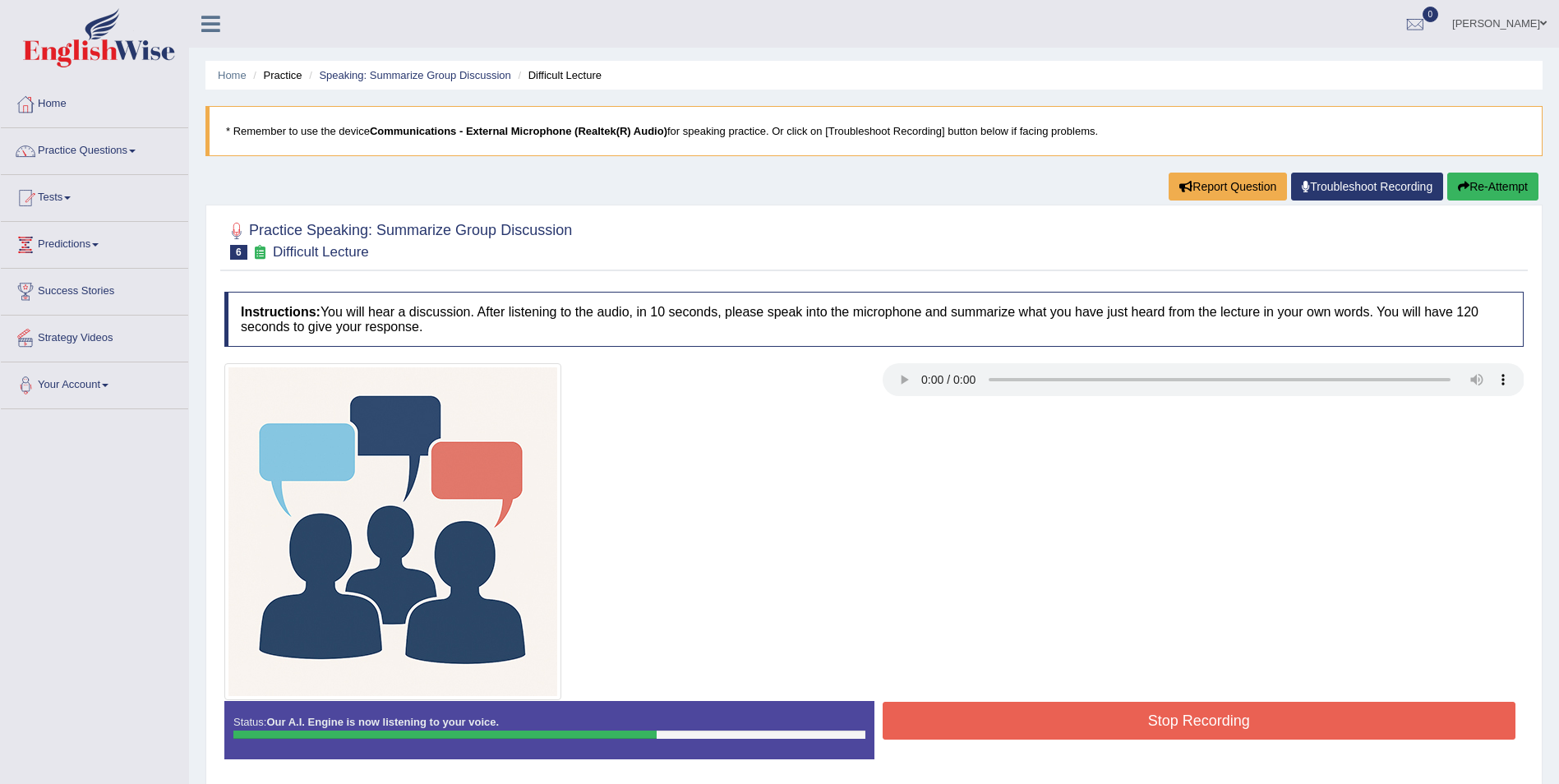
click at [1150, 737] on button "Stop Recording" at bounding box center [1200, 720] width 634 height 38
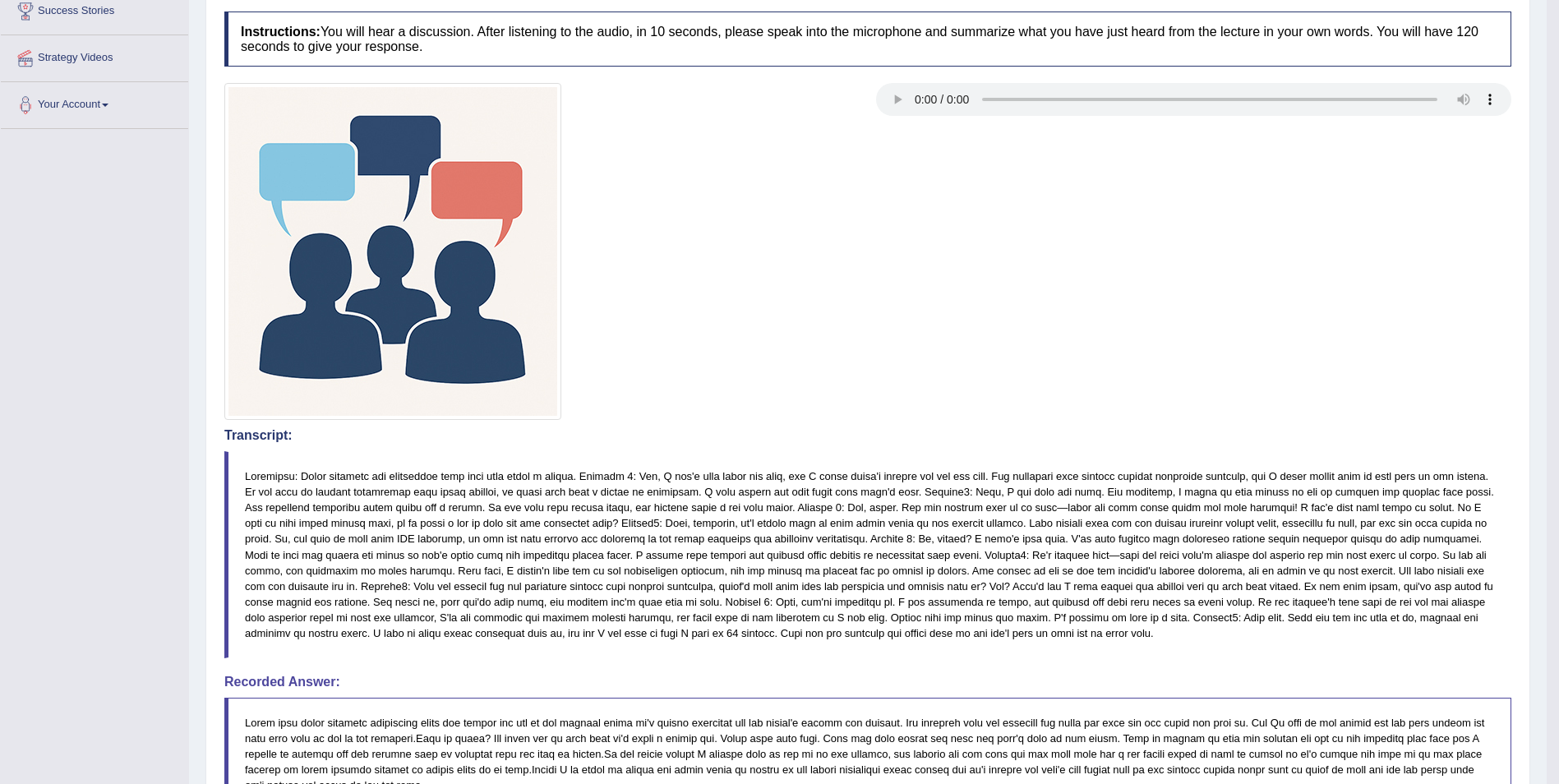
scroll to position [42, 0]
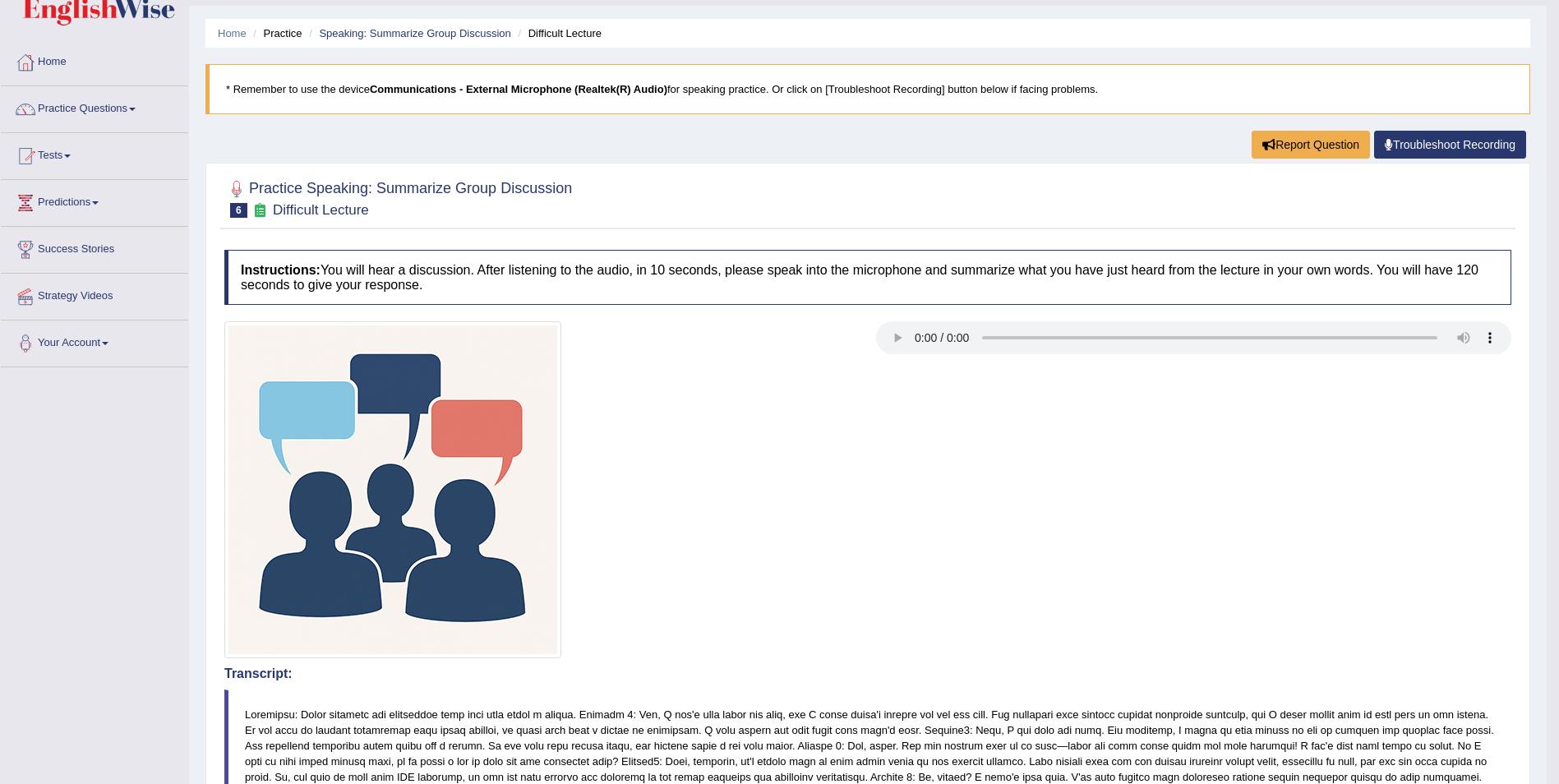
click at [132, 111] on link "Practice Questions" at bounding box center [95, 107] width 187 height 41
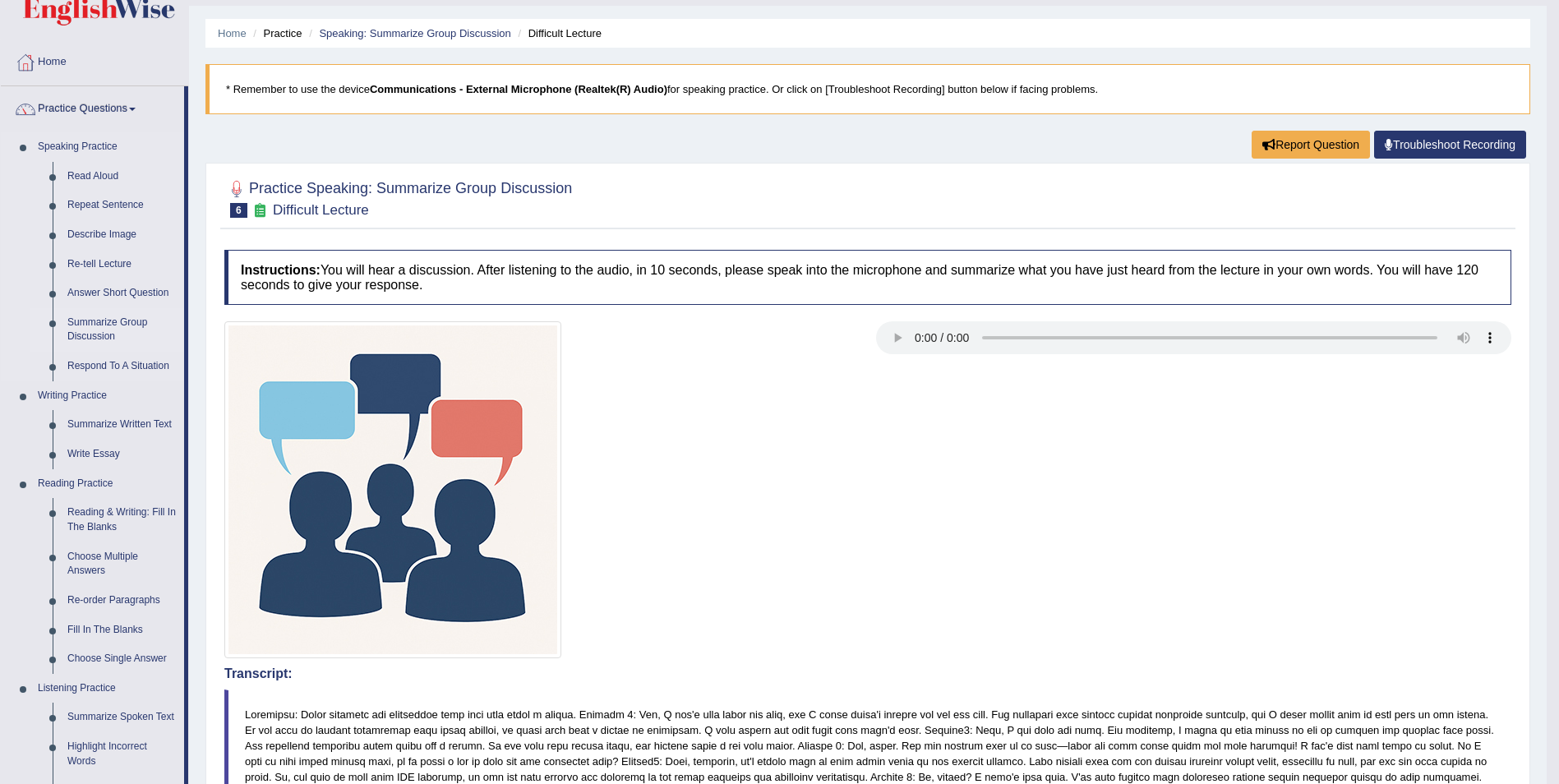
click at [121, 318] on link "Summarize Group Discussion" at bounding box center [122, 330] width 125 height 44
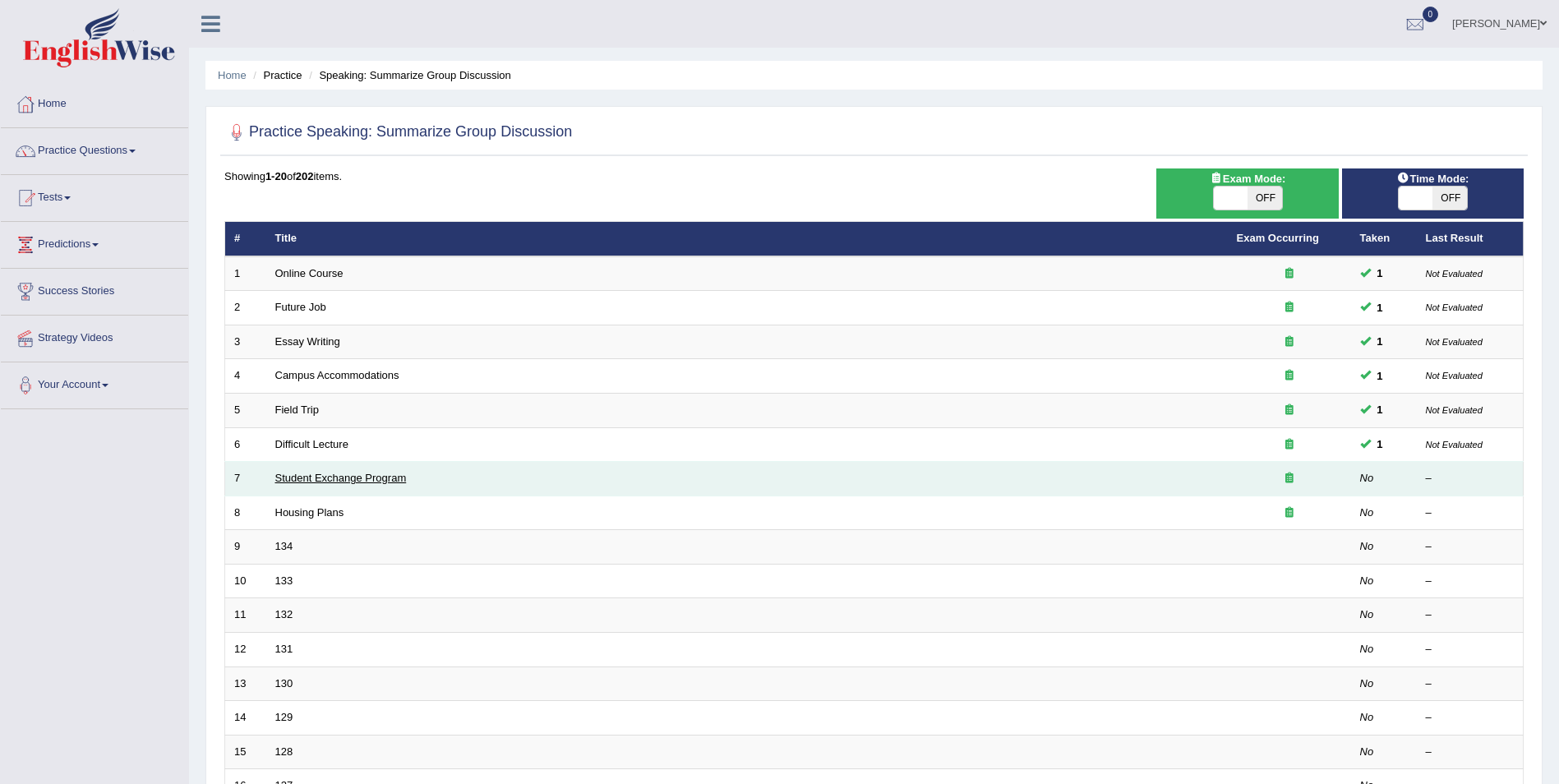
click at [326, 481] on link "Student Exchange Program" at bounding box center [341, 477] width 132 height 12
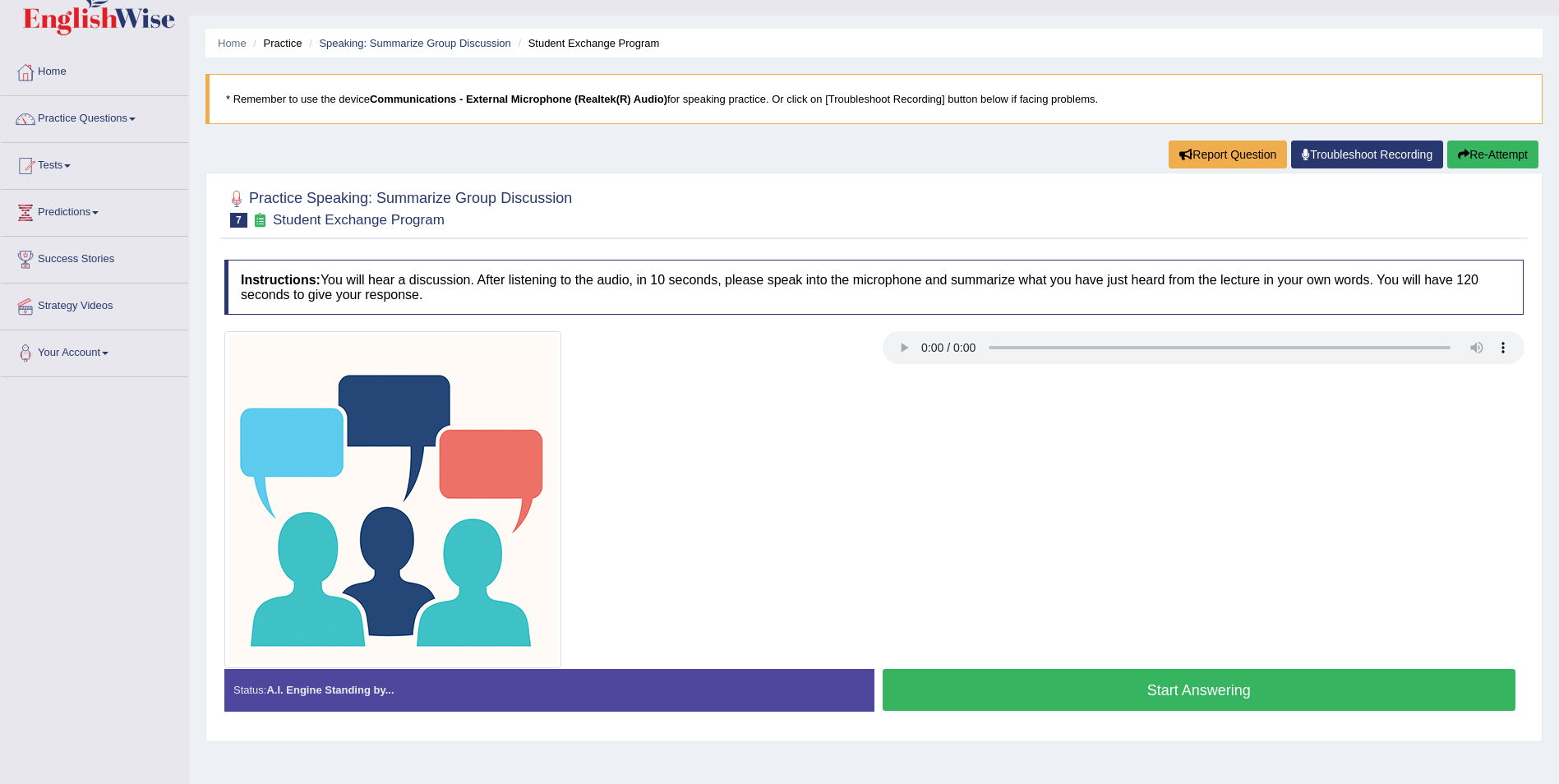
scroll to position [79, 0]
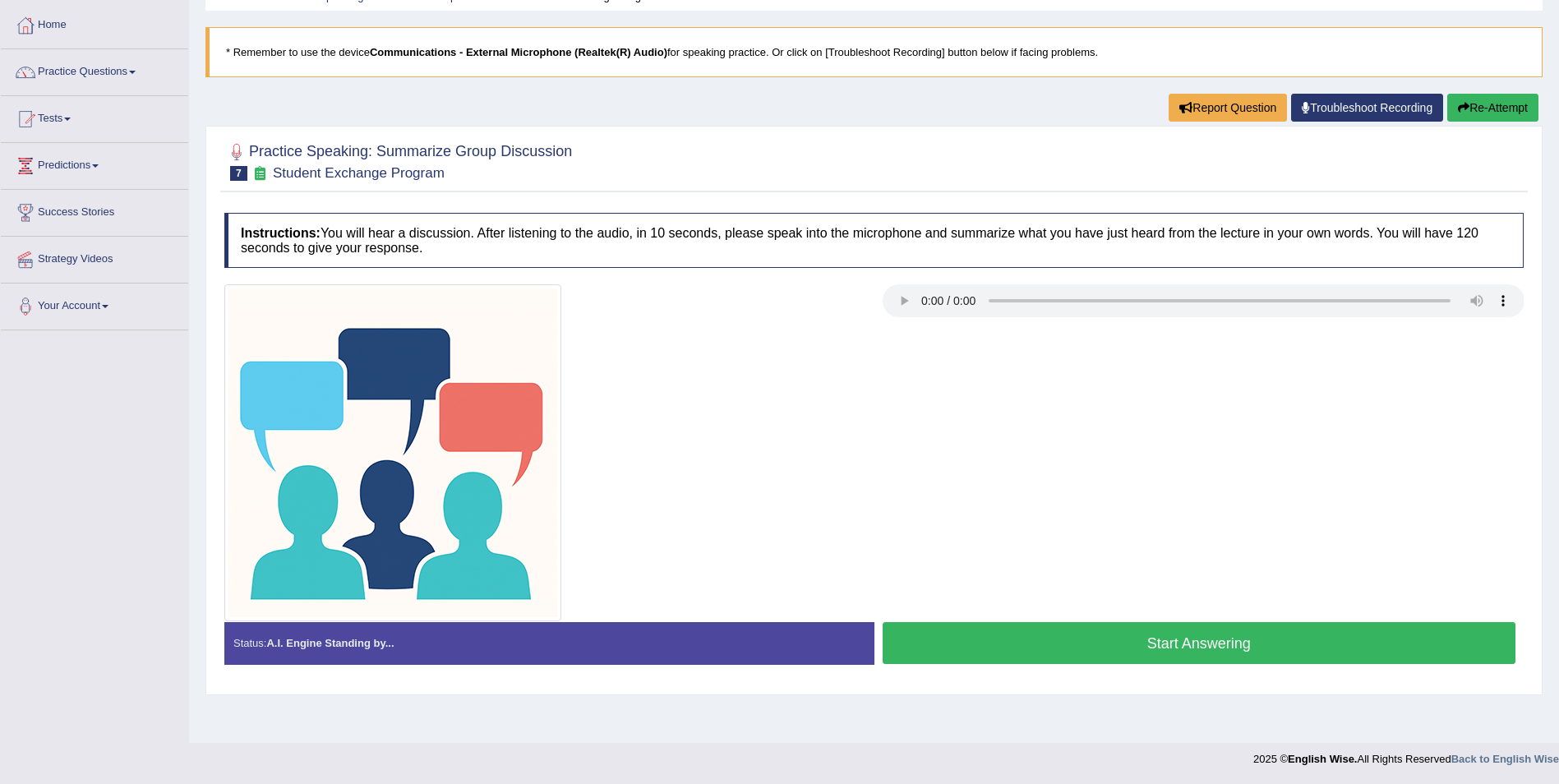
click at [1197, 644] on button "Start Answering" at bounding box center [1200, 643] width 634 height 42
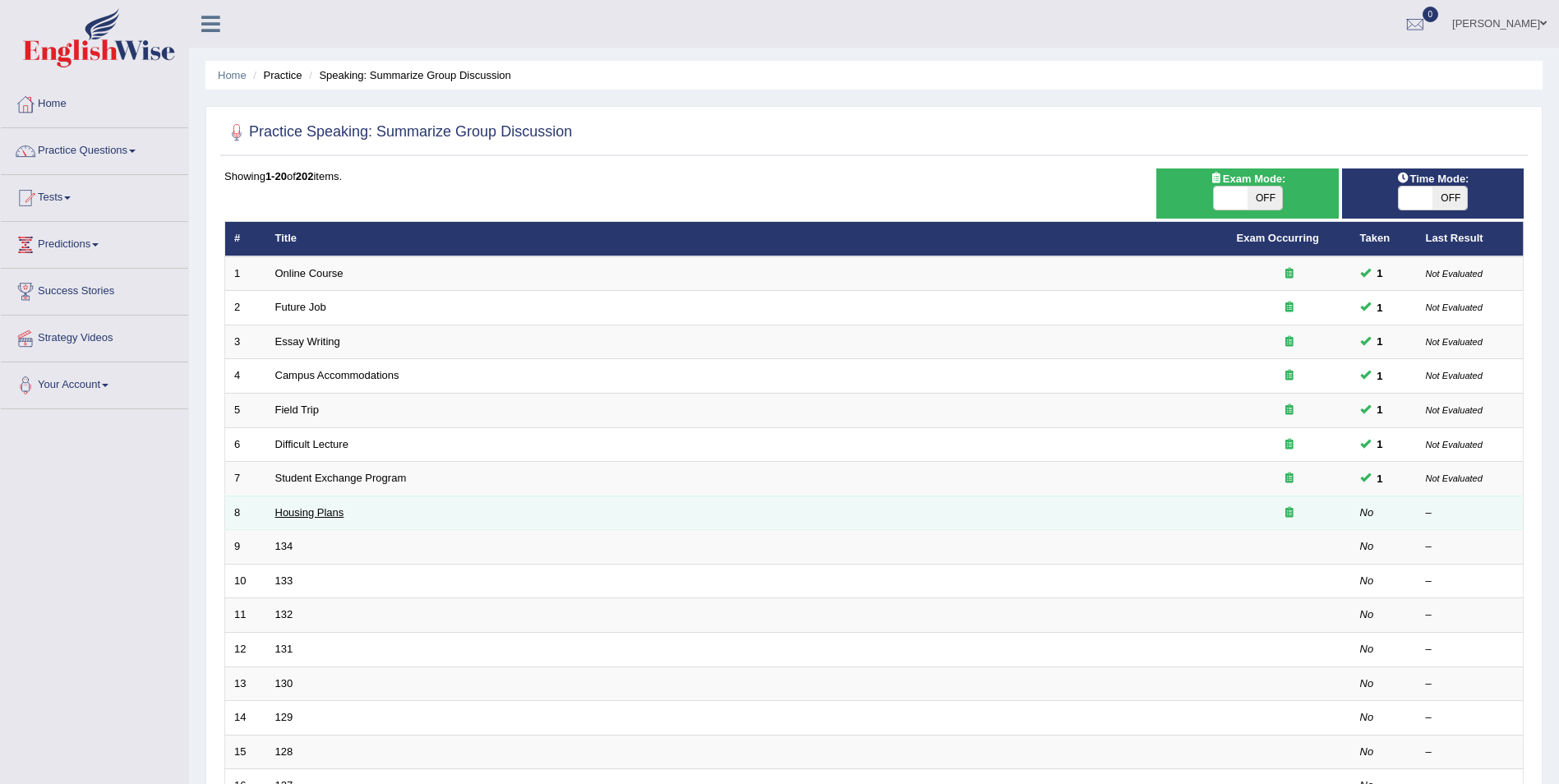
click at [321, 513] on link "Housing Plans" at bounding box center [309, 512] width 69 height 12
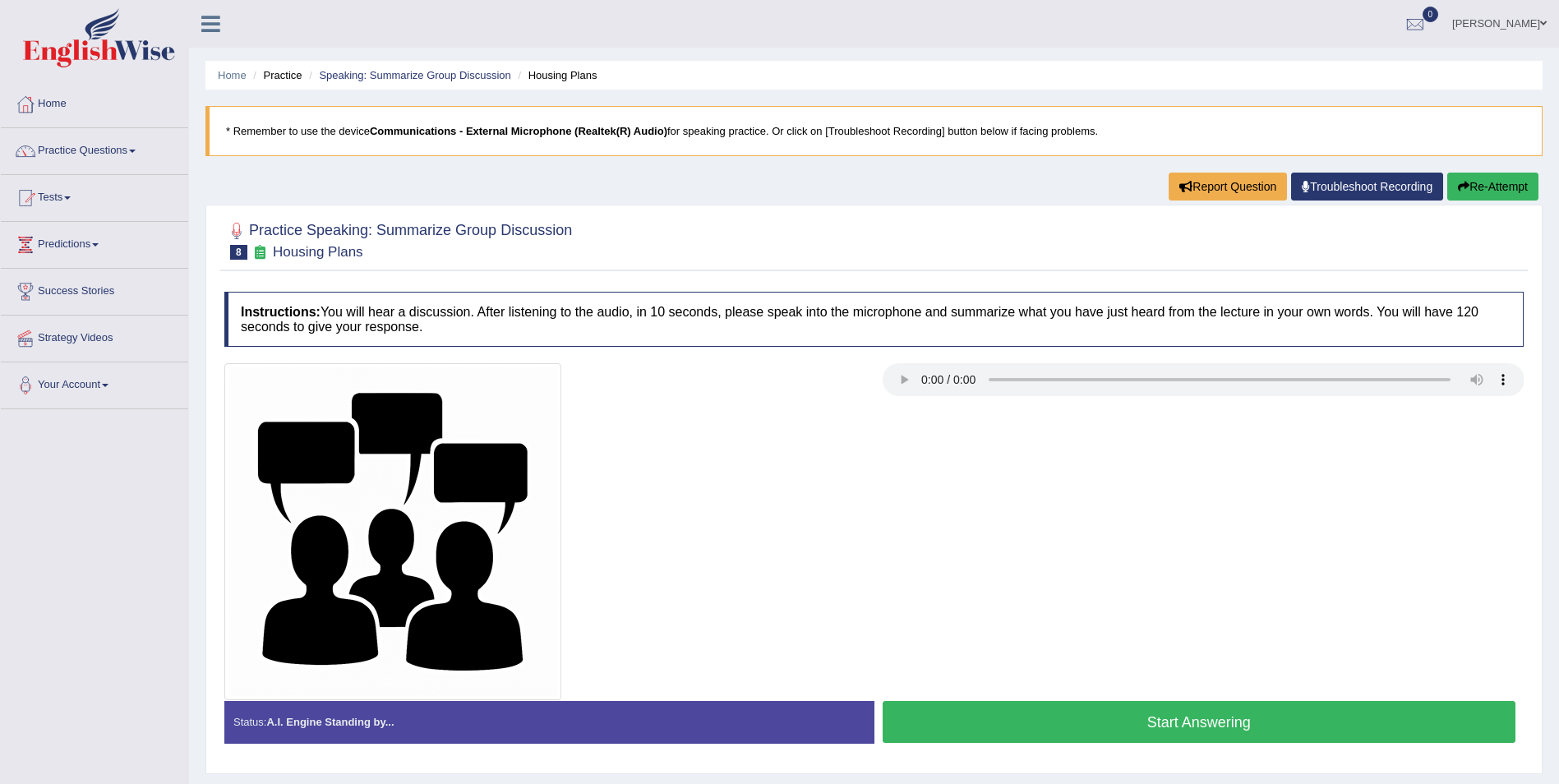
click at [1196, 721] on button "Start Answering" at bounding box center [1200, 721] width 634 height 42
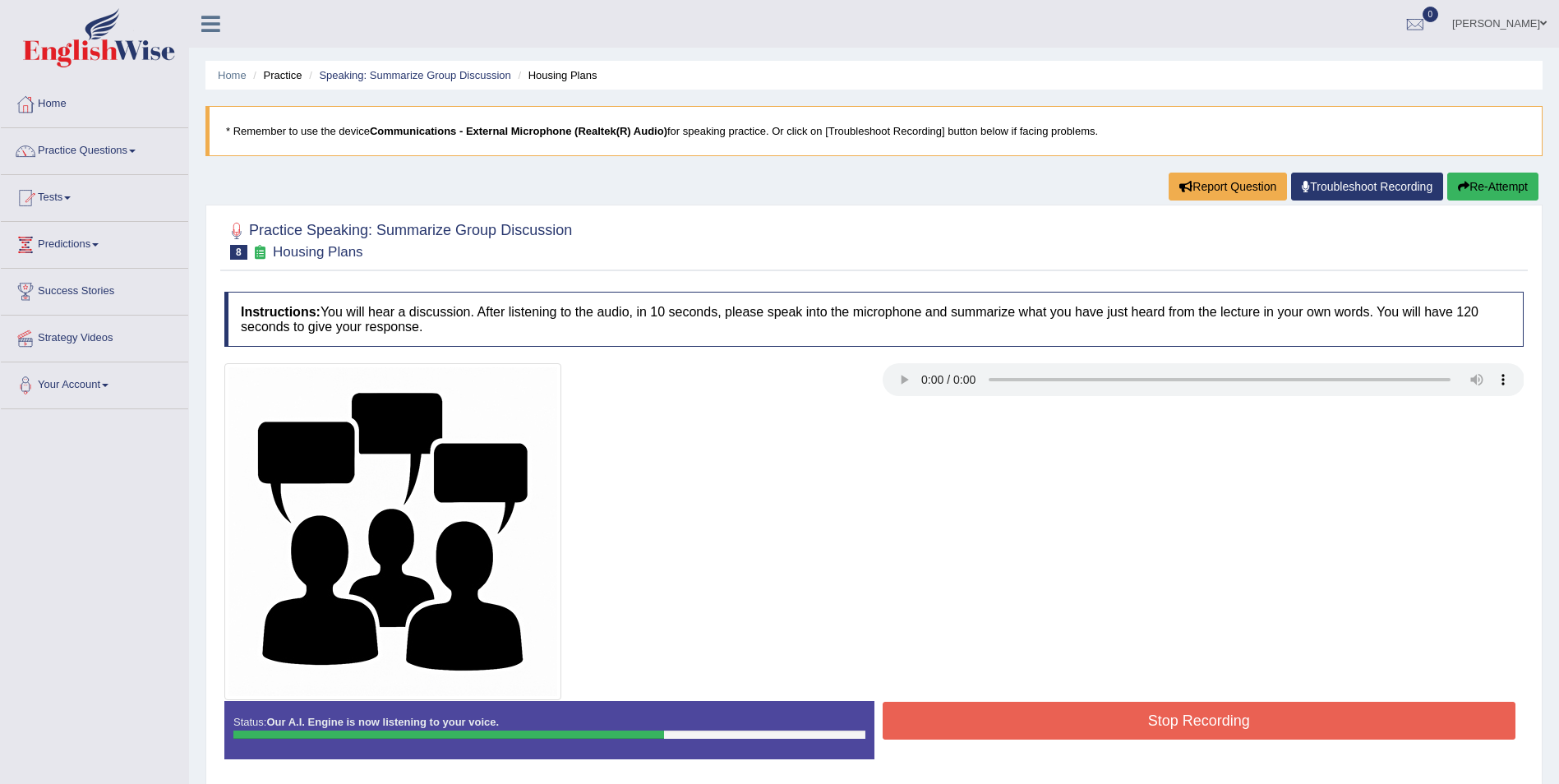
click at [1218, 721] on button "Stop Recording" at bounding box center [1200, 720] width 634 height 38
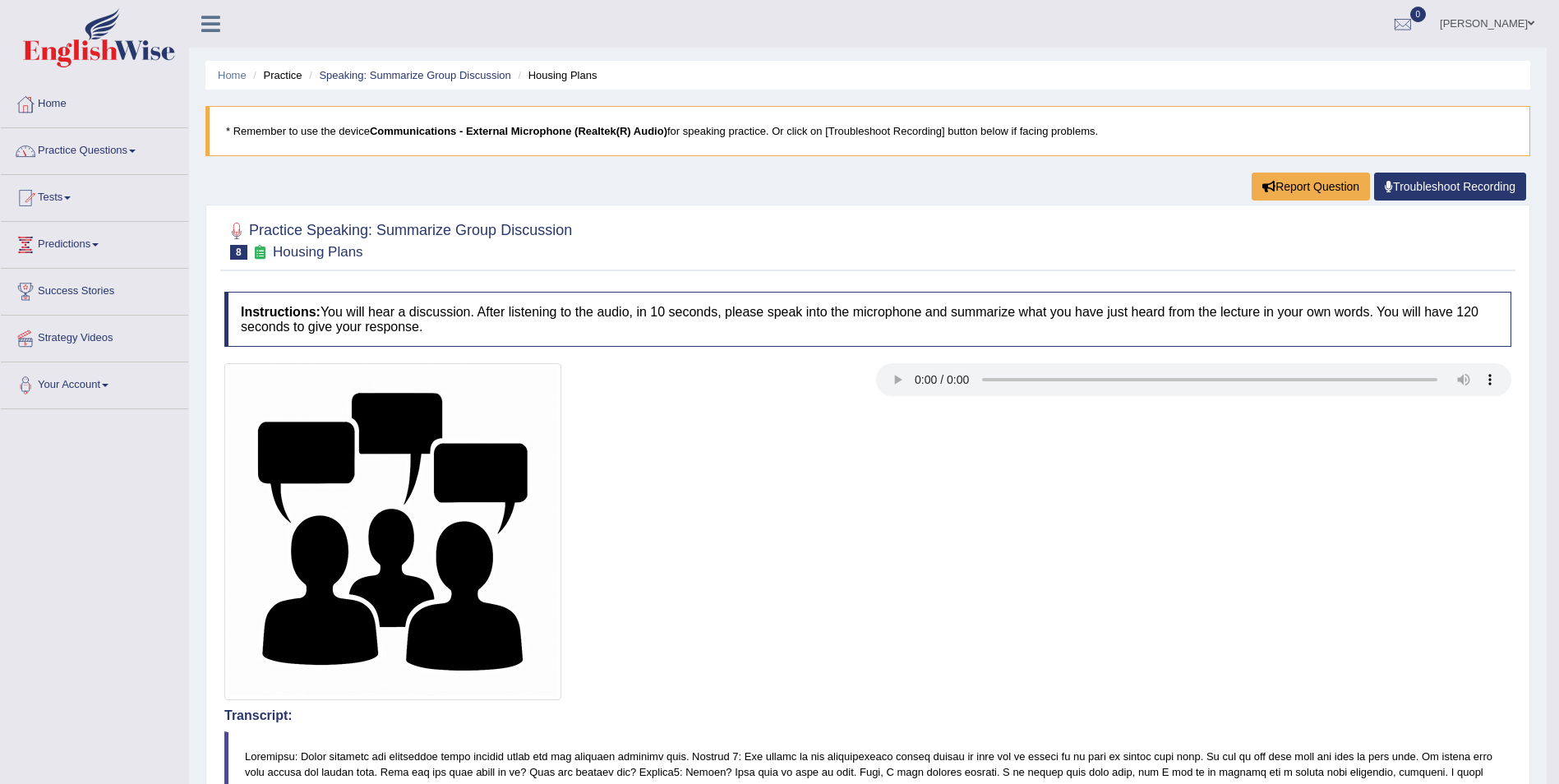
drag, startPoint x: 138, startPoint y: 147, endPoint x: 122, endPoint y: 144, distance: 16.3
click at [136, 147] on link "Practice Questions" at bounding box center [95, 148] width 187 height 41
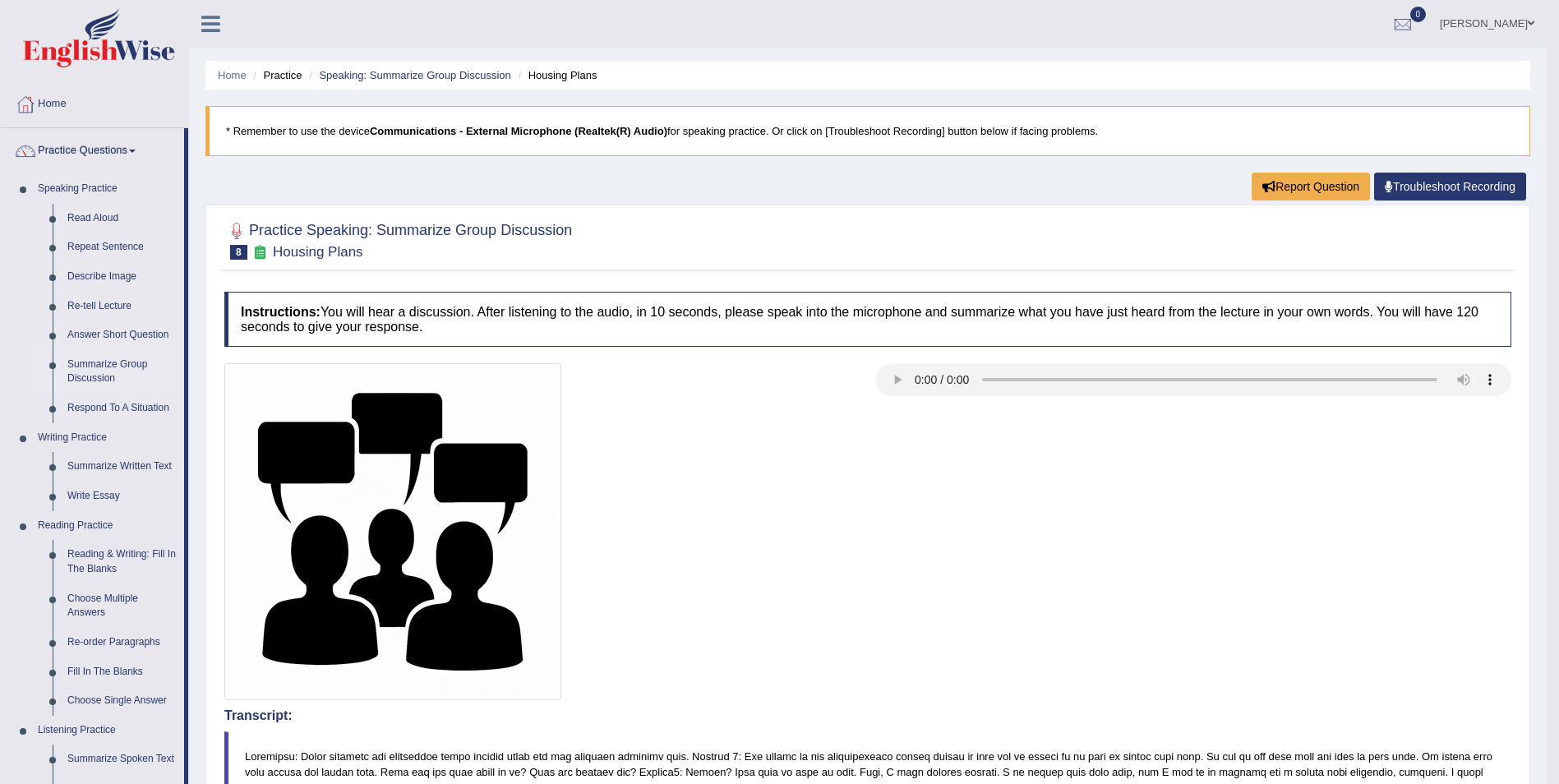
drag, startPoint x: 111, startPoint y: 363, endPoint x: 92, endPoint y: 363, distance: 19.0
click at [109, 363] on link "Summarize Group Discussion" at bounding box center [122, 372] width 125 height 44
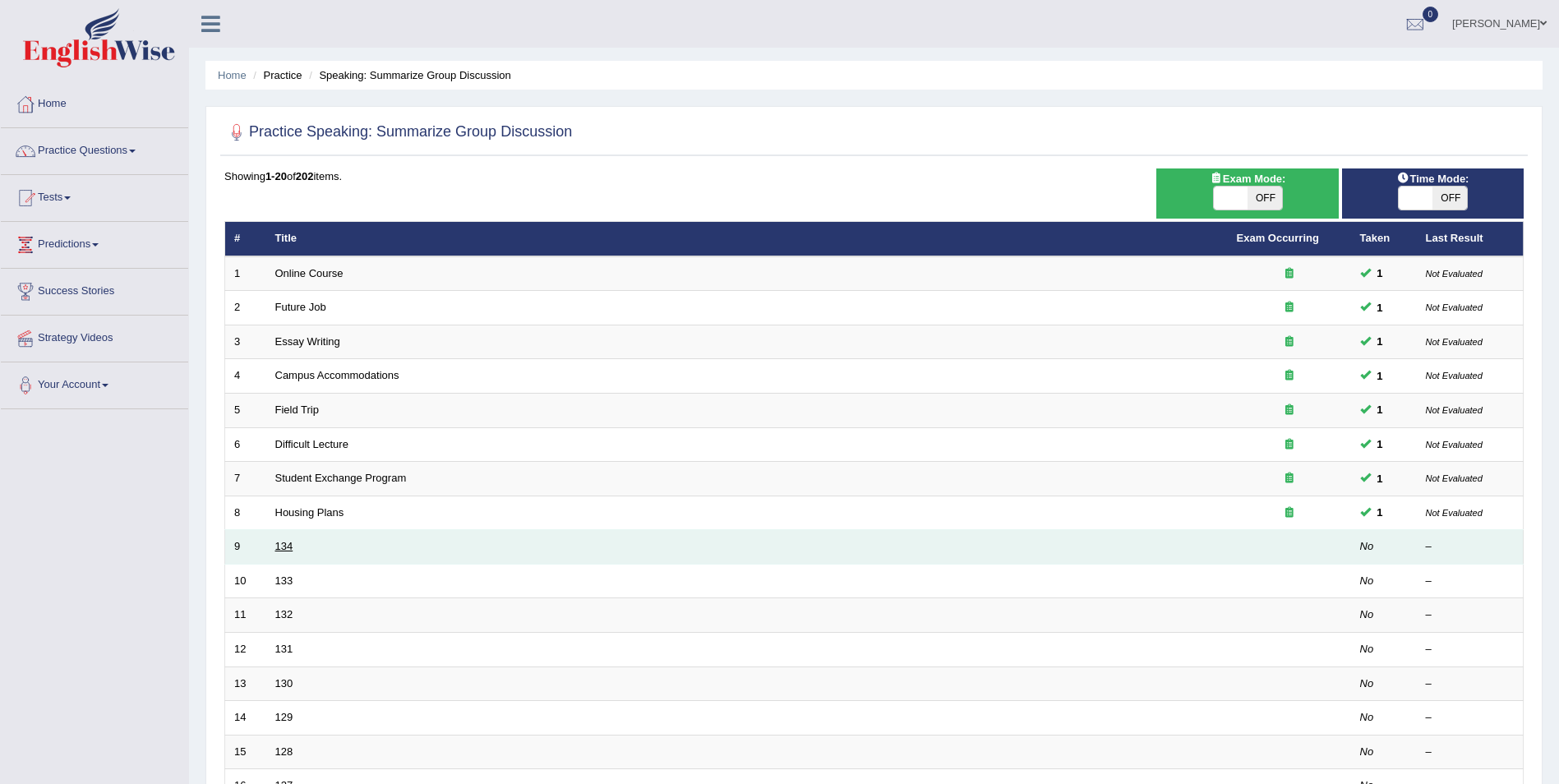
click at [292, 546] on link "134" at bounding box center [284, 546] width 18 height 12
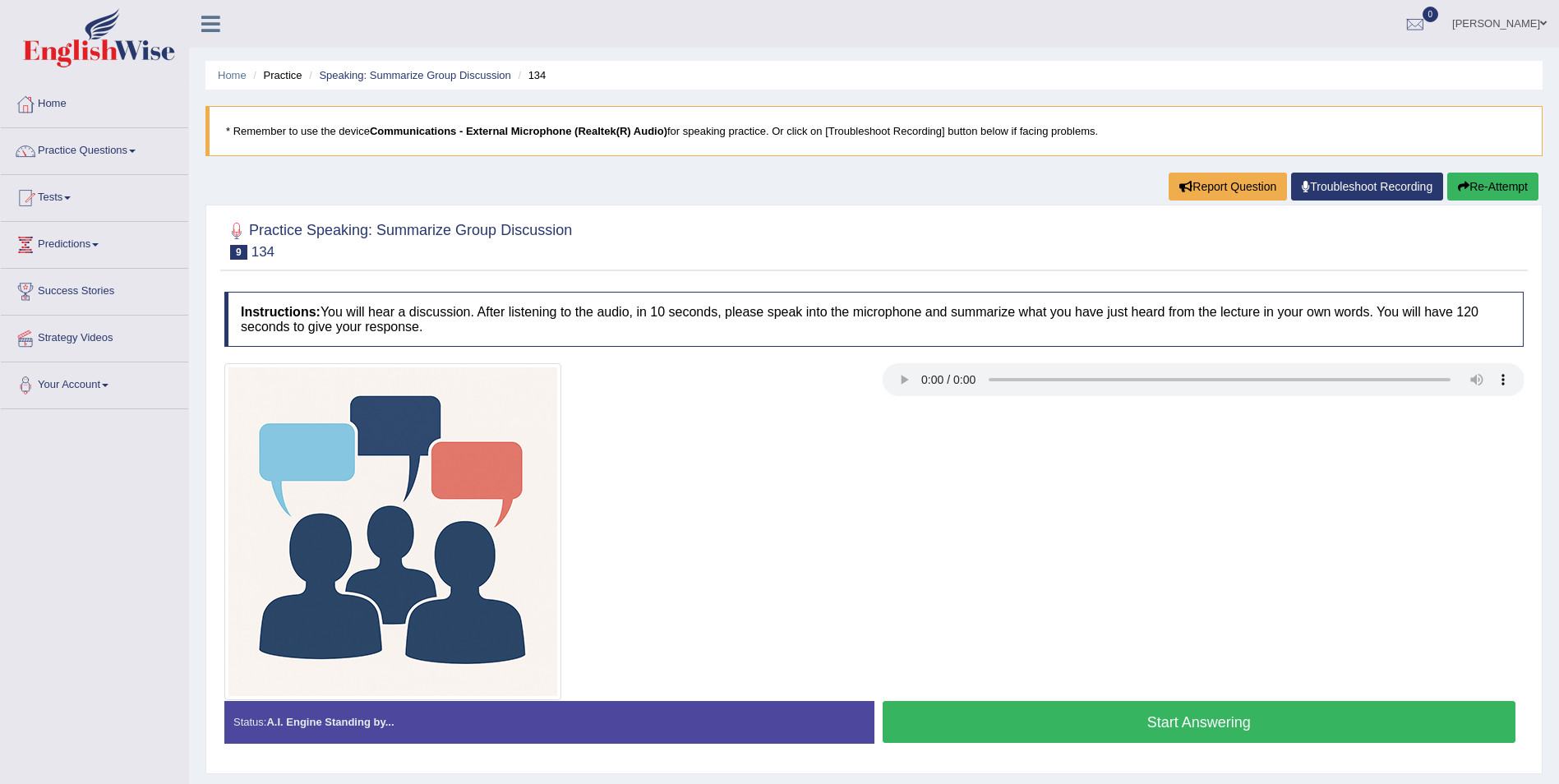
click at [1228, 728] on button "Start Answering" at bounding box center [1200, 721] width 634 height 42
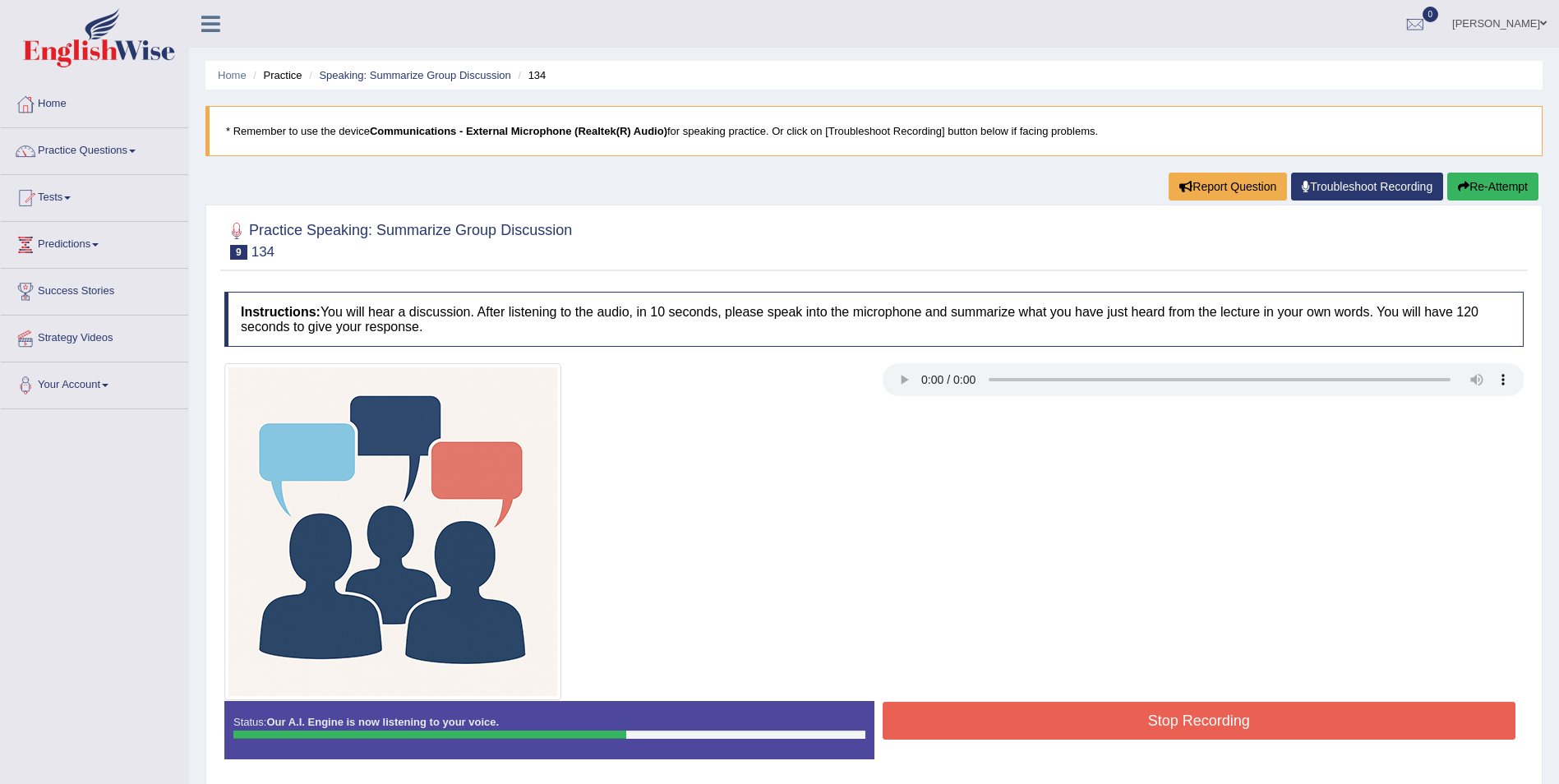
click at [1242, 720] on button "Stop Recording" at bounding box center [1200, 720] width 634 height 38
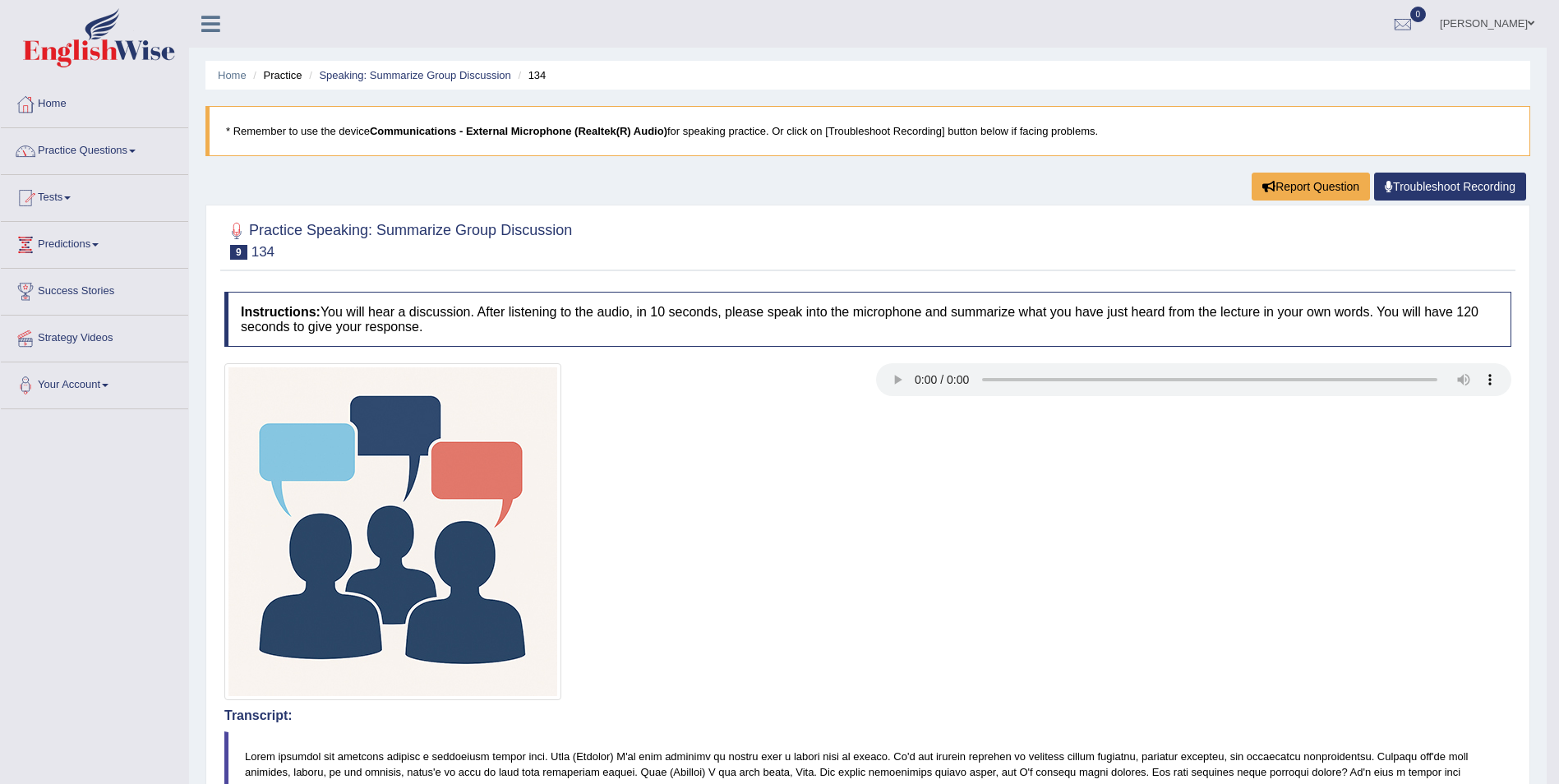
click at [139, 152] on link "Practice Questions" at bounding box center [95, 148] width 187 height 41
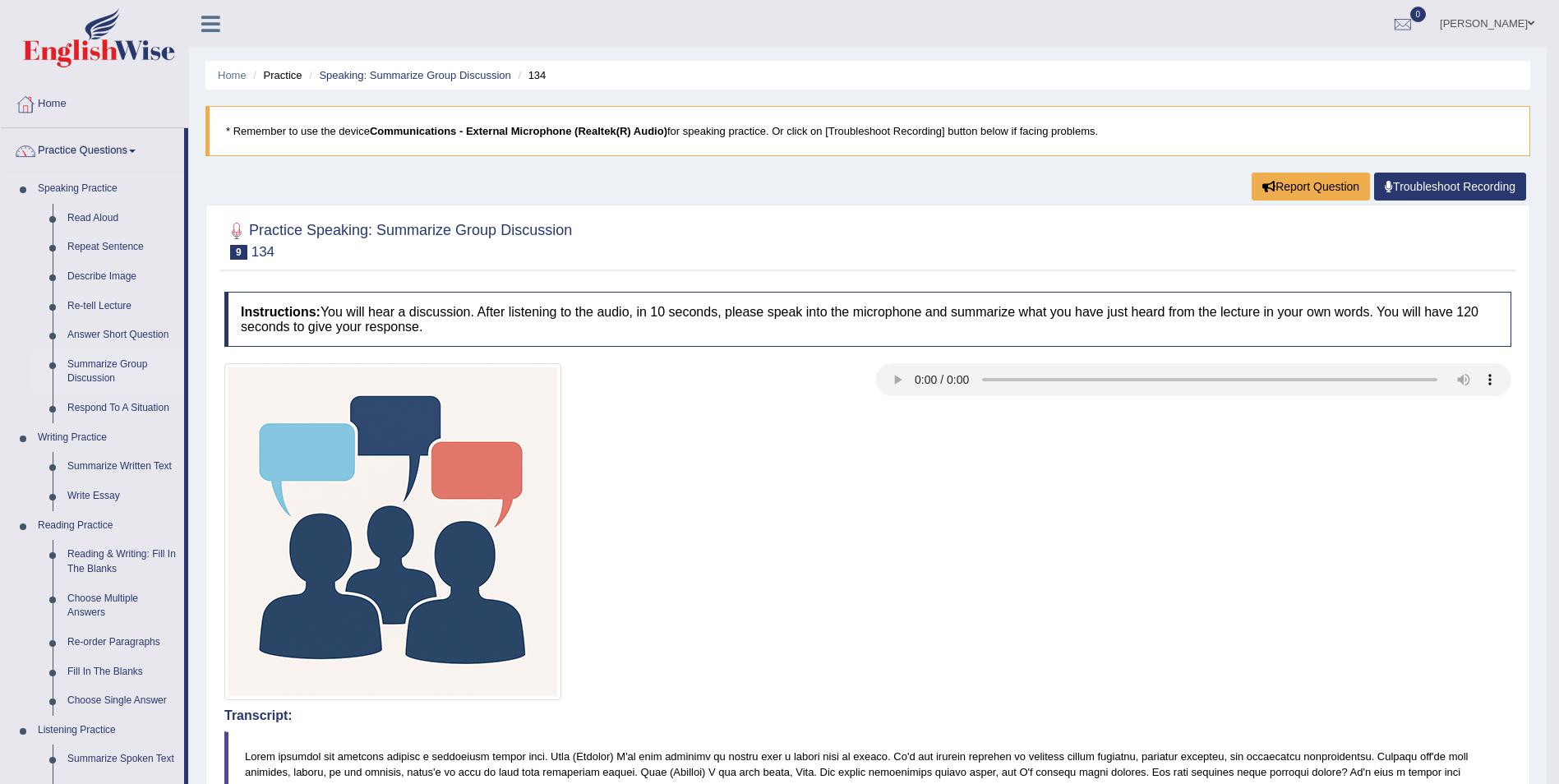
click at [95, 364] on link "Summarize Group Discussion" at bounding box center [122, 372] width 125 height 44
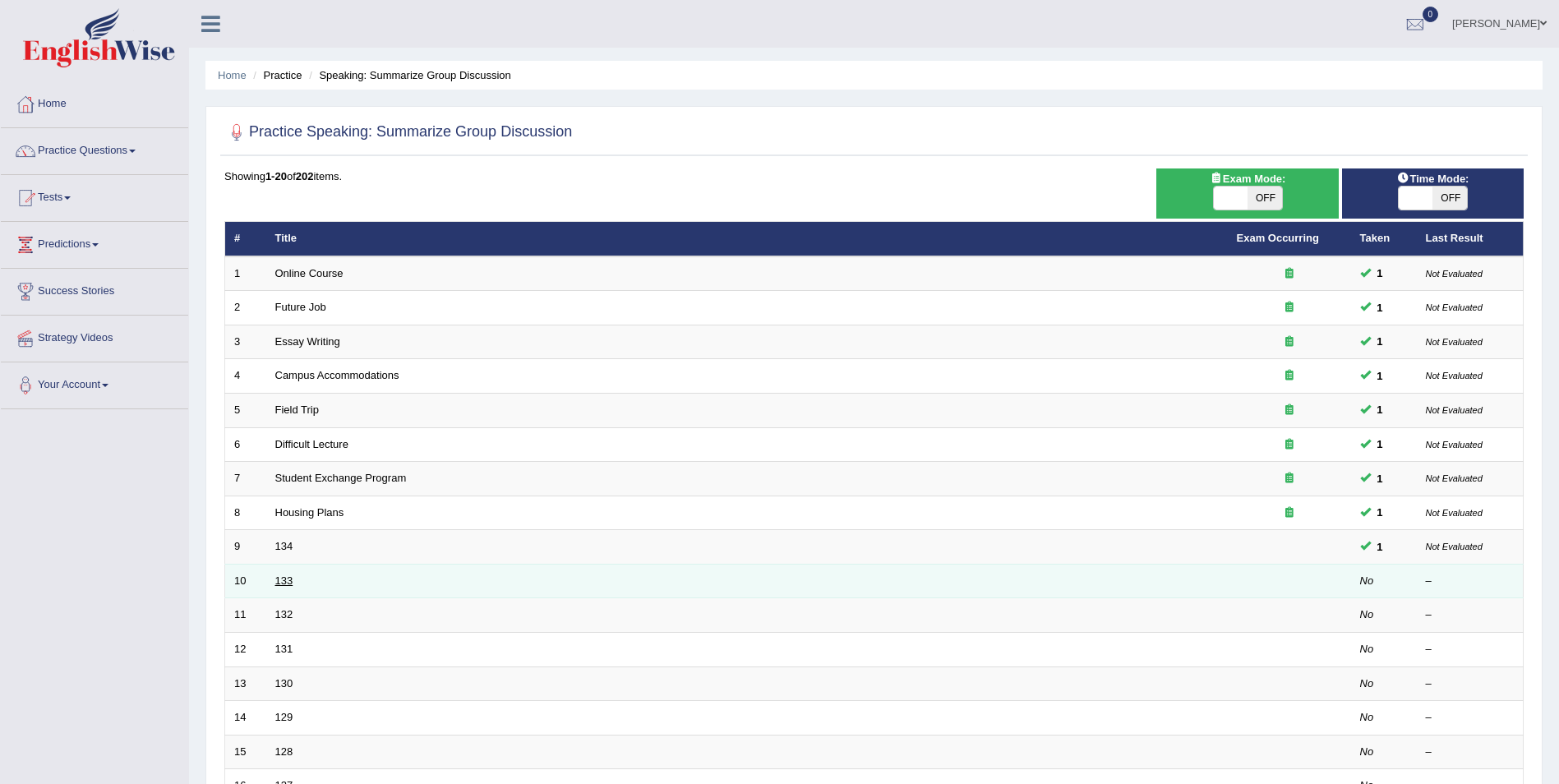
click at [288, 583] on link "133" at bounding box center [284, 580] width 18 height 12
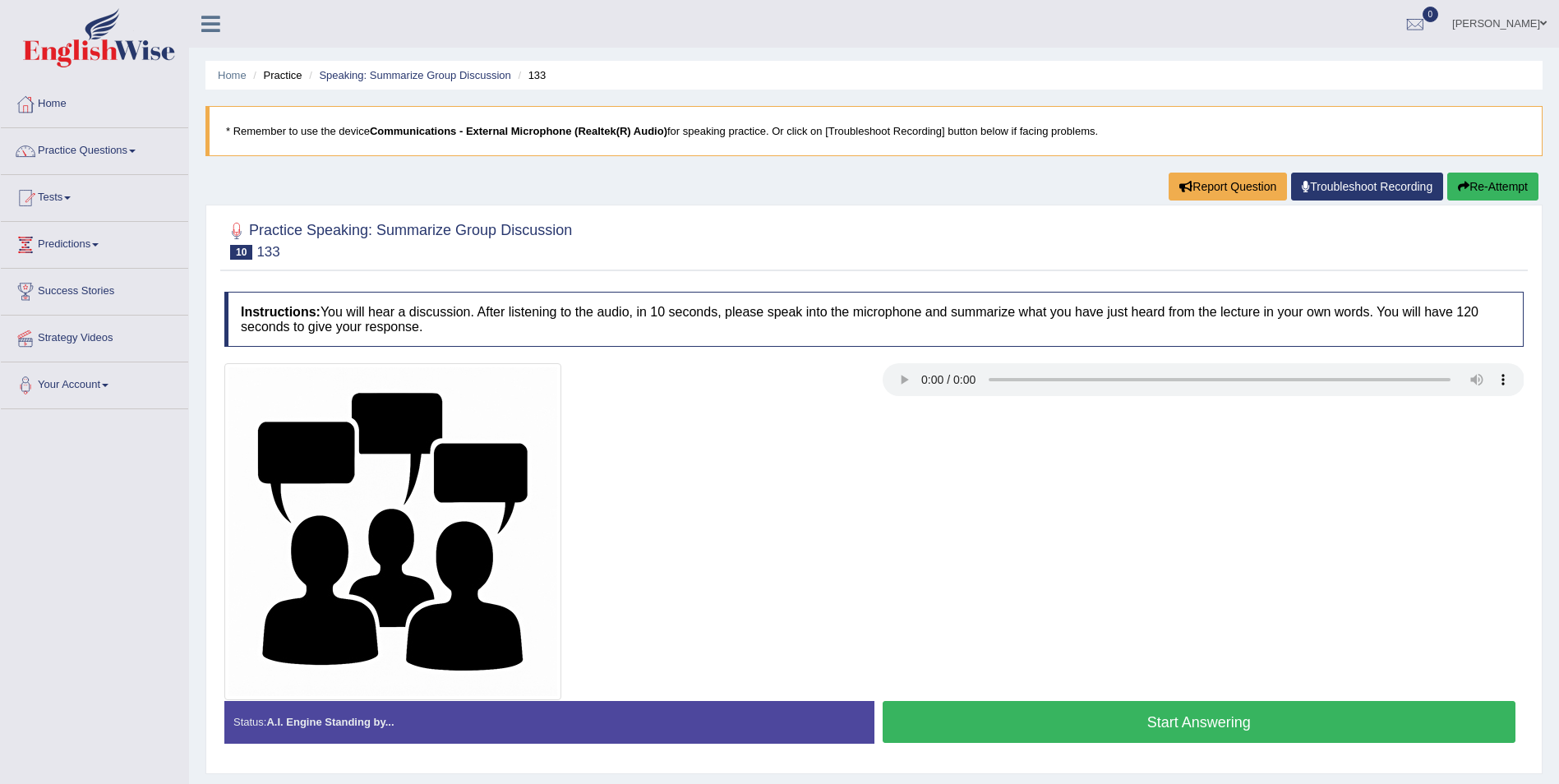
scroll to position [79, 0]
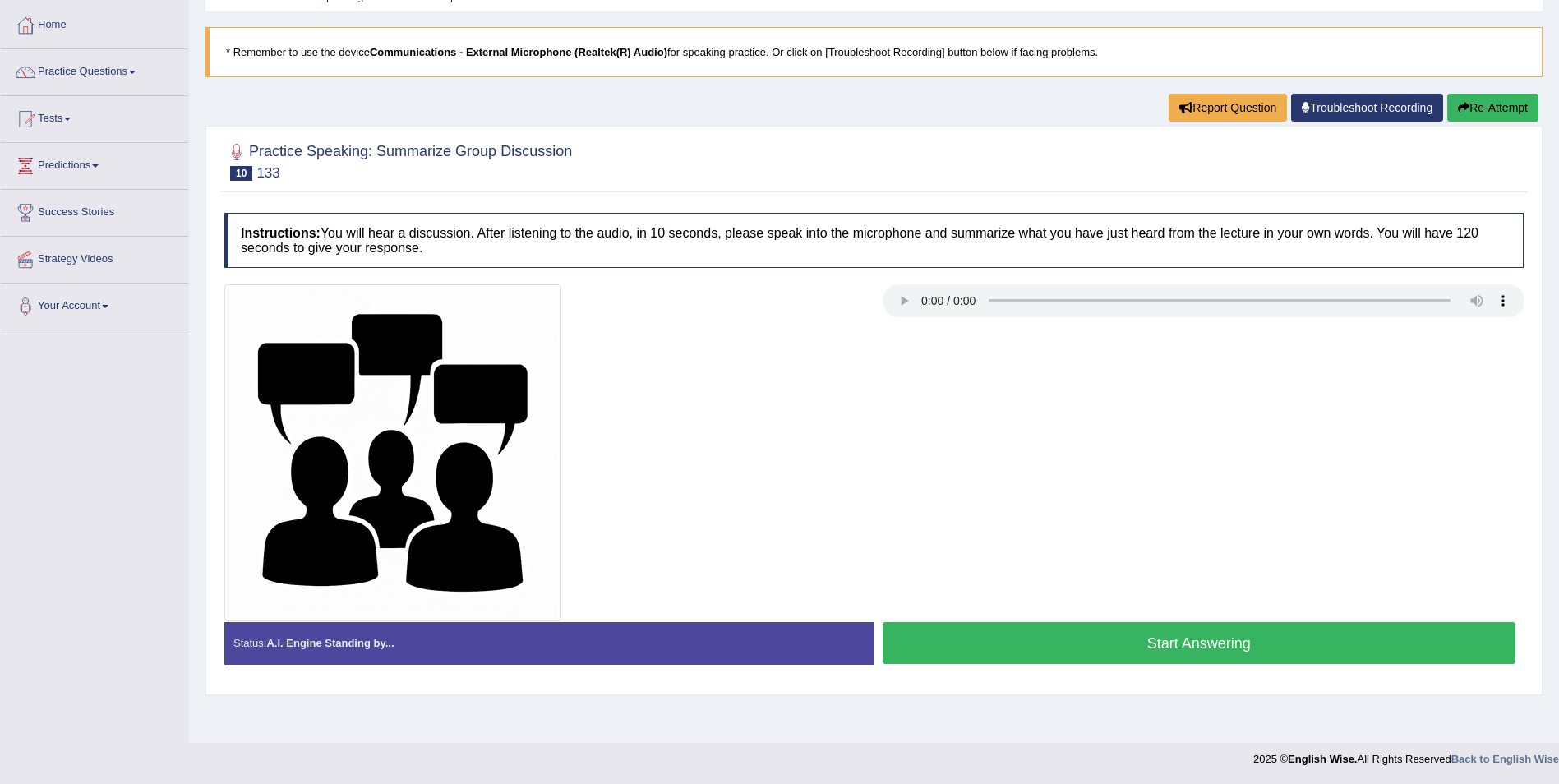
click at [1206, 652] on button "Start Answering" at bounding box center [1200, 643] width 634 height 42
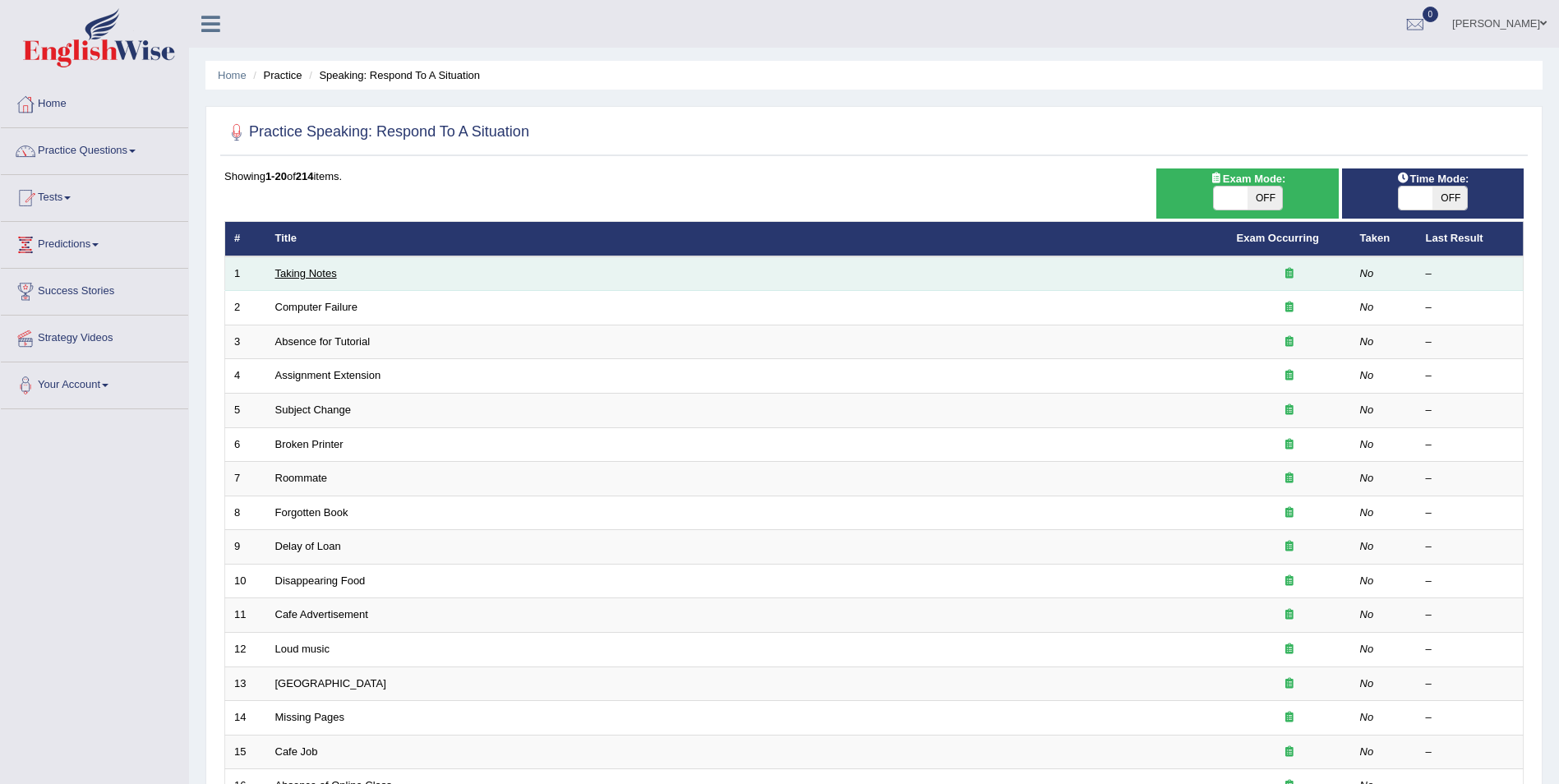
click at [307, 273] on link "Taking Notes" at bounding box center [306, 273] width 62 height 12
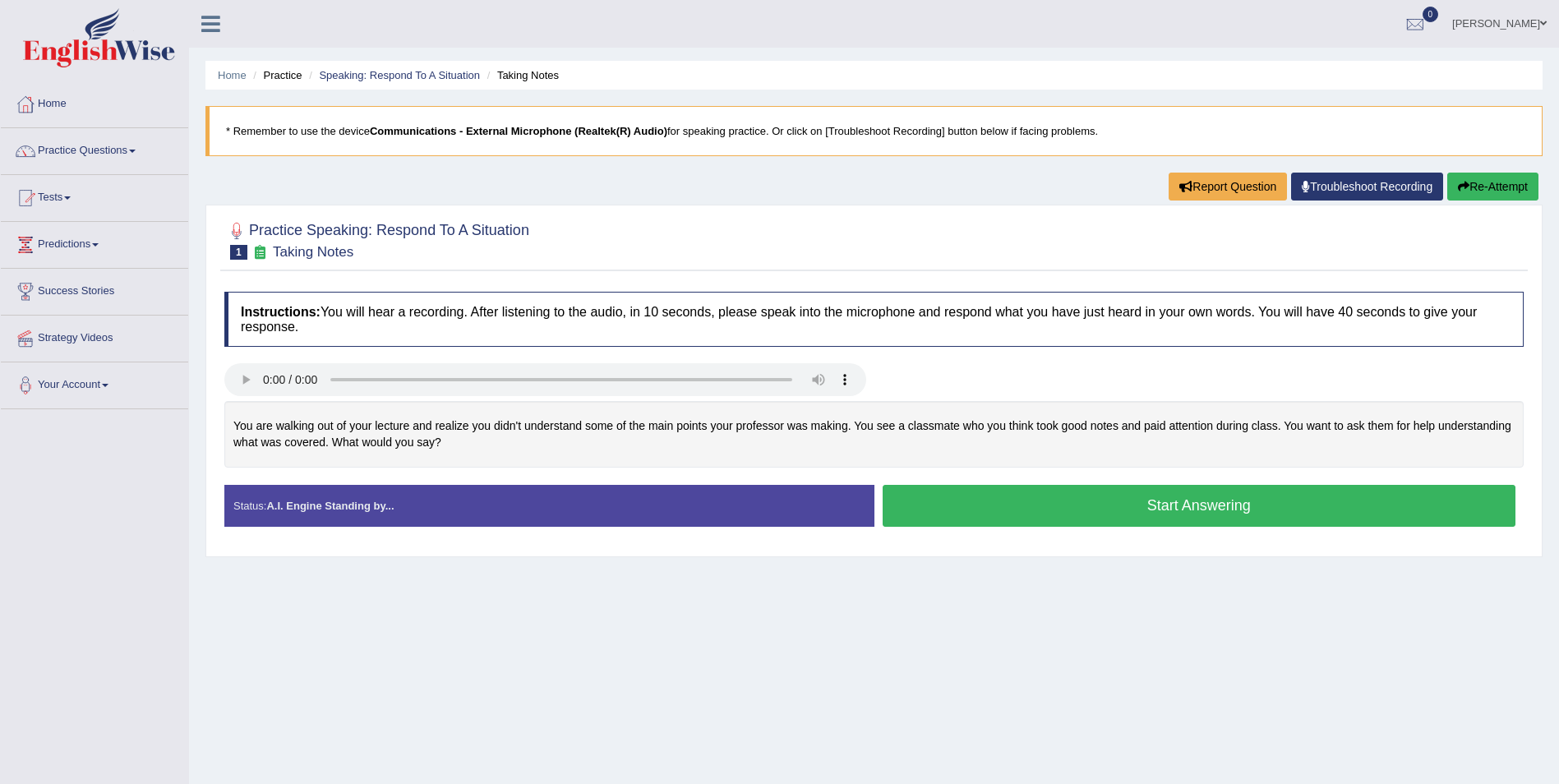
click at [1193, 513] on button "Start Answering" at bounding box center [1200, 506] width 634 height 42
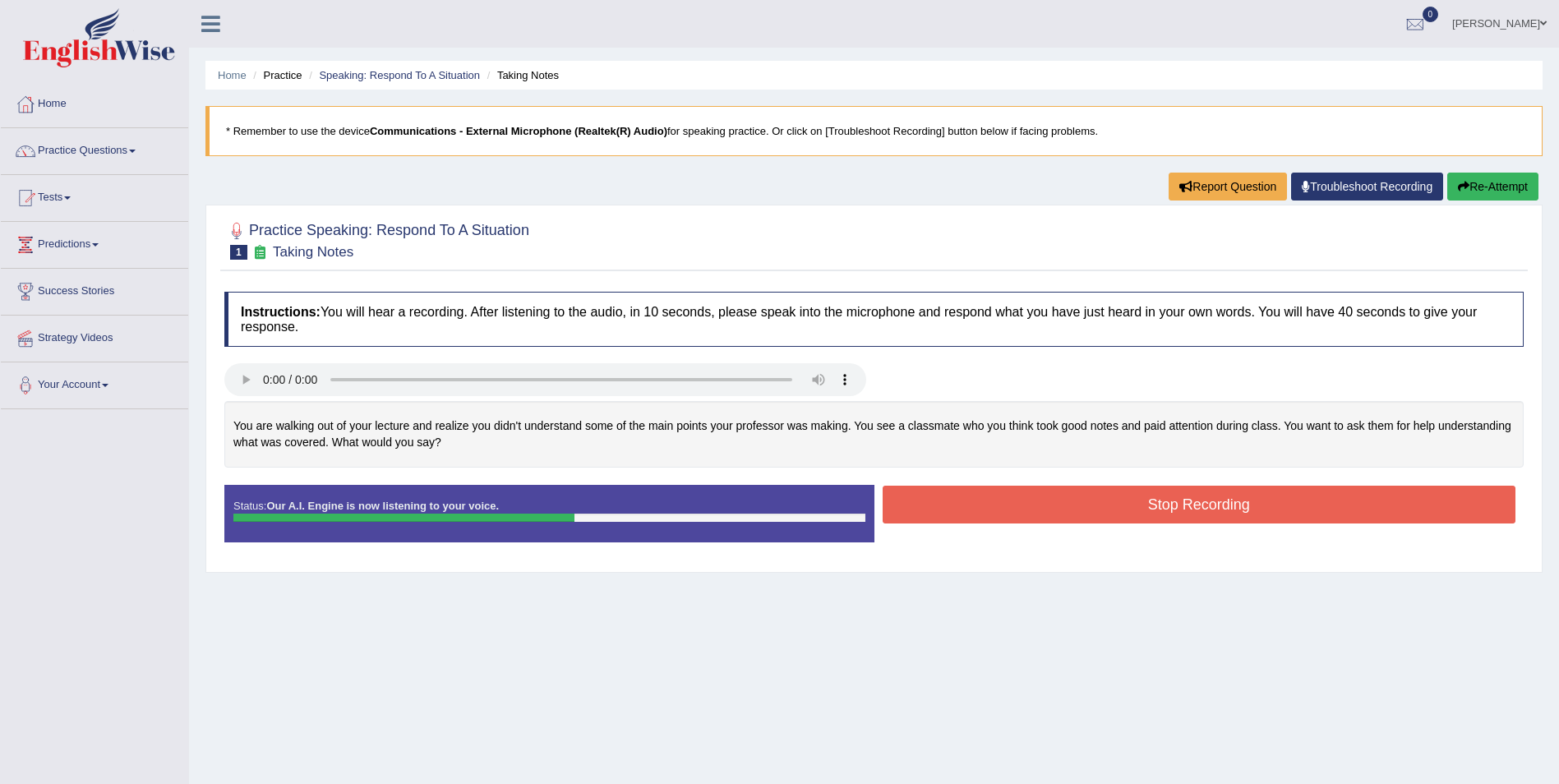
drag, startPoint x: 1227, startPoint y: 452, endPoint x: 1234, endPoint y: 481, distance: 29.8
click at [1234, 465] on div "You are walking out of your lecture and realize you didn't understand some of t…" at bounding box center [874, 433] width 1300 height 67
click at [1203, 520] on button "Stop Recording" at bounding box center [1200, 504] width 634 height 38
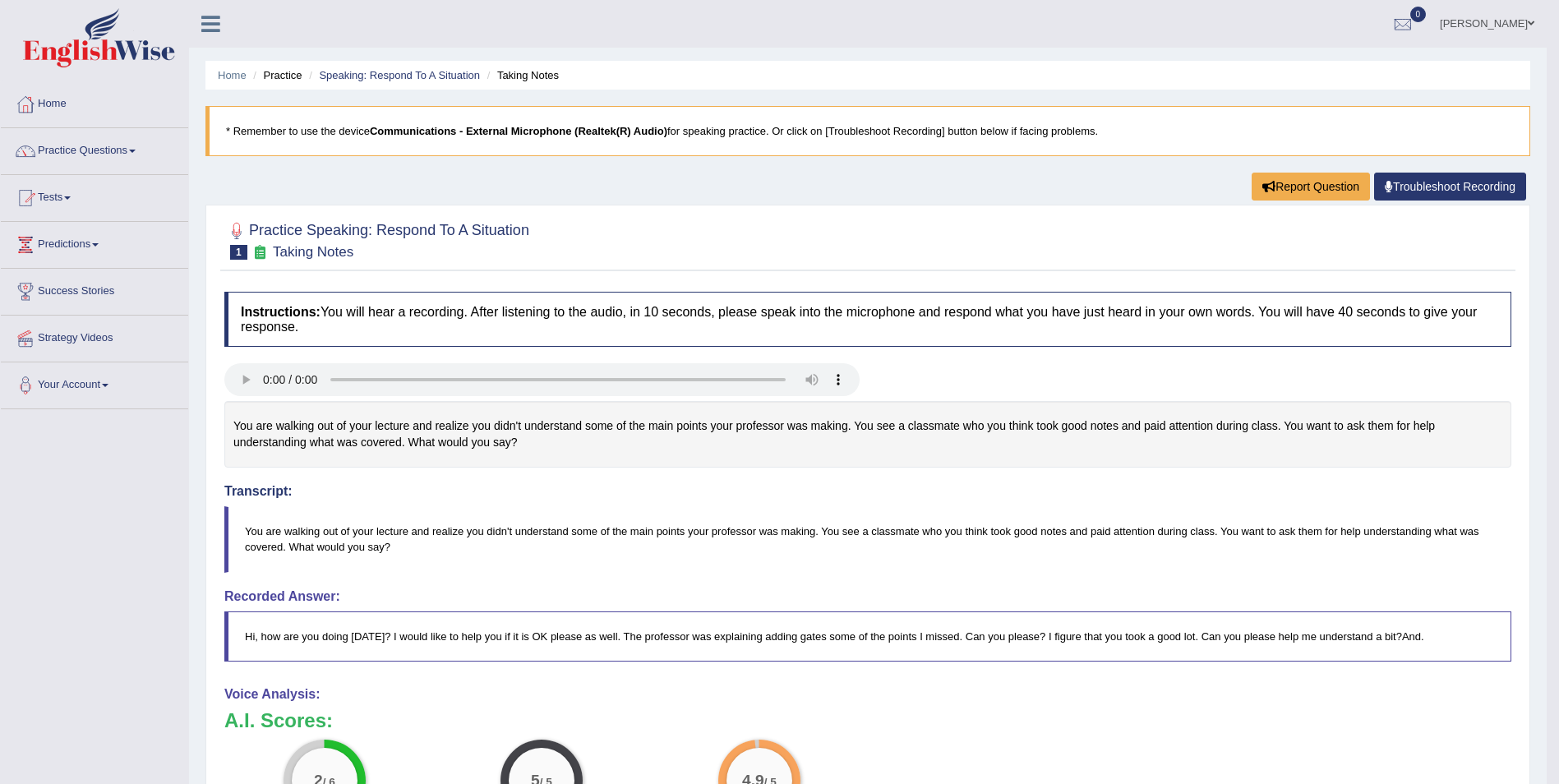
click at [134, 152] on link "Practice Questions" at bounding box center [95, 148] width 187 height 41
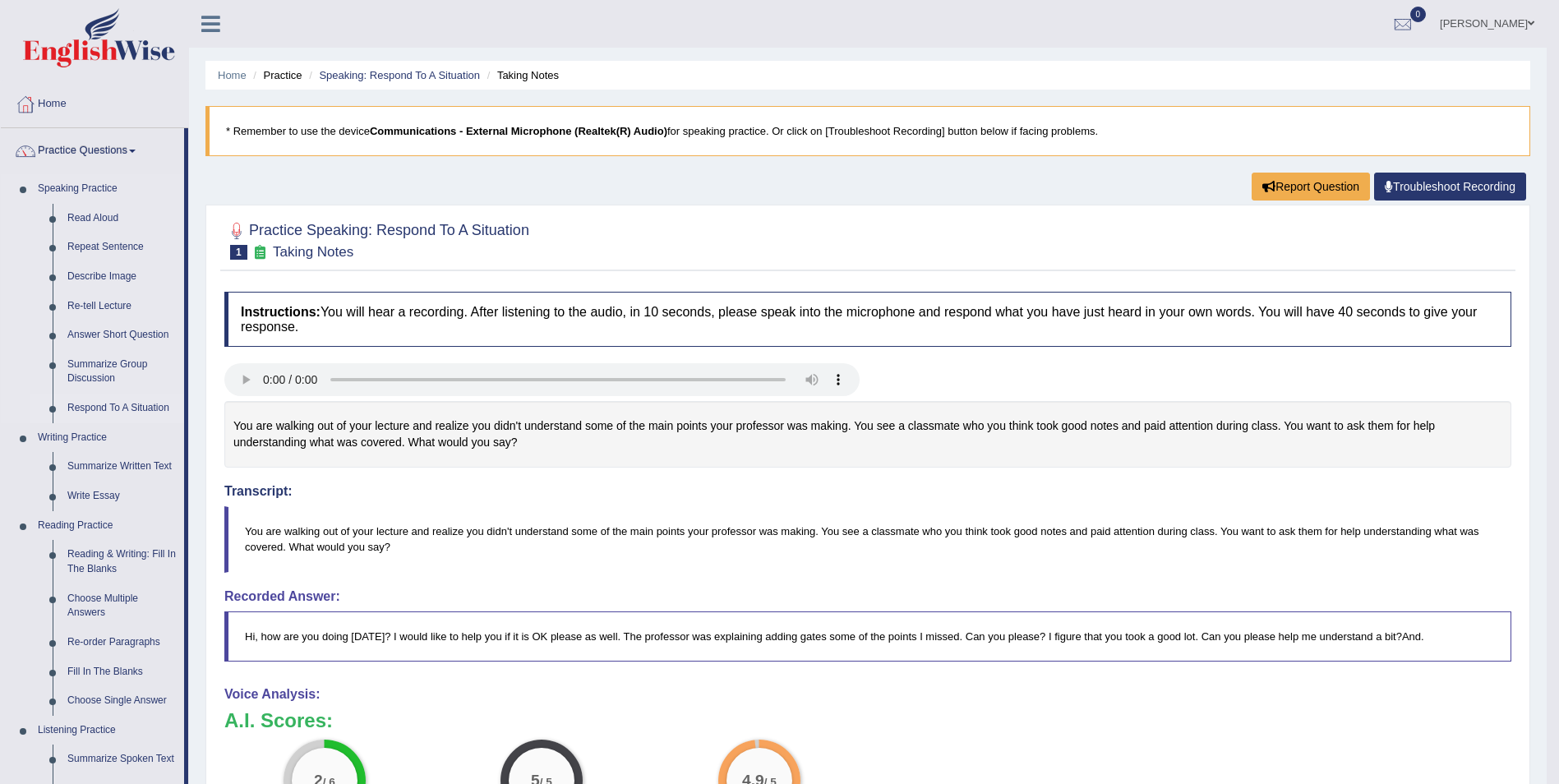
click at [119, 409] on link "Respond To A Situation" at bounding box center [122, 408] width 125 height 30
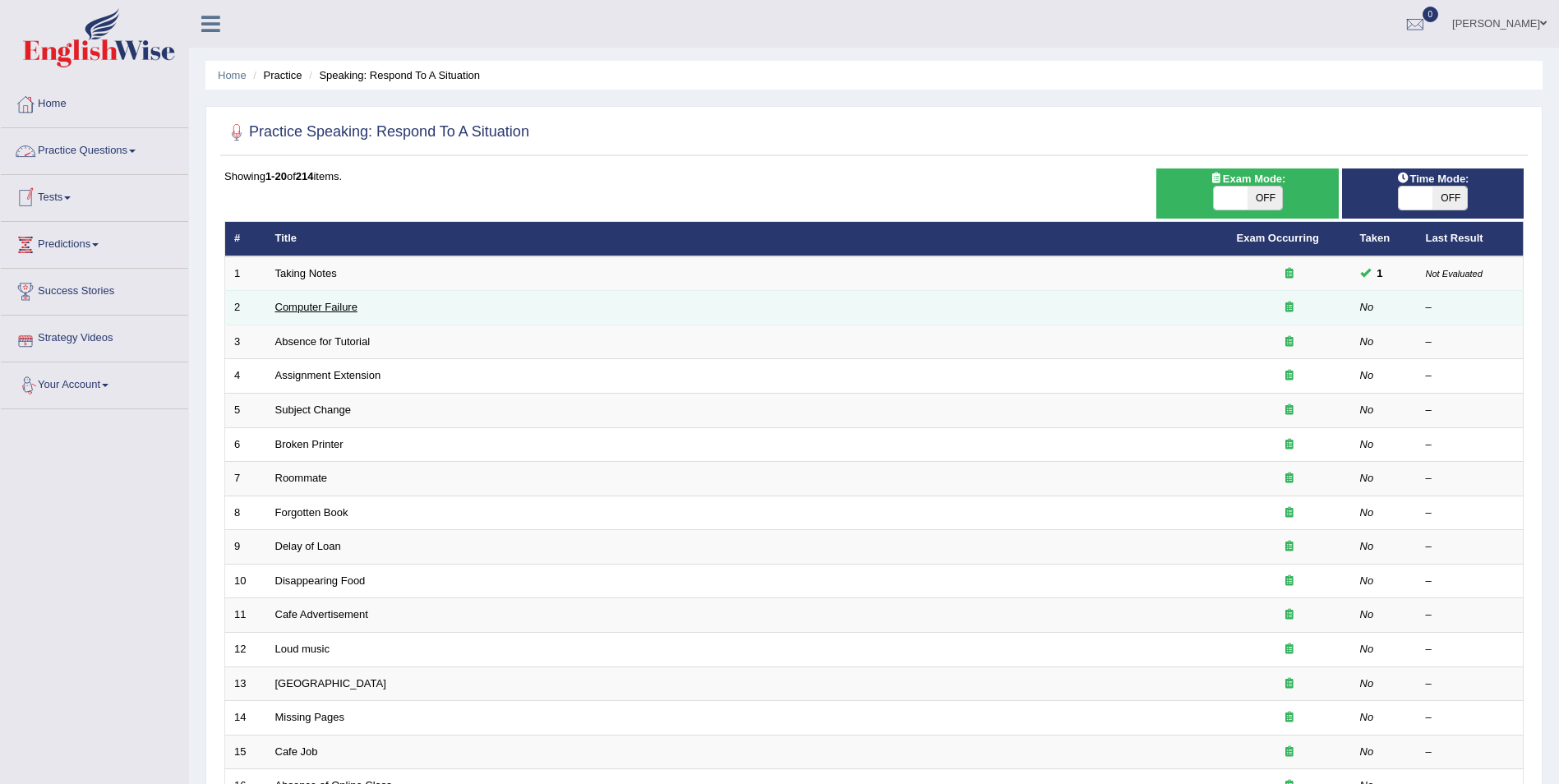
click at [338, 303] on link "Computer Failure" at bounding box center [316, 307] width 82 height 12
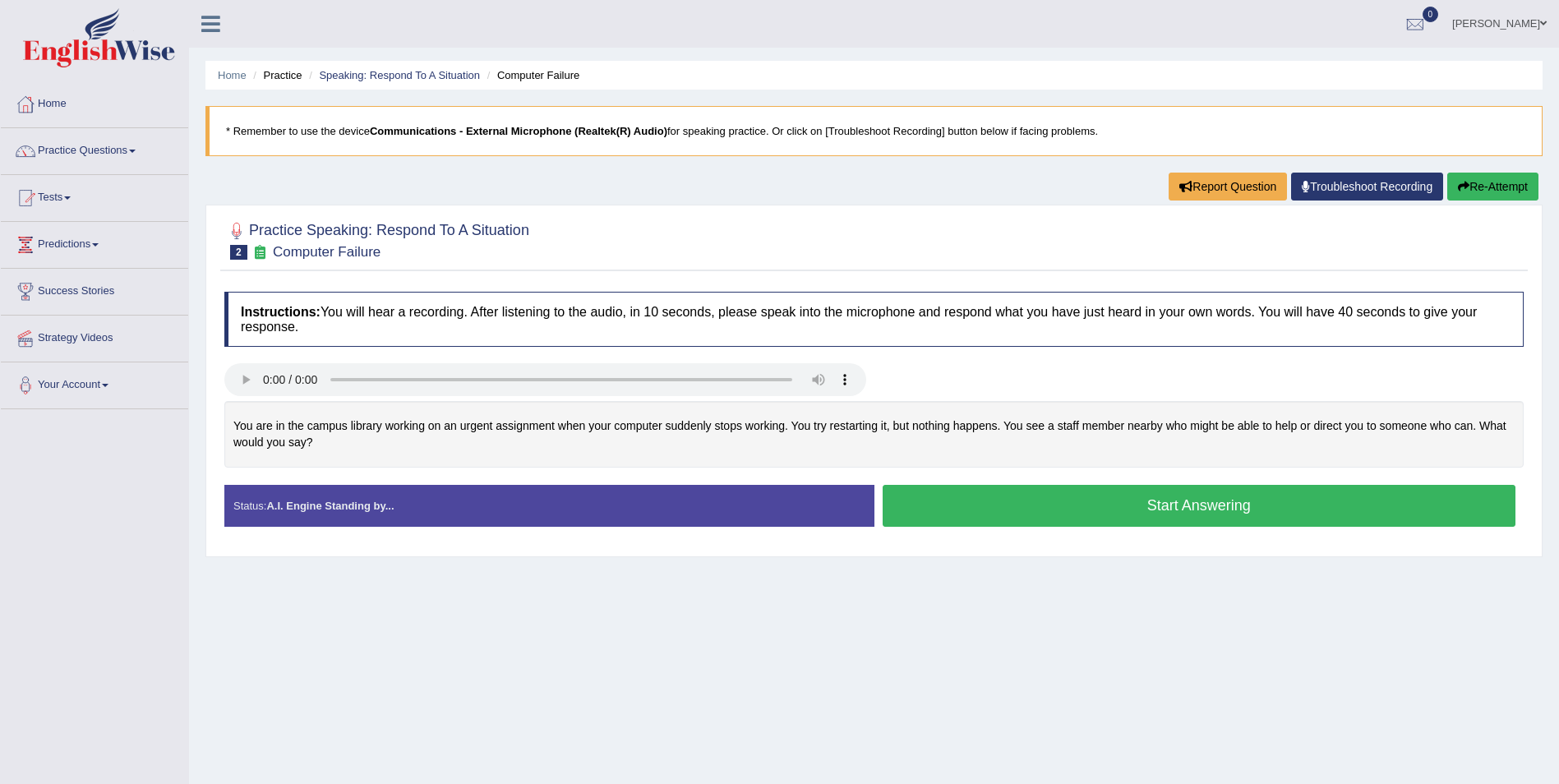
click at [1167, 513] on button "Start Answering" at bounding box center [1200, 506] width 634 height 42
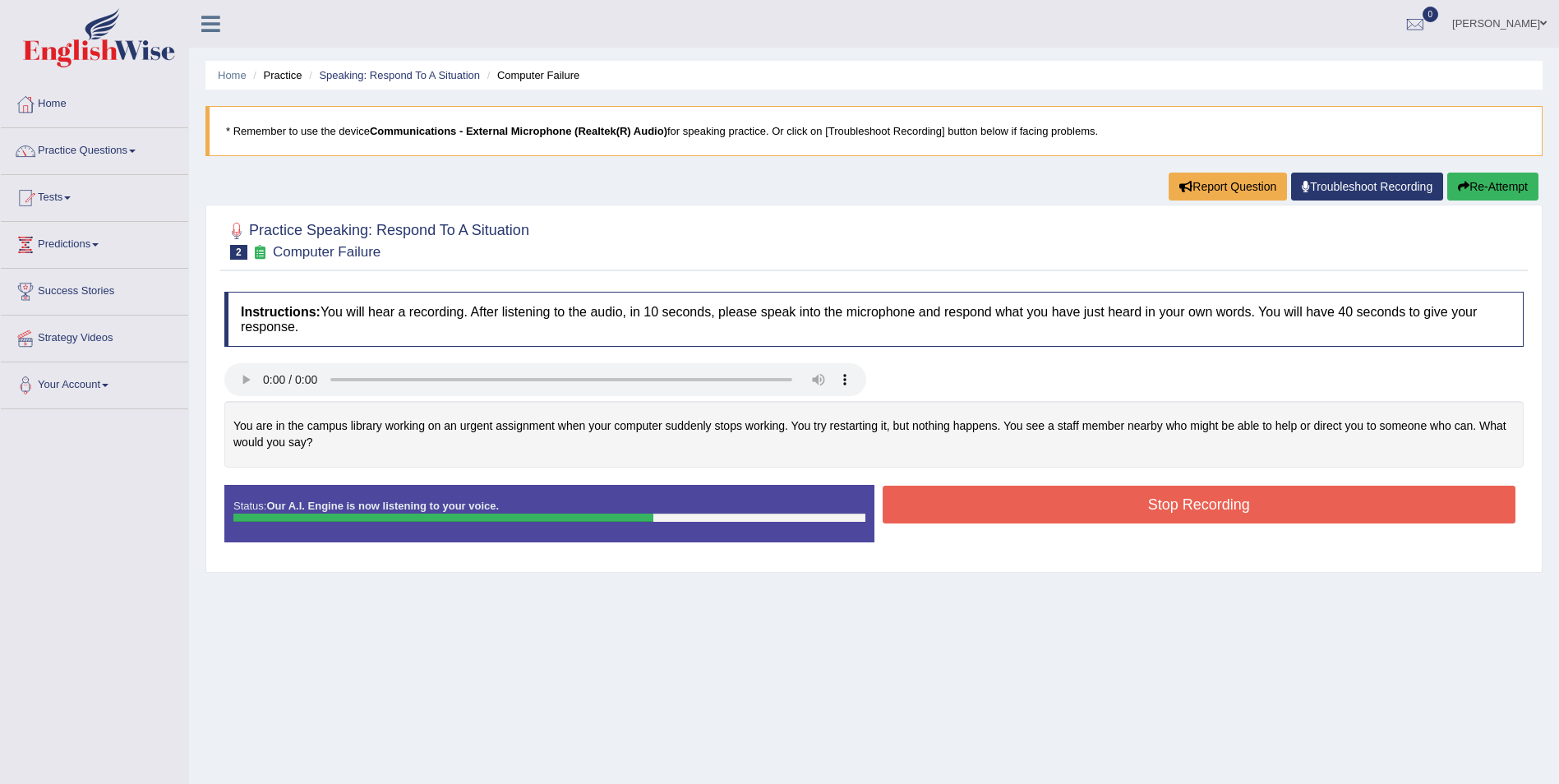
click at [1196, 503] on button "Stop Recording" at bounding box center [1200, 504] width 634 height 38
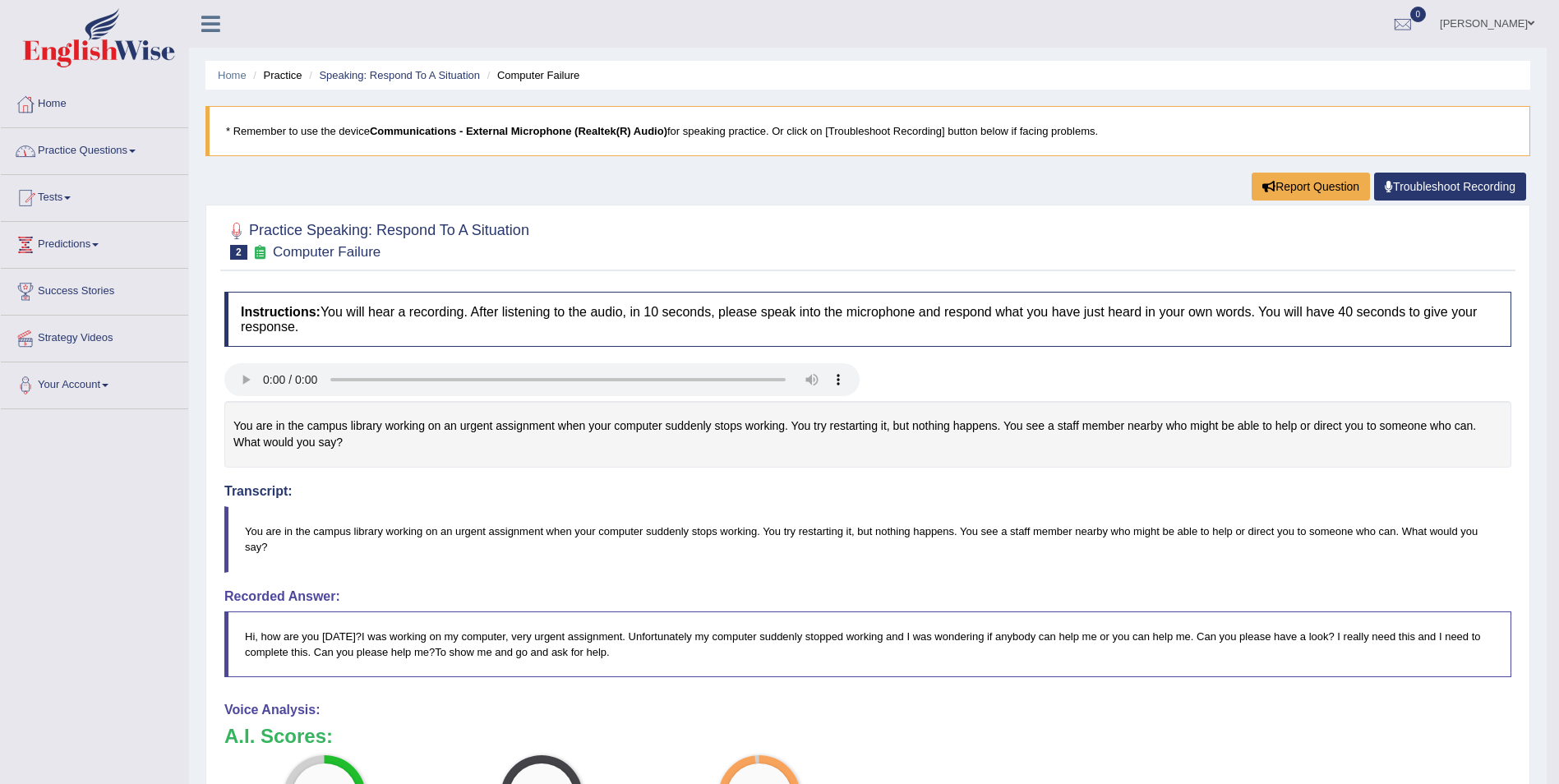
click at [125, 157] on link "Practice Questions" at bounding box center [95, 148] width 187 height 41
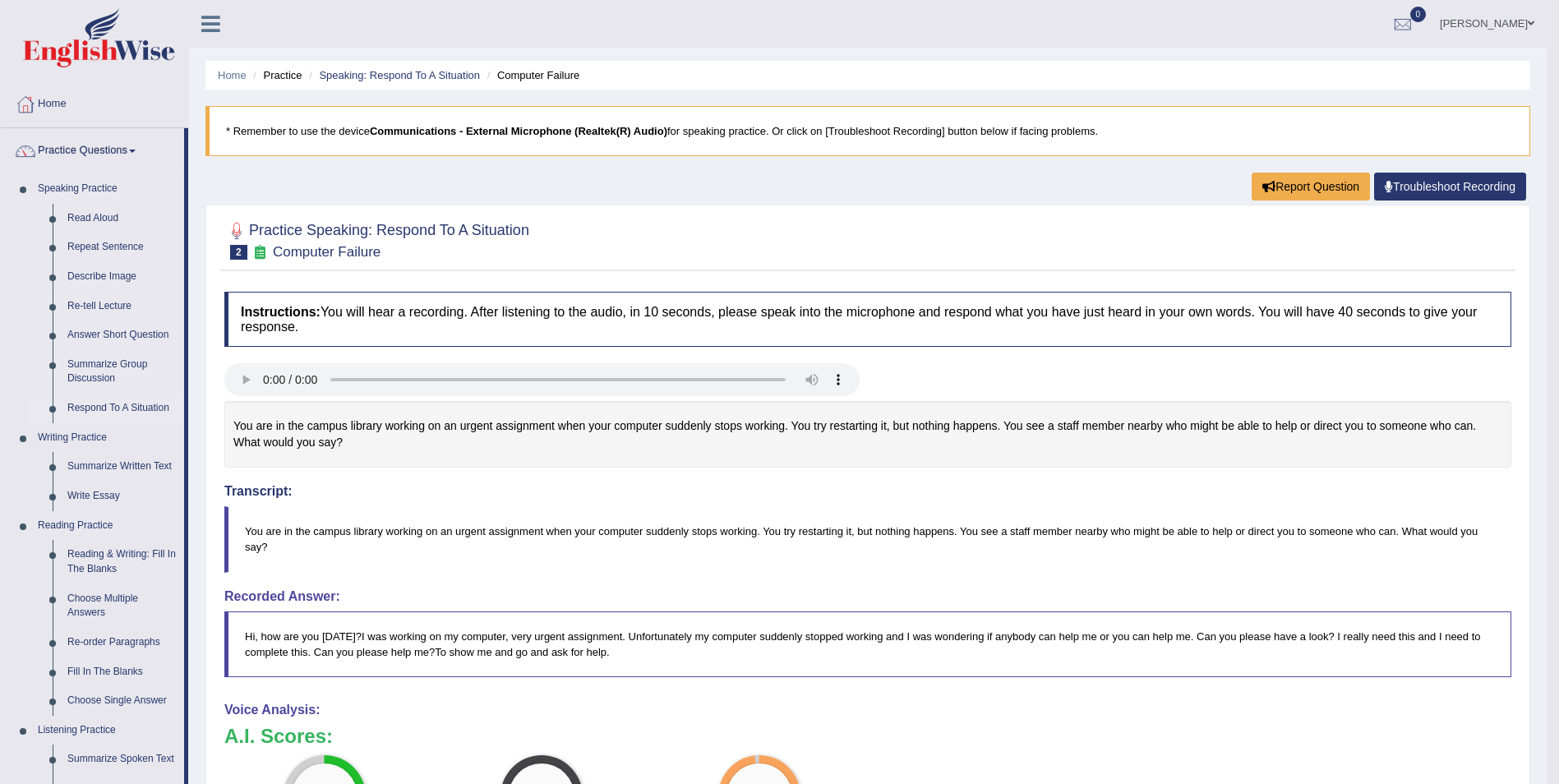
click at [131, 409] on link "Respond To A Situation" at bounding box center [122, 408] width 125 height 30
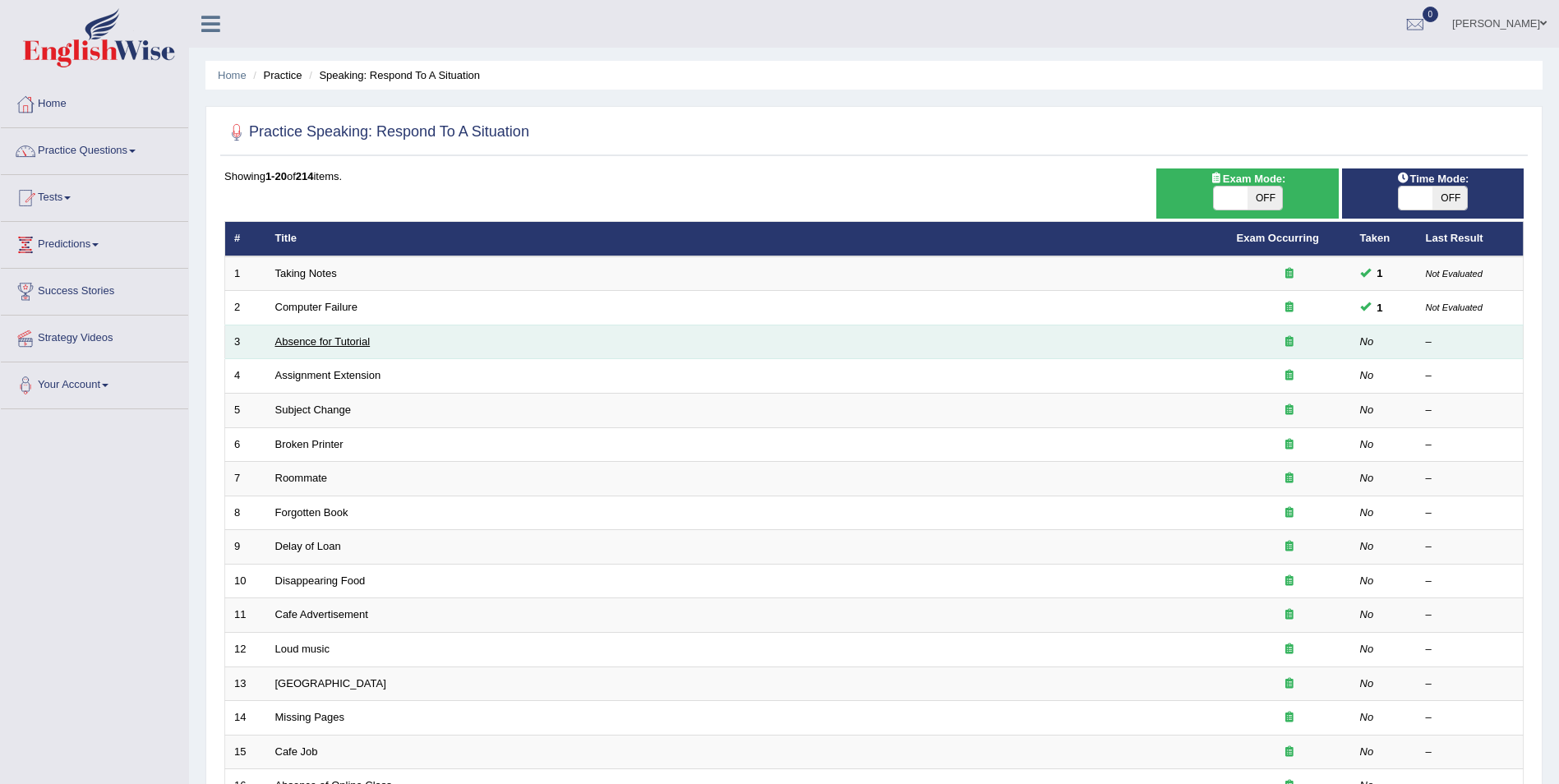
click at [328, 341] on link "Absence for Tutorial" at bounding box center [323, 341] width 96 height 12
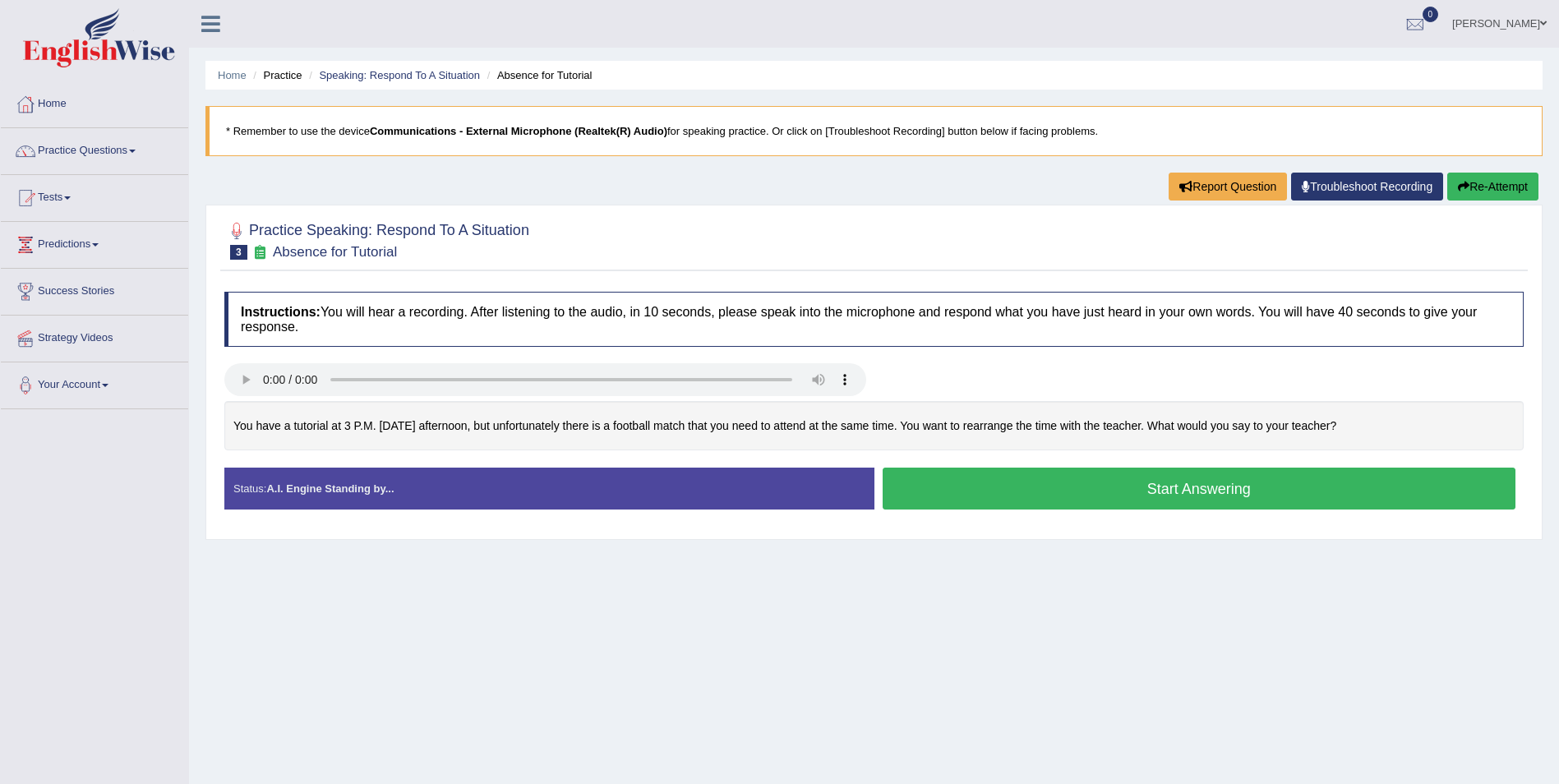
click at [1043, 488] on button "Start Answering" at bounding box center [1200, 488] width 634 height 42
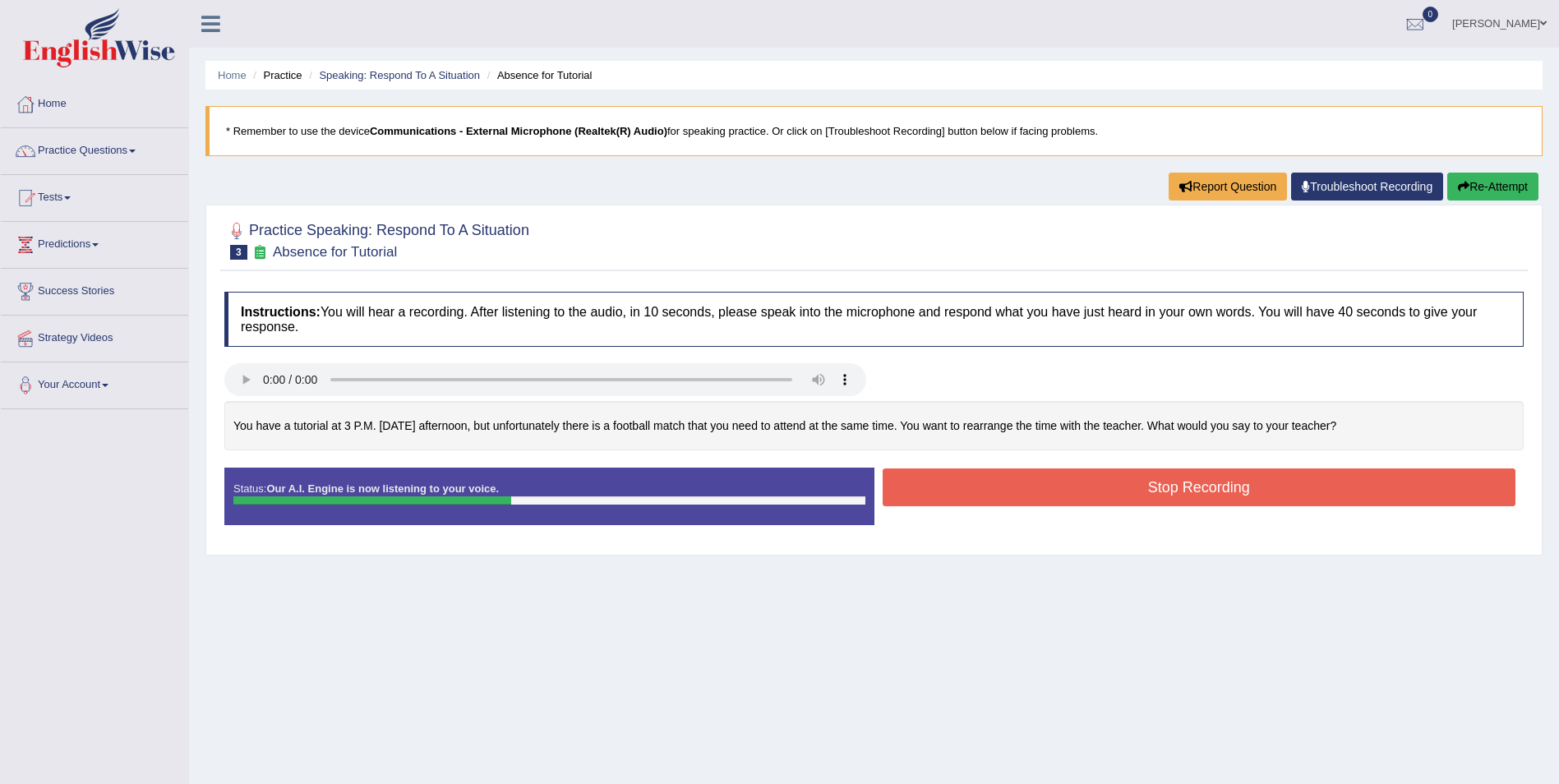
click at [1189, 492] on button "Stop Recording" at bounding box center [1200, 487] width 634 height 38
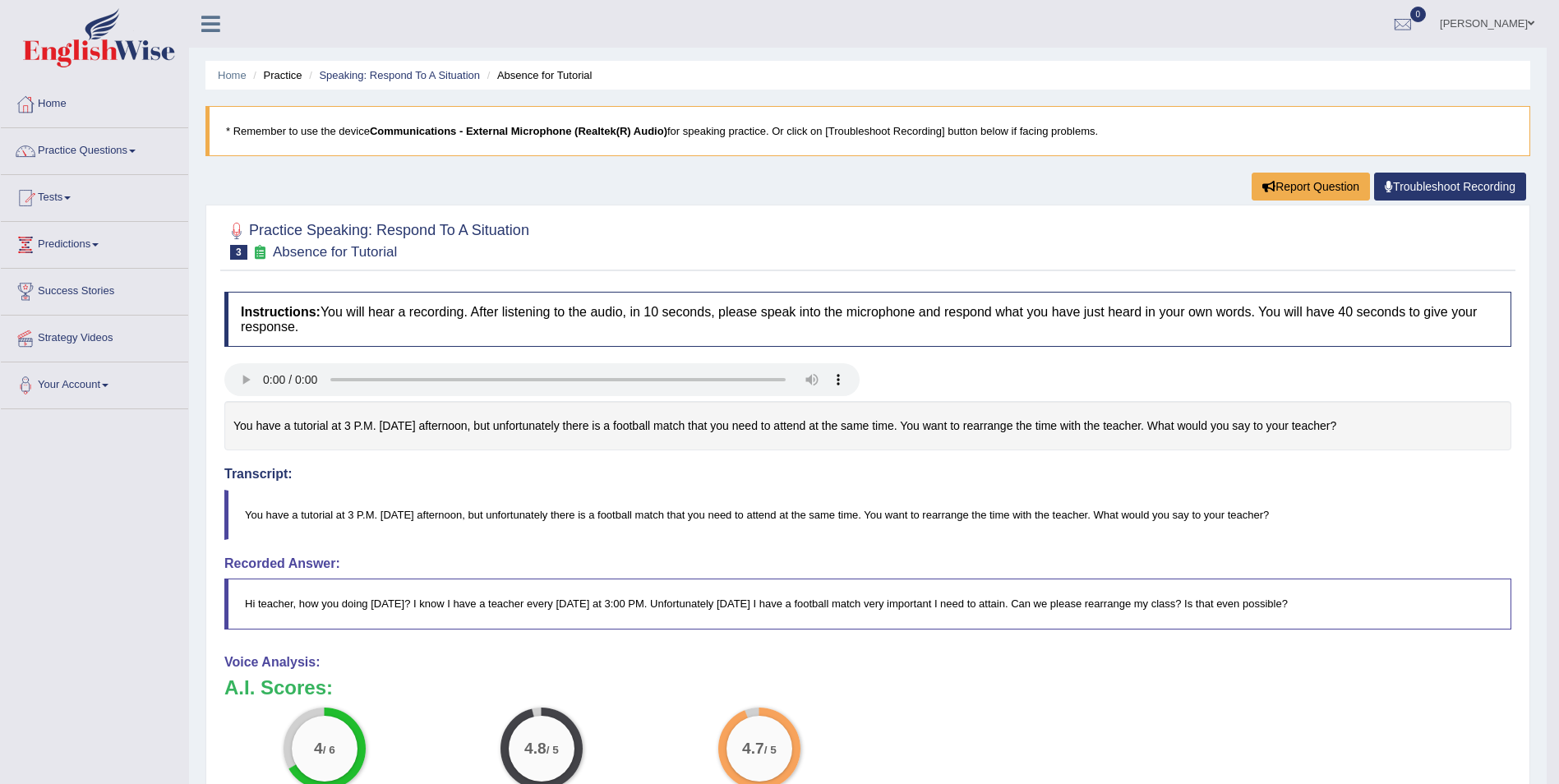
click at [1528, 26] on span at bounding box center [1531, 23] width 7 height 11
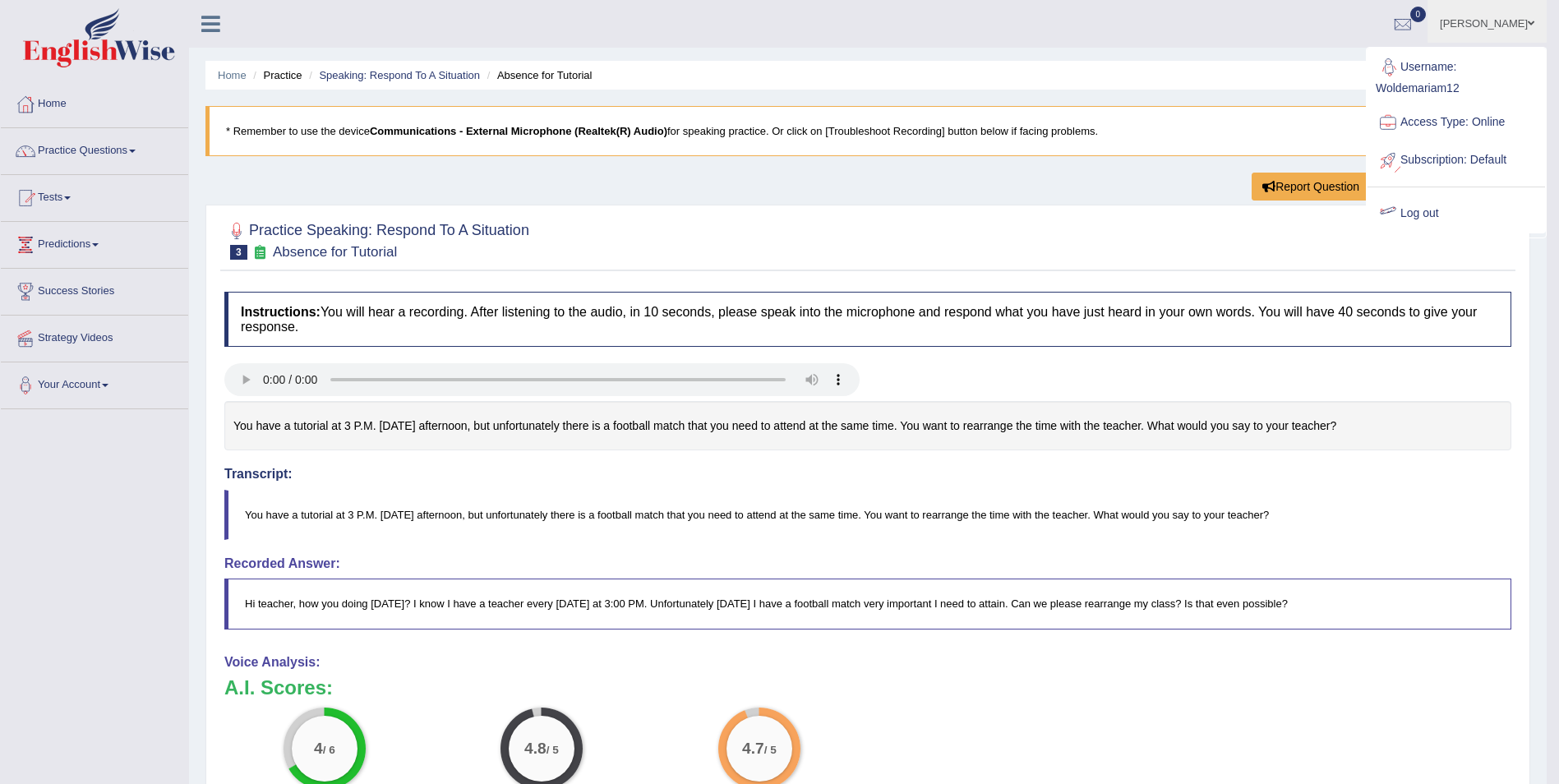
click at [1412, 214] on link "Log out" at bounding box center [1456, 213] width 177 height 38
